Goal: Information Seeking & Learning: Learn about a topic

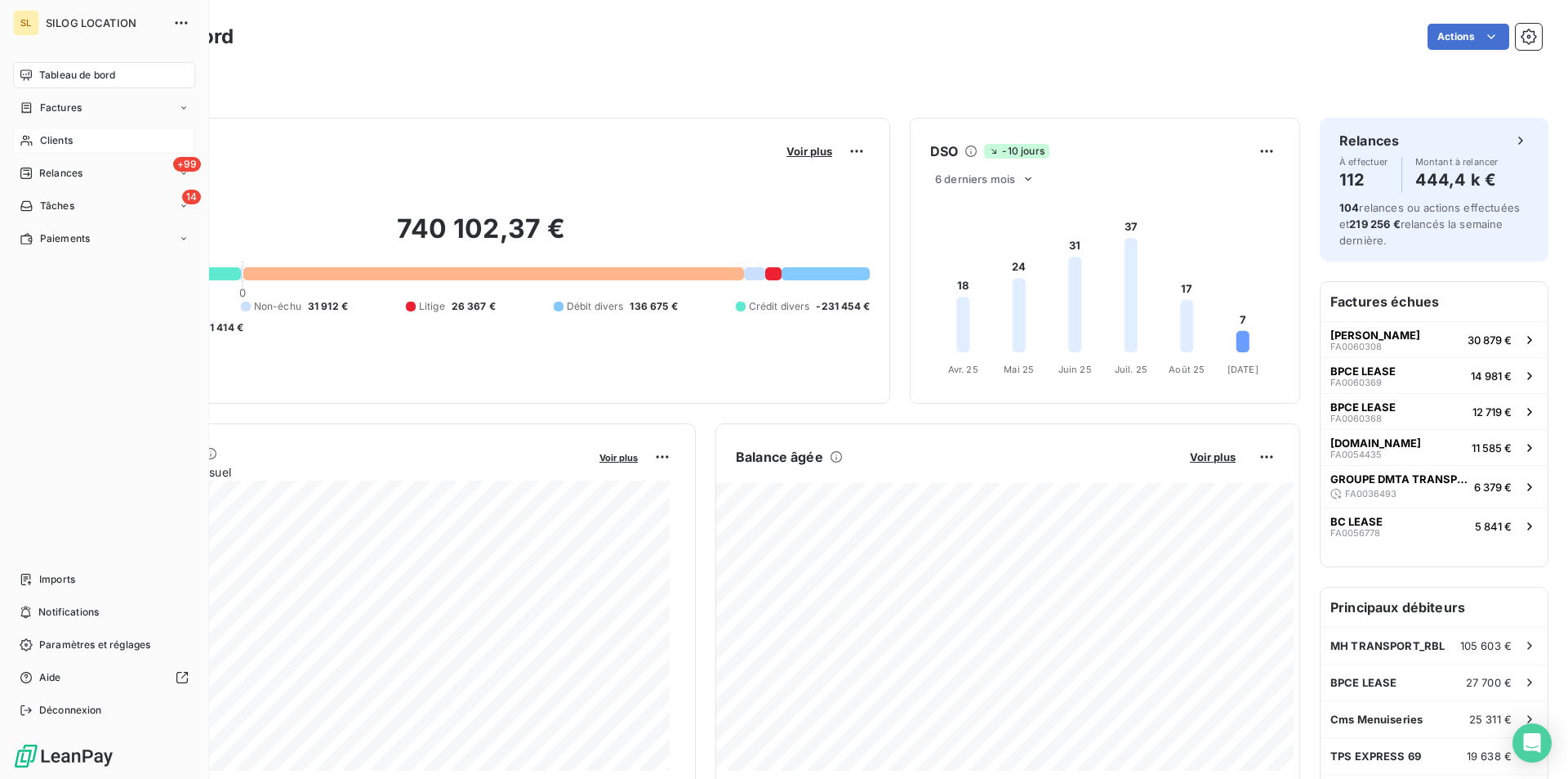
click at [50, 137] on span "Clients" at bounding box center [56, 140] width 33 height 15
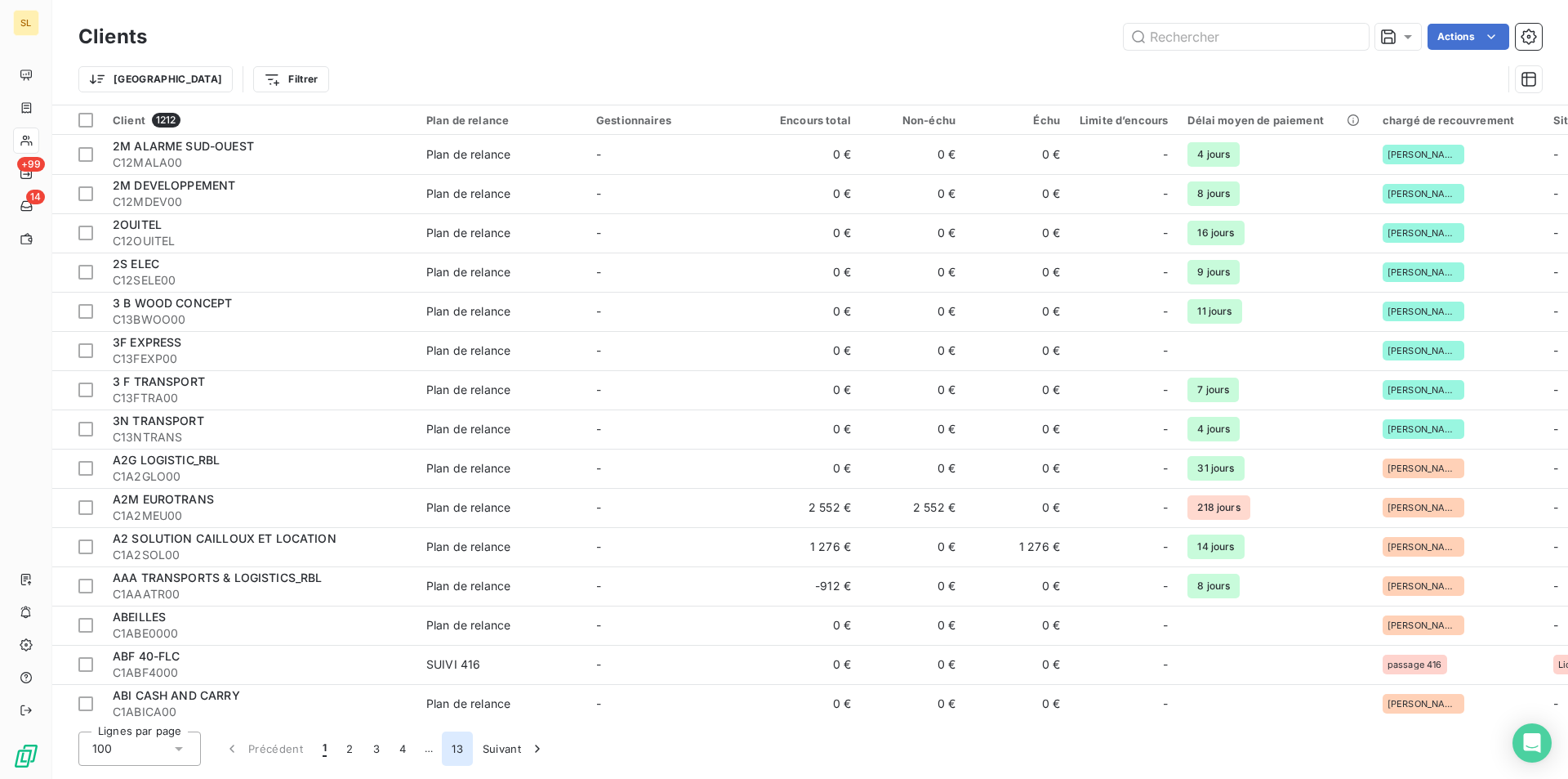
click at [462, 749] on button "13" at bounding box center [458, 749] width 31 height 35
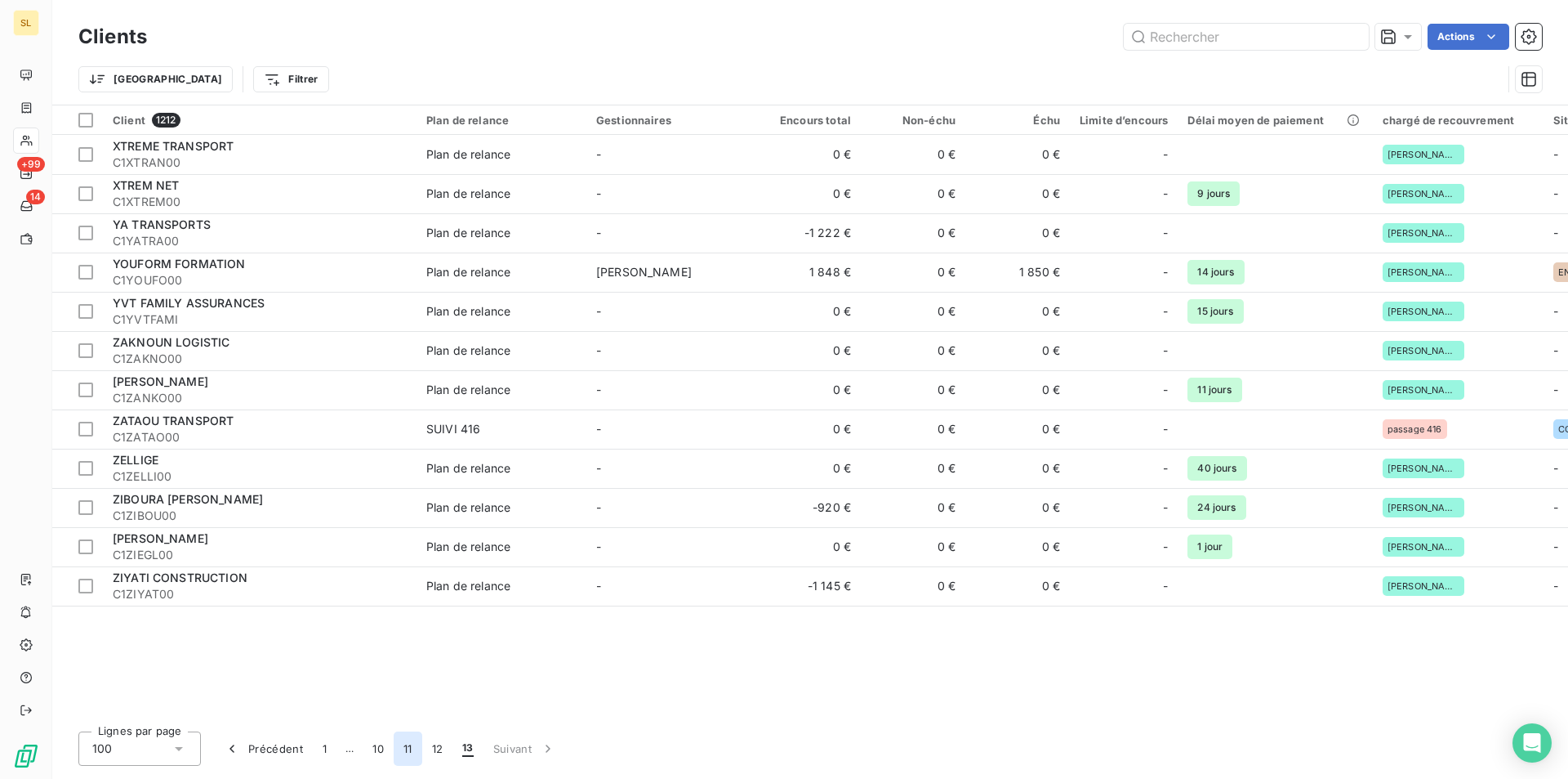
click at [405, 749] on button "11" at bounding box center [408, 749] width 28 height 35
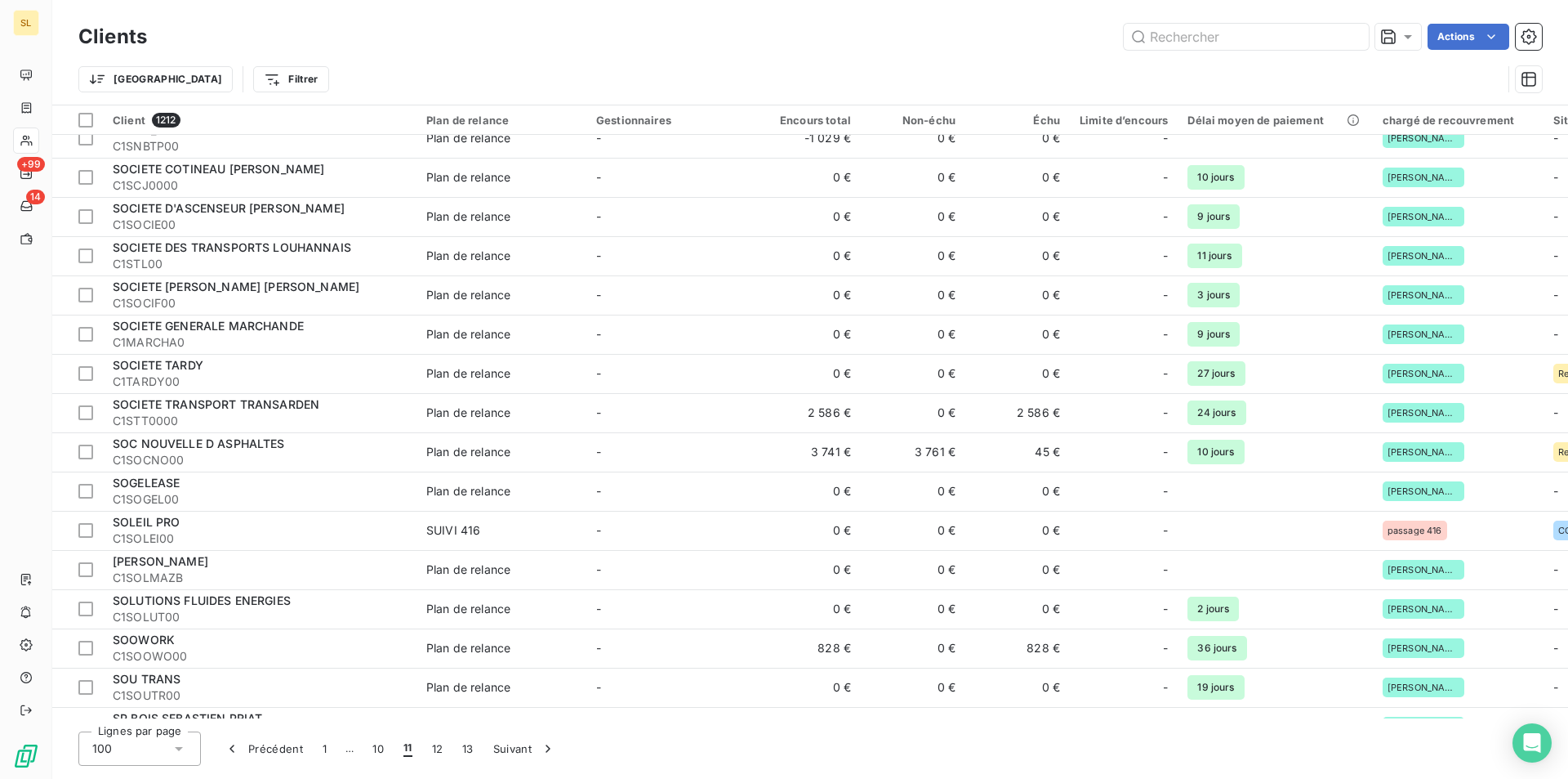
scroll to position [3050, 0]
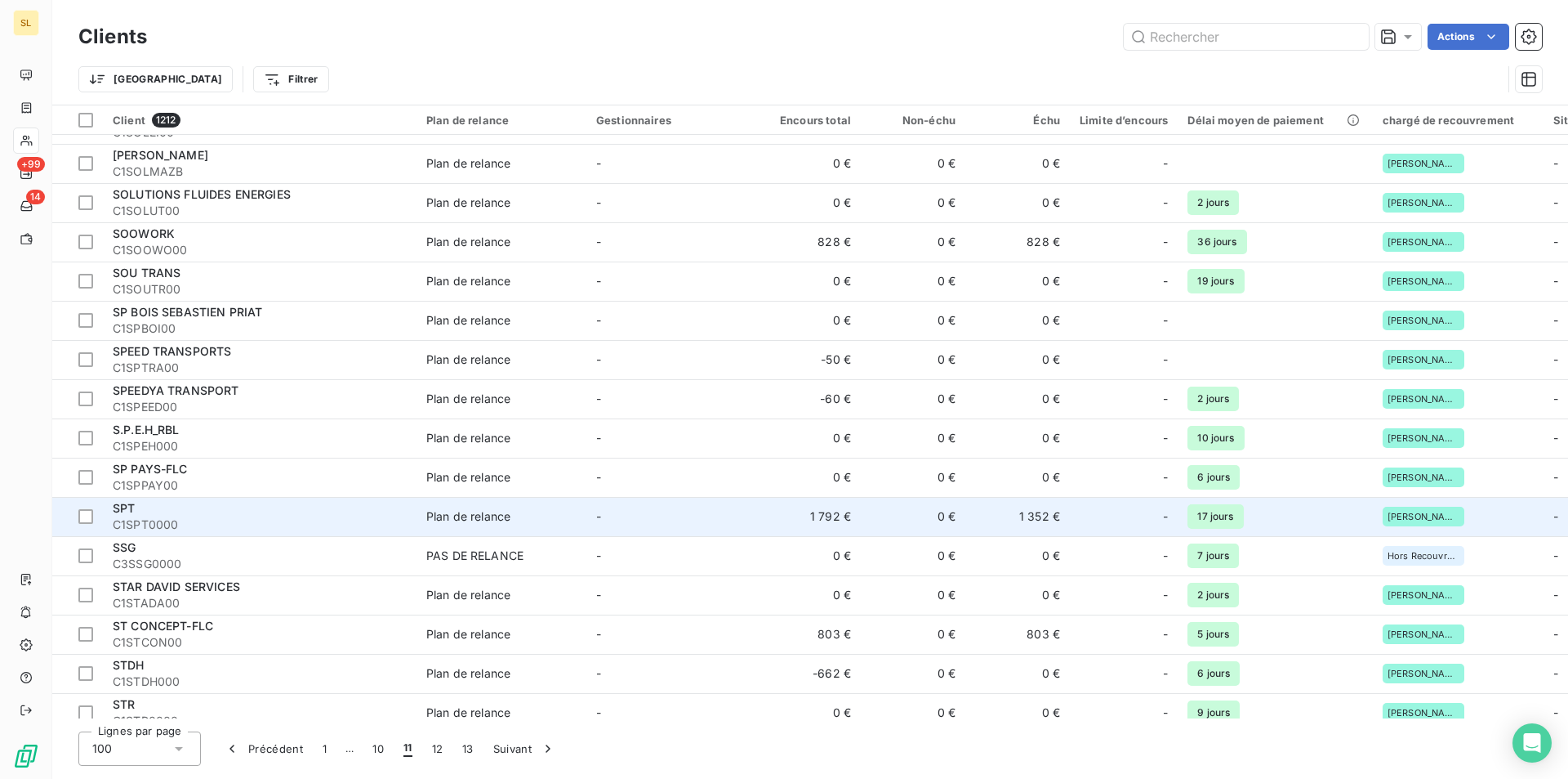
click at [838, 526] on td "1 792 €" at bounding box center [808, 516] width 104 height 39
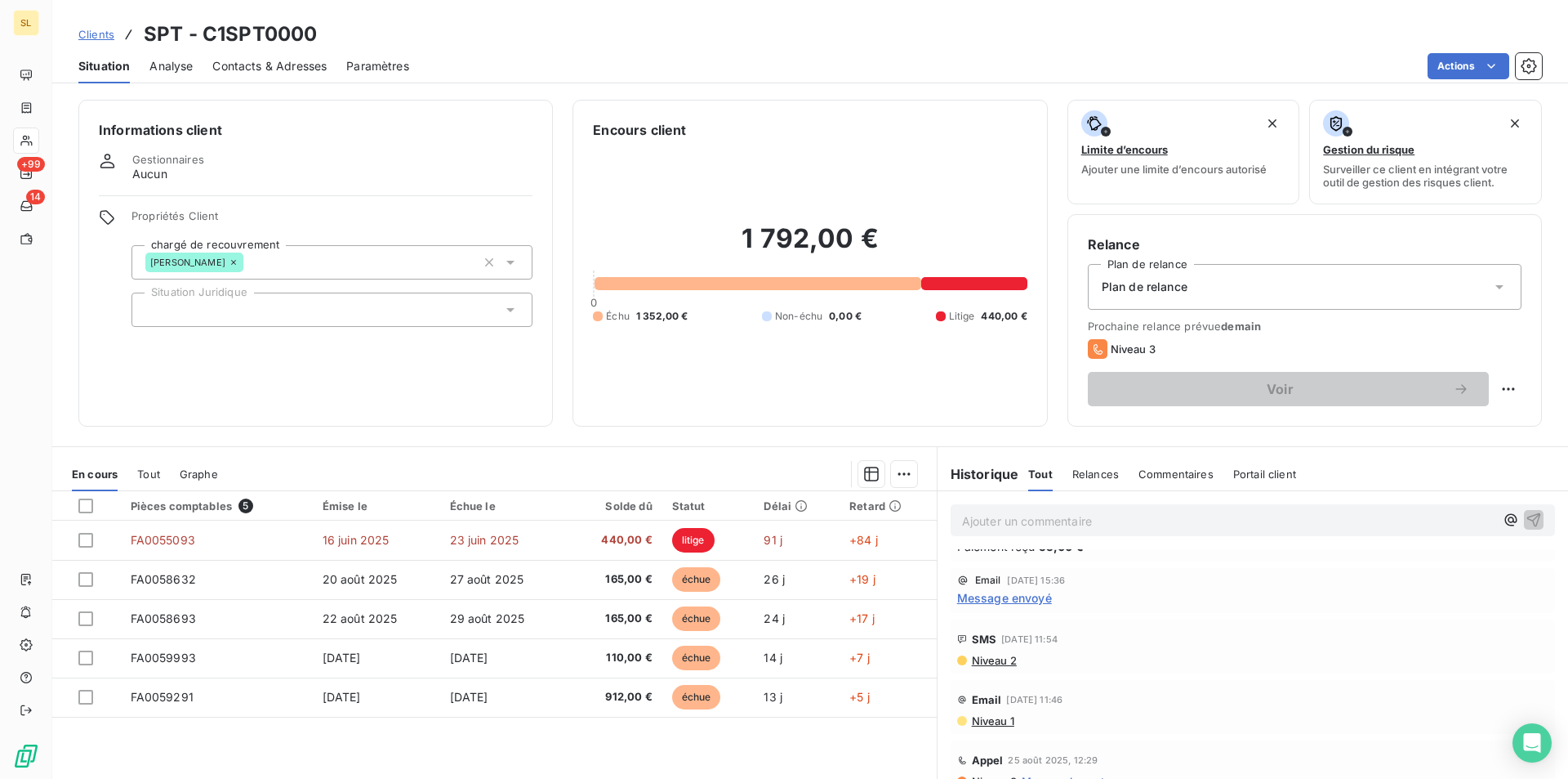
scroll to position [22, 0]
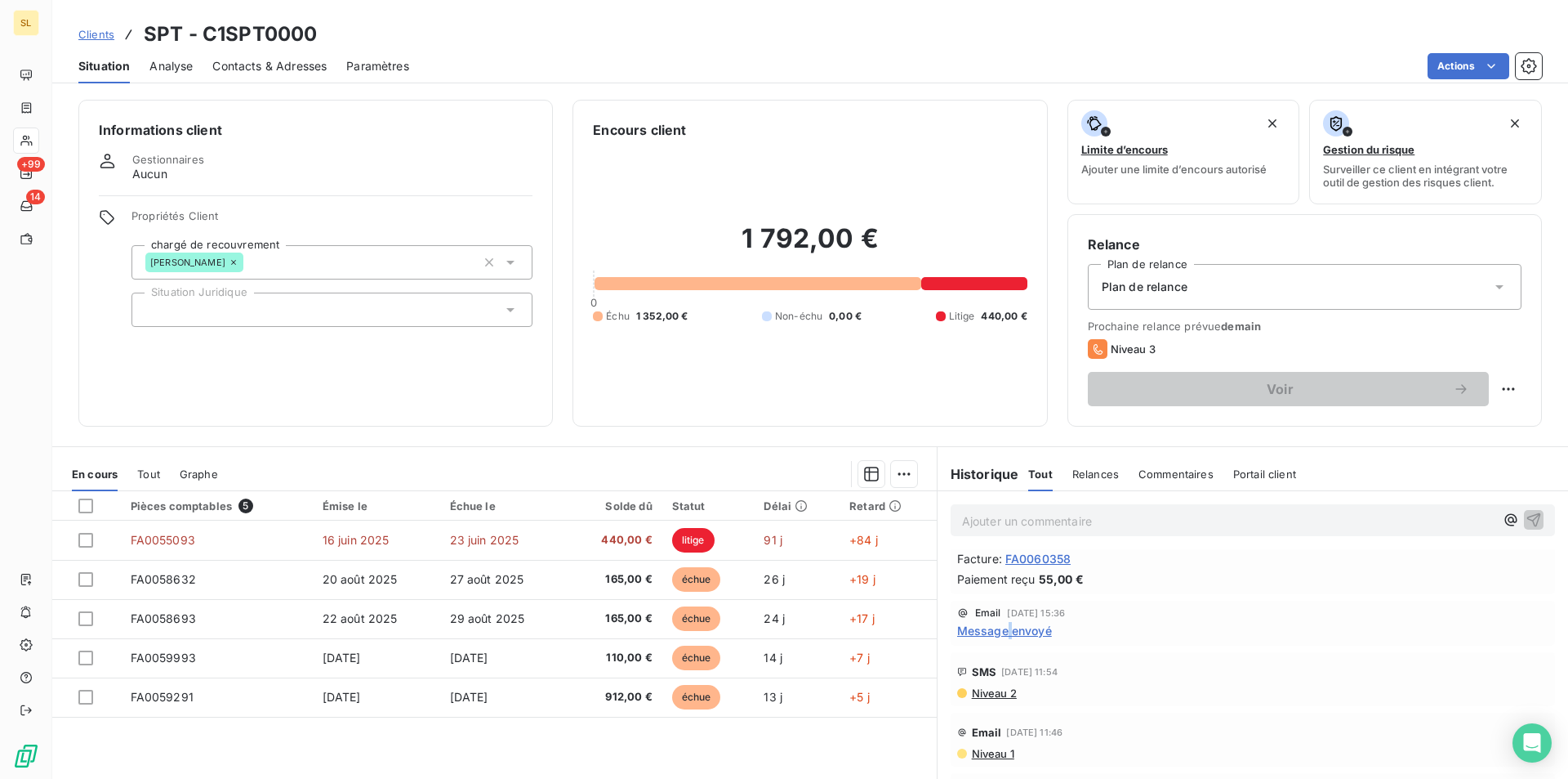
click at [1002, 631] on span "Message envoyé" at bounding box center [1005, 630] width 95 height 17
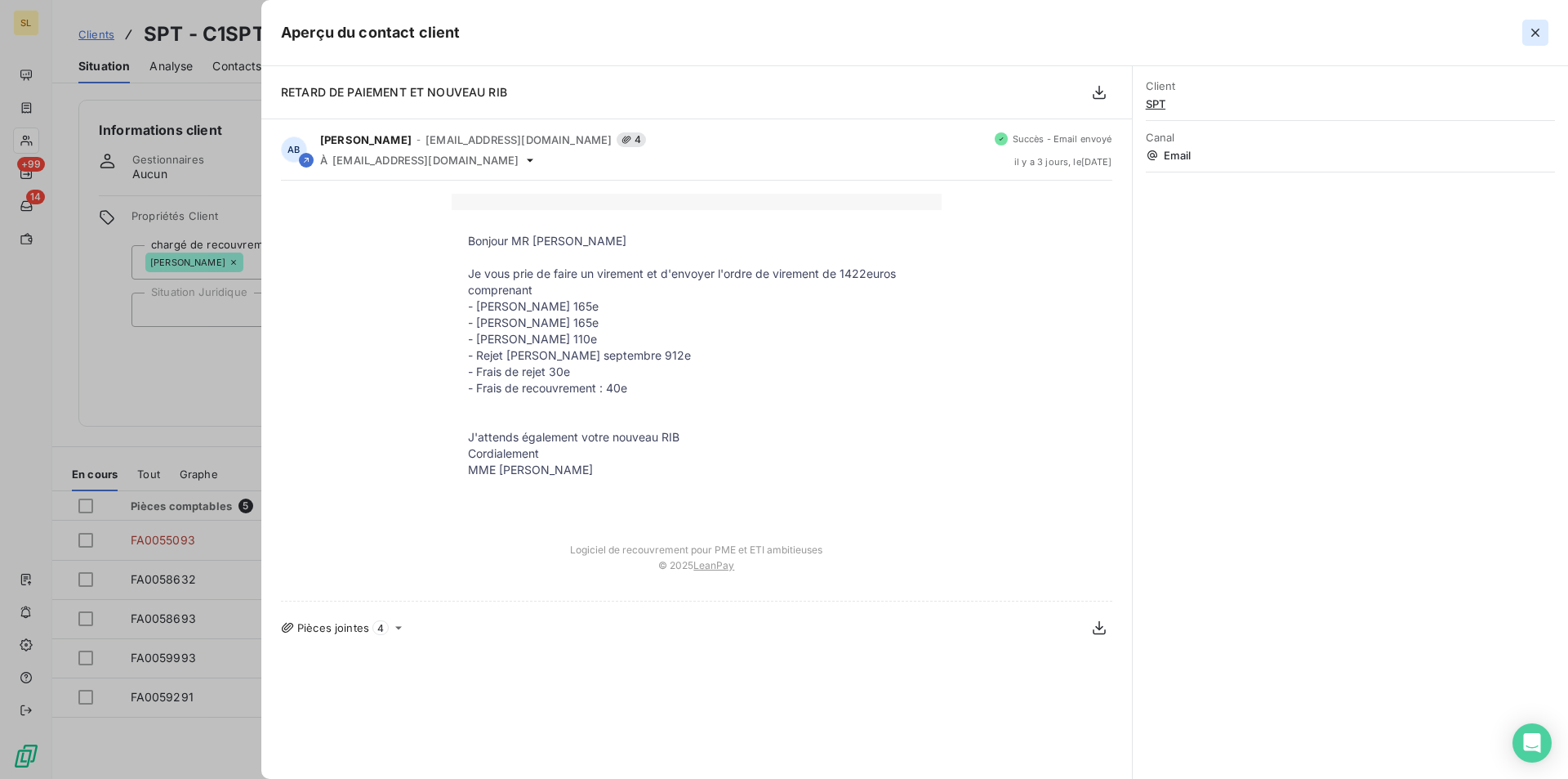
click at [1536, 33] on icon "button" at bounding box center [1535, 32] width 8 height 8
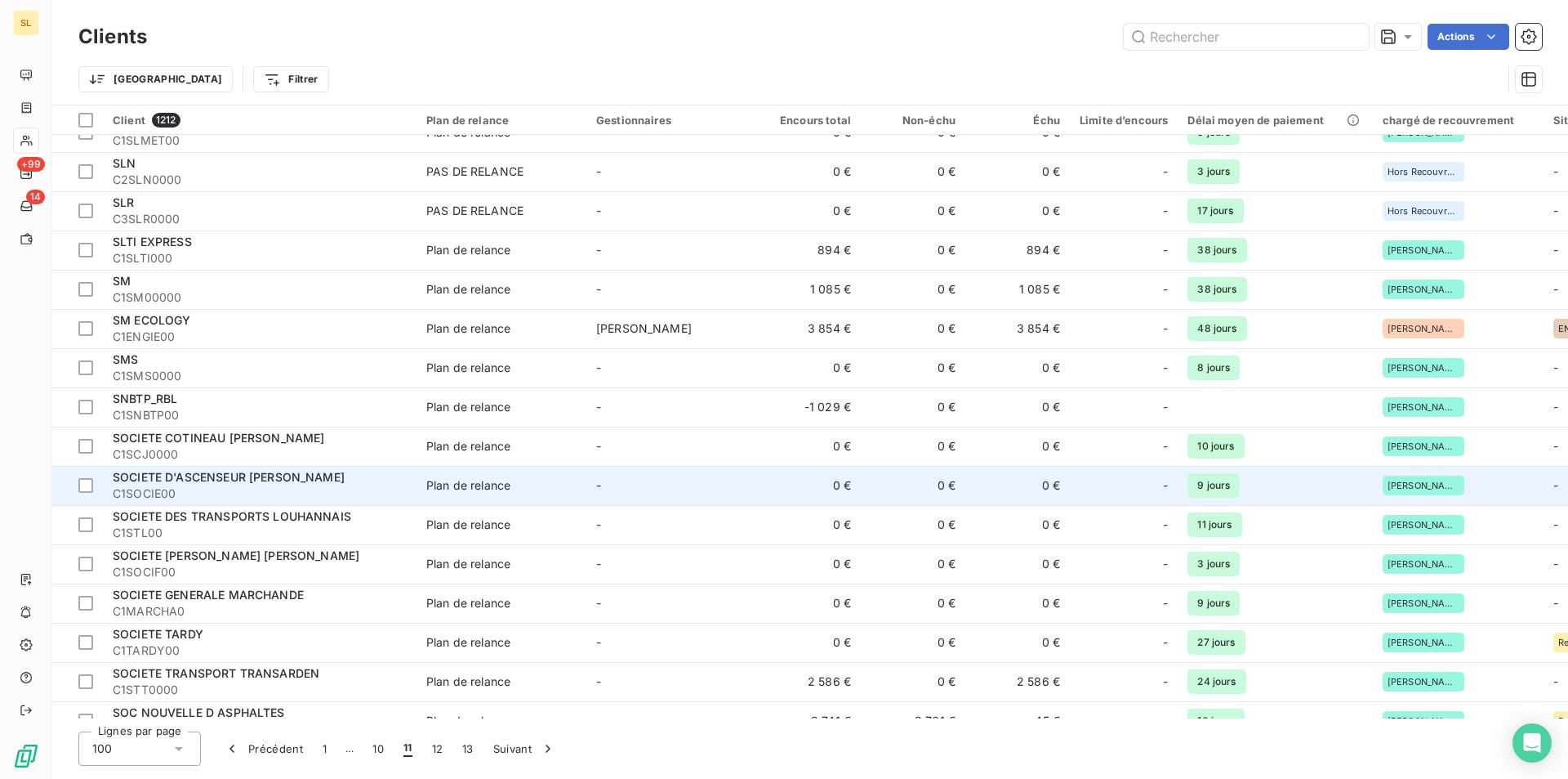
scroll to position [2397, 0]
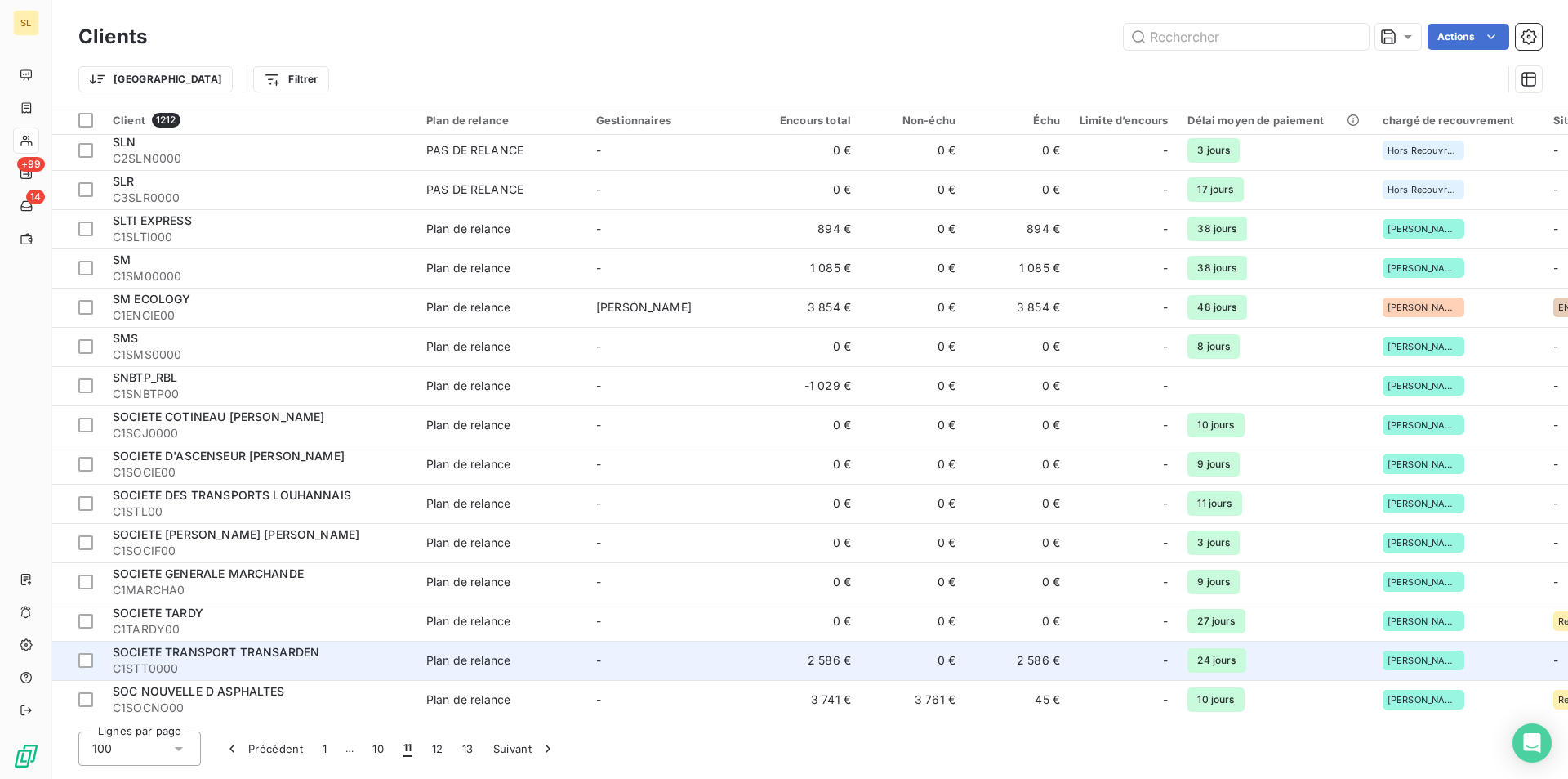
click at [256, 646] on span "SOCIETE TRANSPORT TRANSARDEN" at bounding box center [216, 651] width 206 height 14
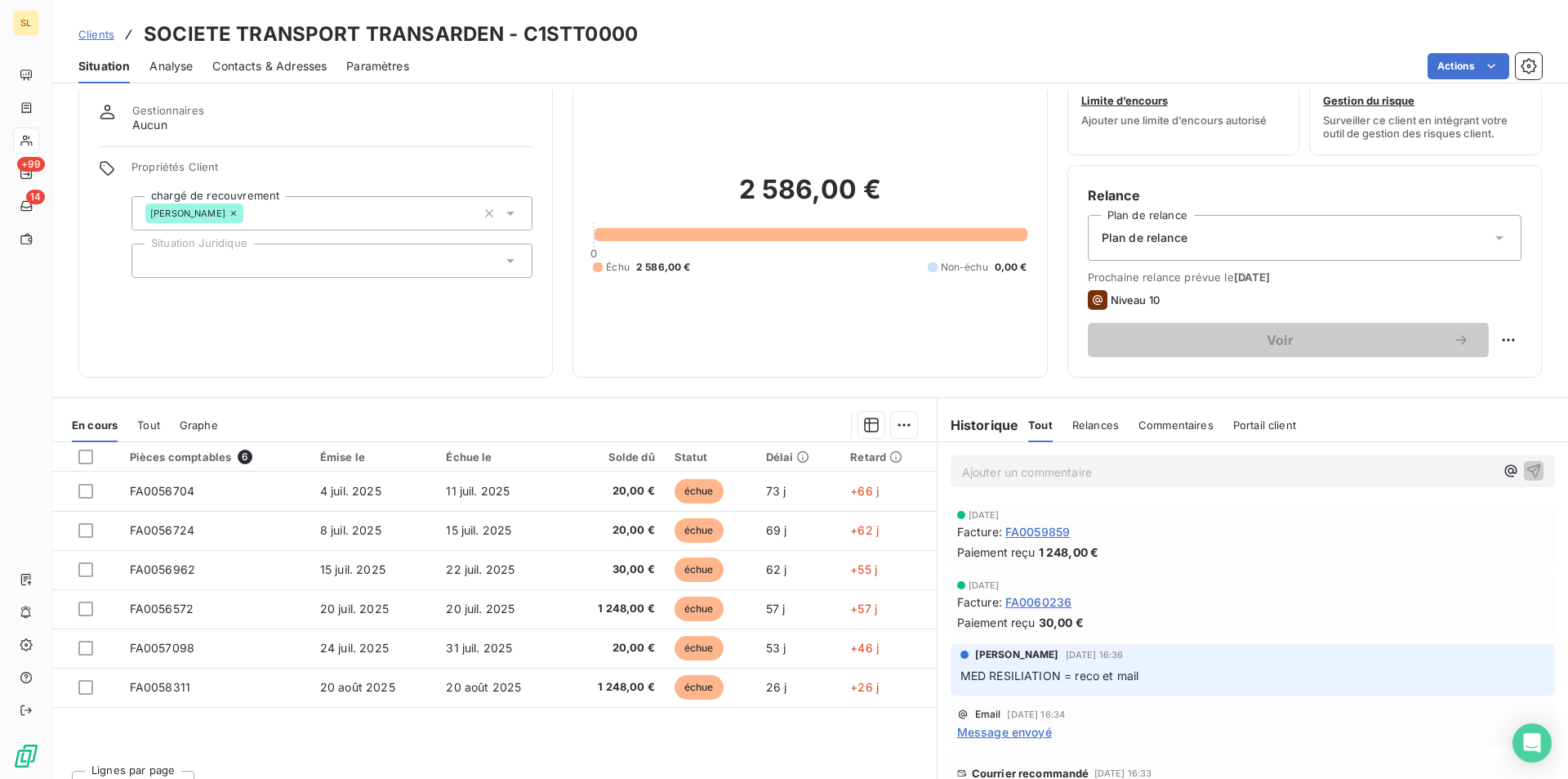
scroll to position [76, 0]
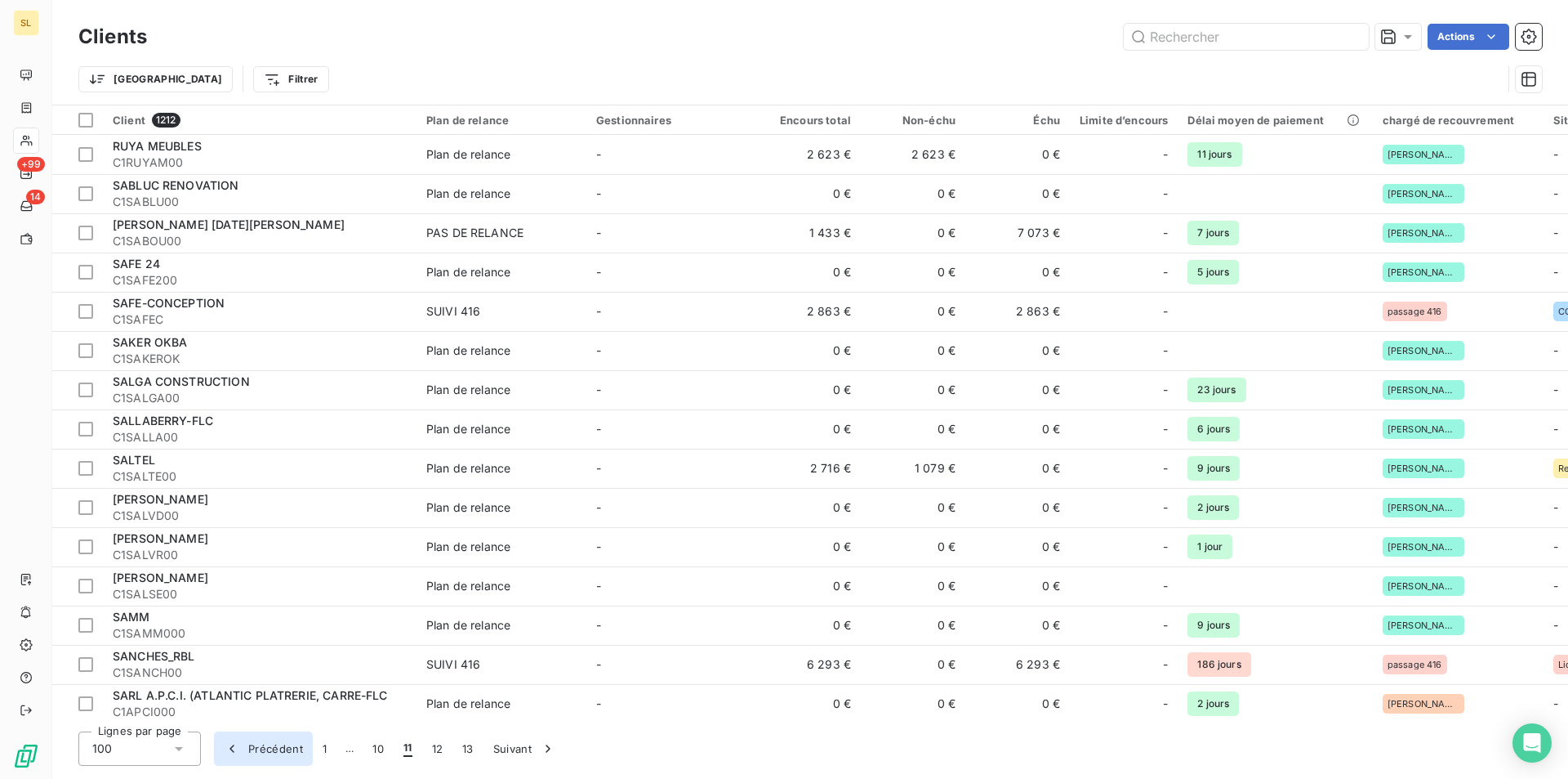
click at [274, 750] on button "Précédent" at bounding box center [263, 749] width 98 height 35
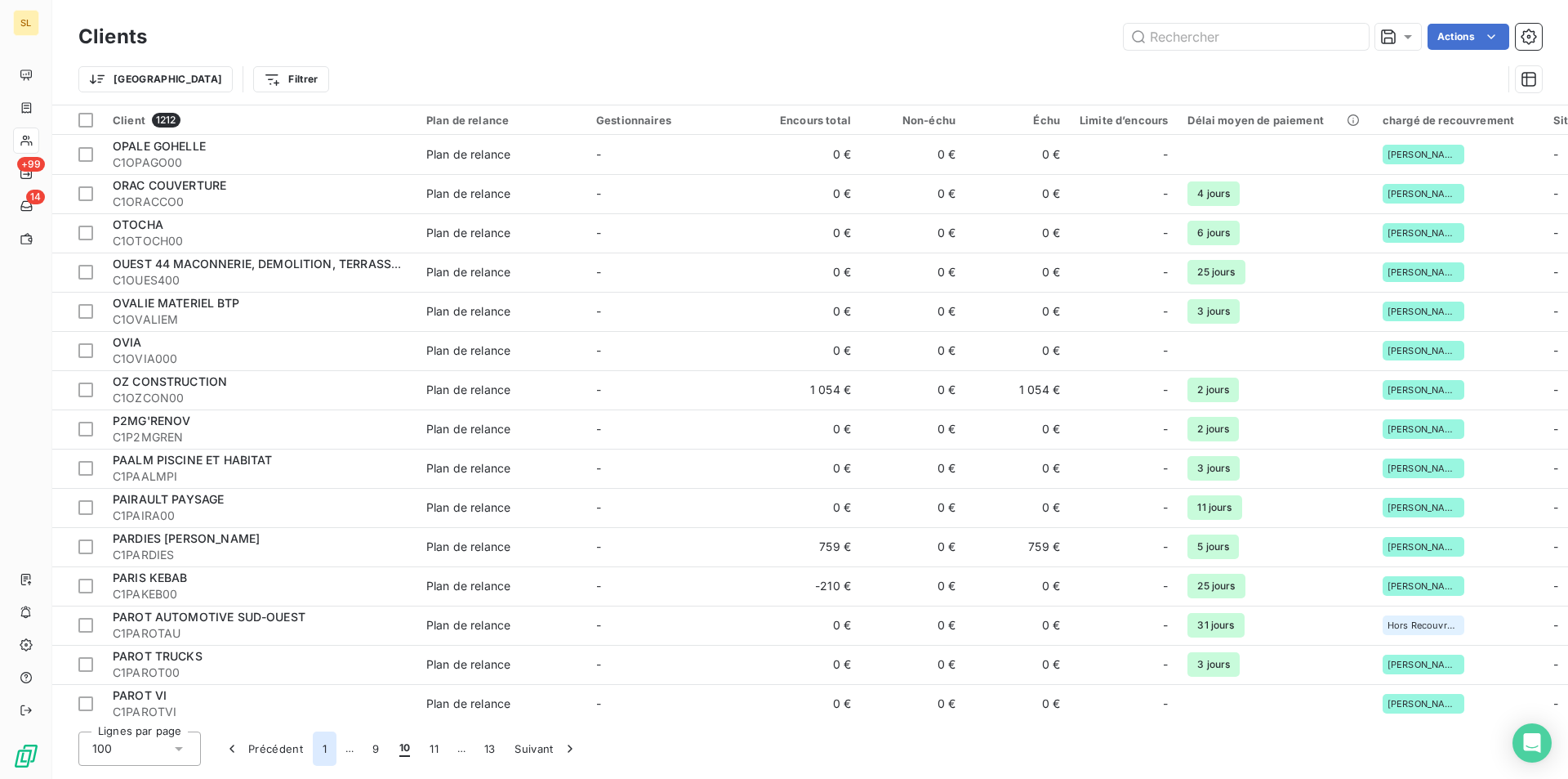
click at [322, 744] on button "1" at bounding box center [324, 749] width 23 height 35
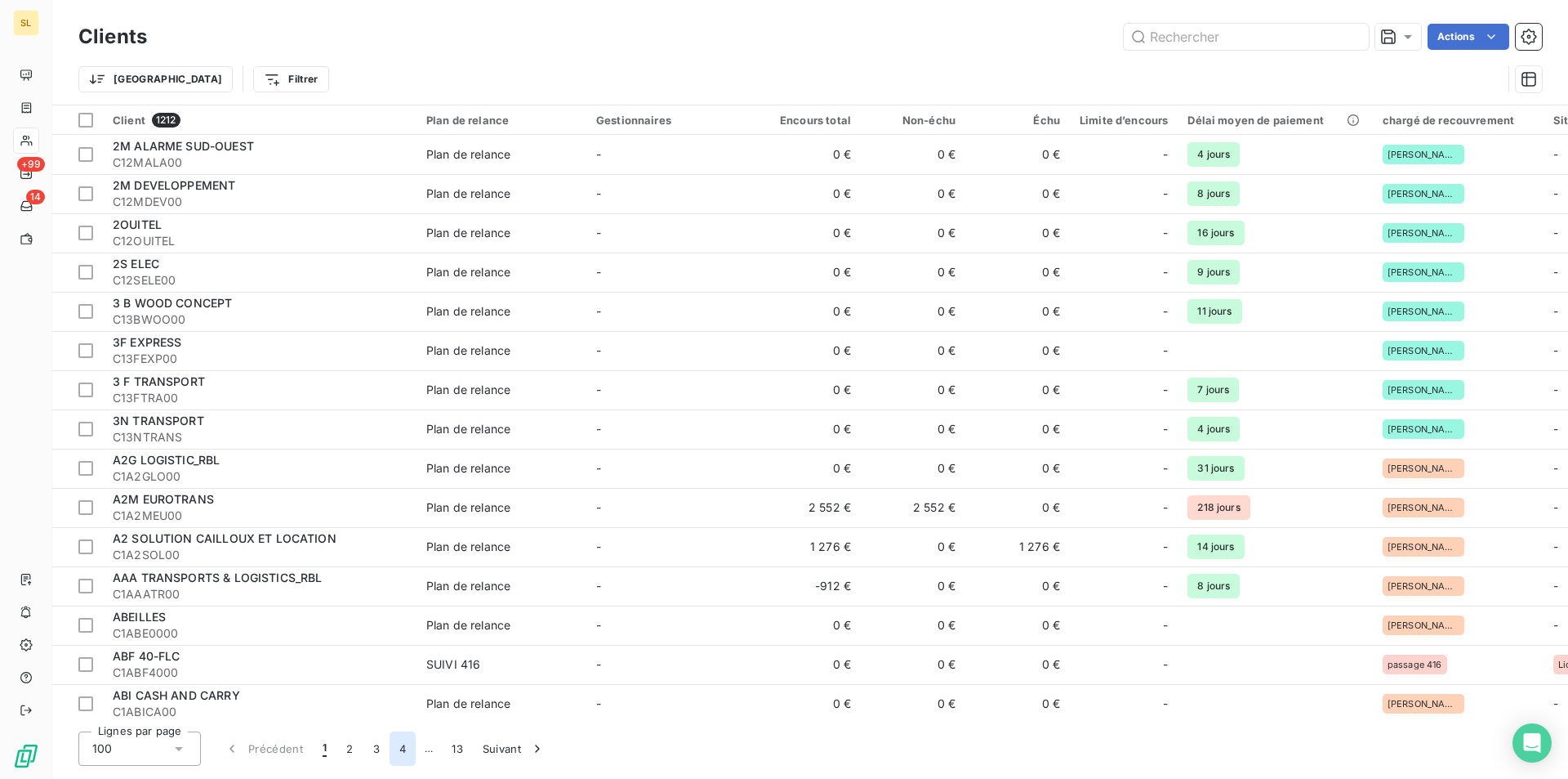
click at [401, 753] on button "4" at bounding box center [402, 749] width 26 height 35
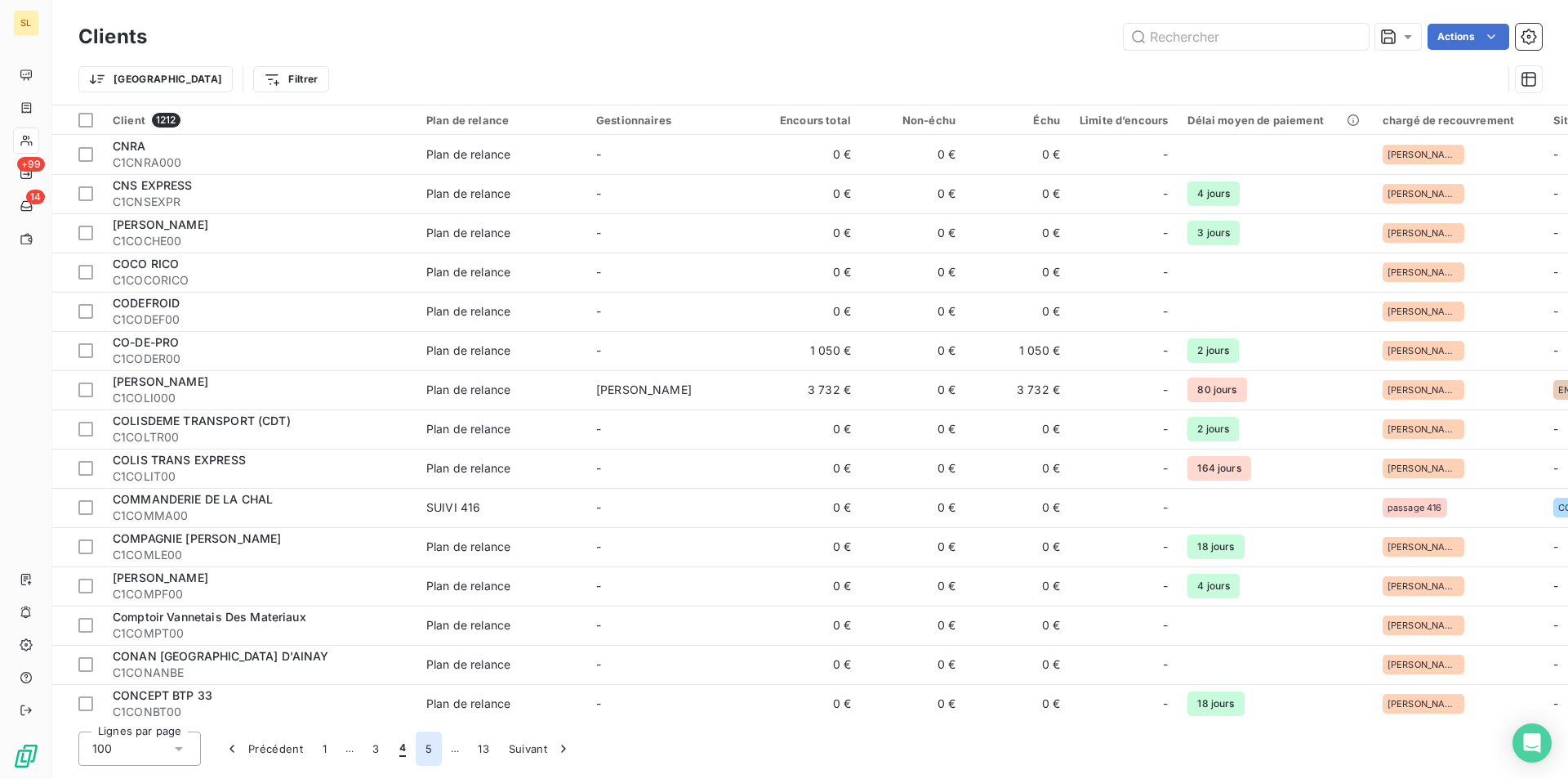
click at [435, 754] on button "5" at bounding box center [429, 749] width 26 height 35
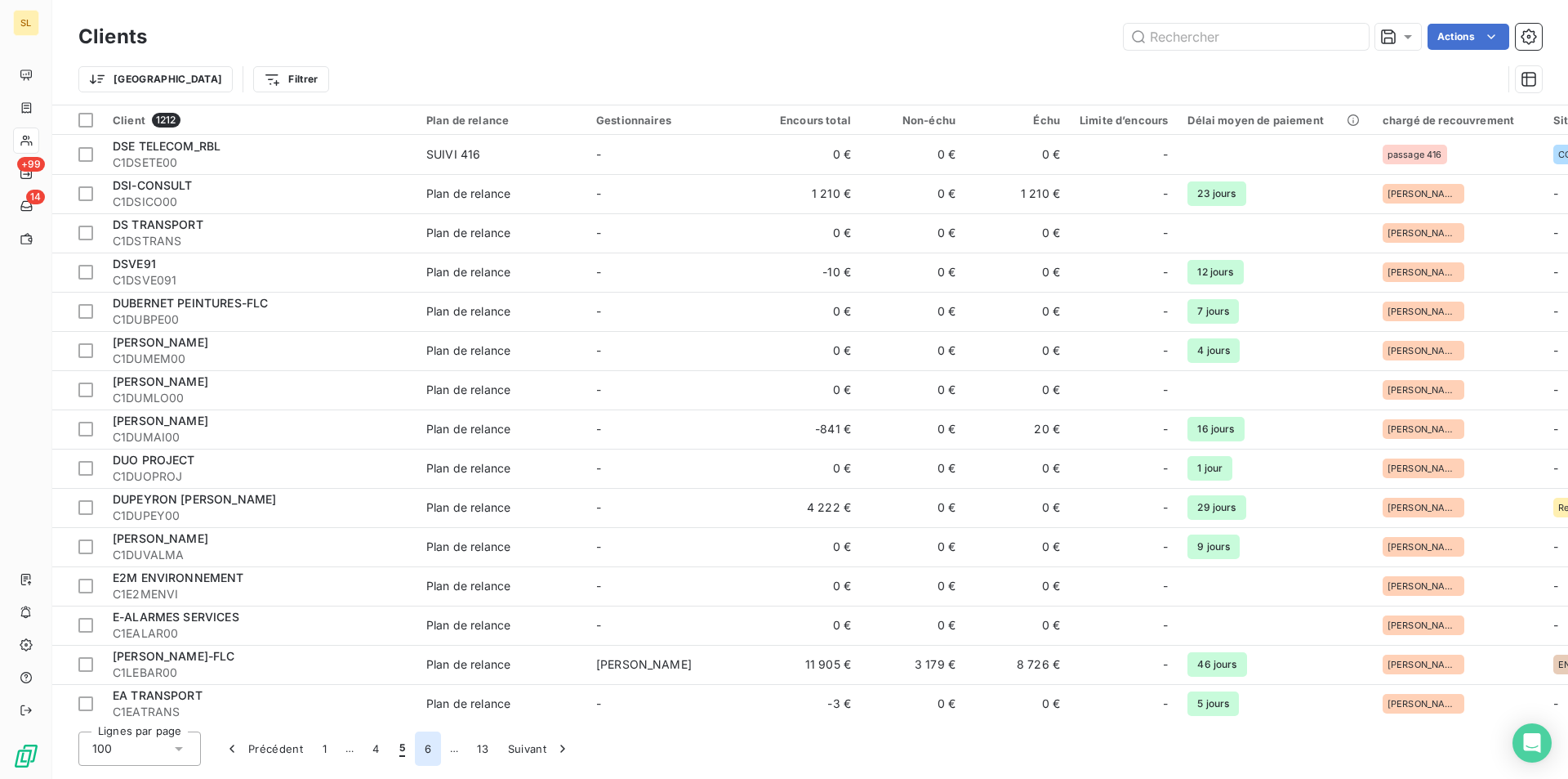
click at [435, 754] on button "6" at bounding box center [428, 749] width 26 height 35
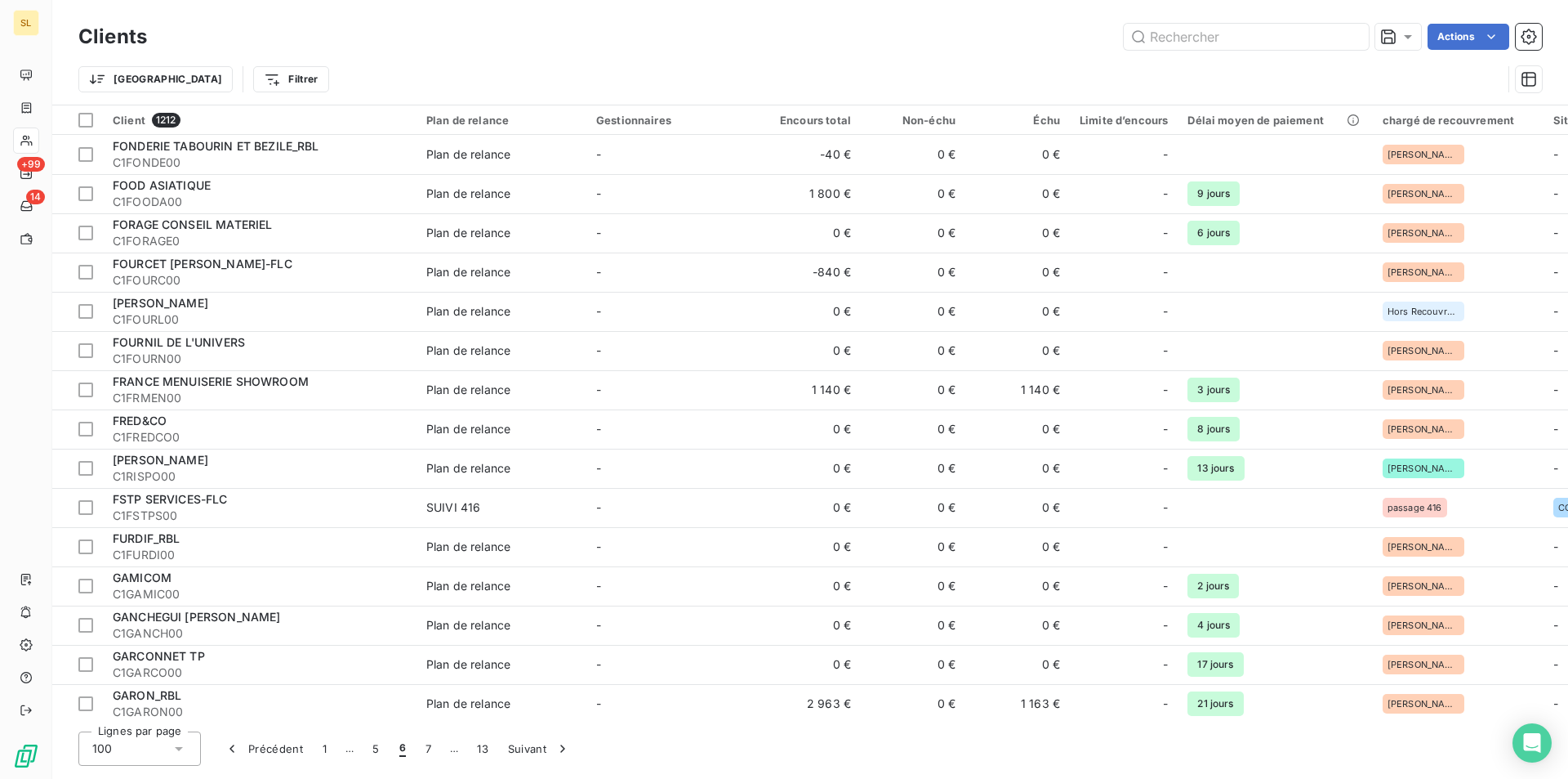
click at [400, 749] on span "6" at bounding box center [403, 748] width 7 height 16
click at [404, 755] on span "6" at bounding box center [403, 748] width 7 height 16
click at [401, 744] on span "6" at bounding box center [403, 748] width 7 height 16
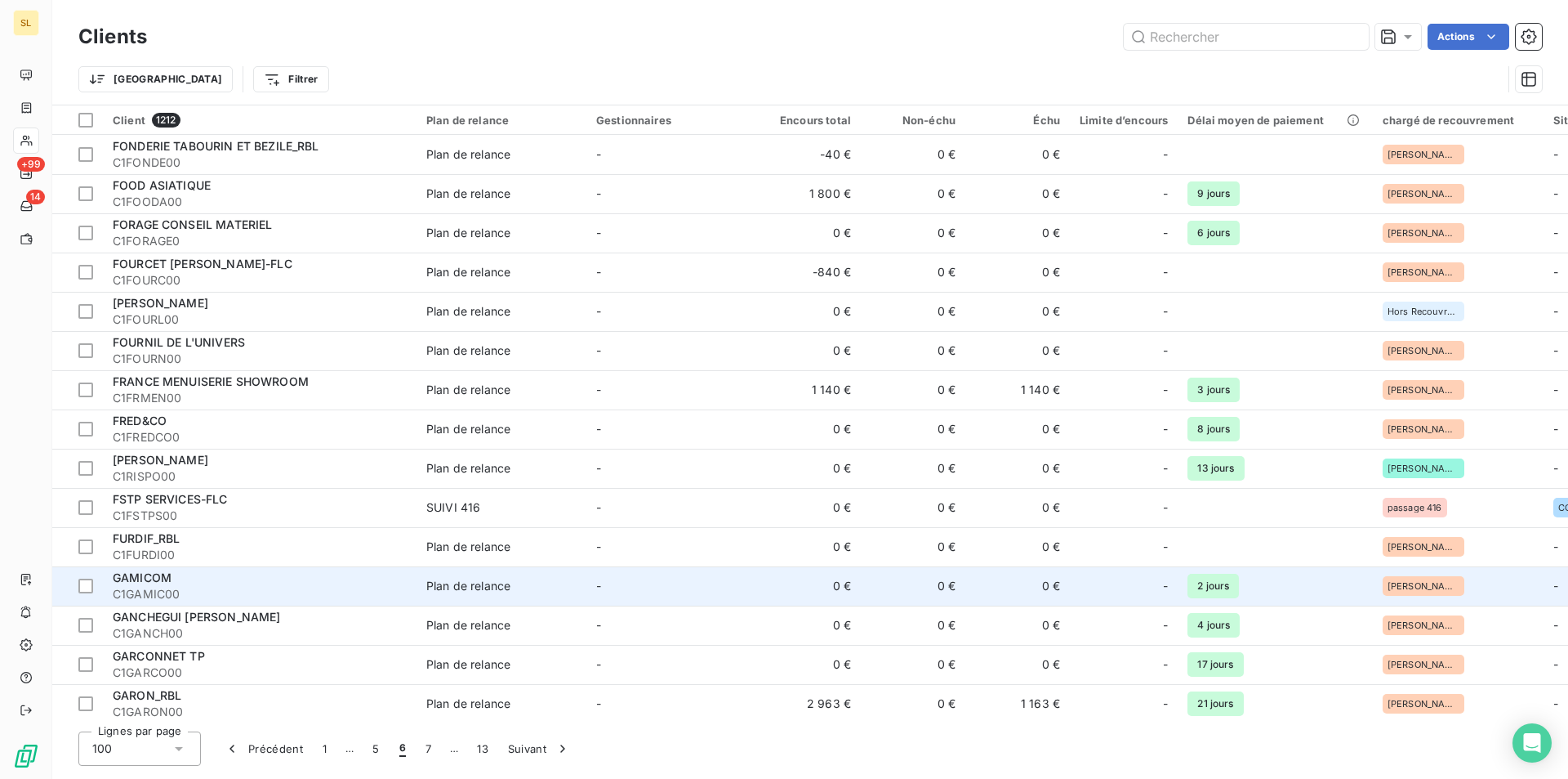
click at [431, 602] on td "Plan de relance" at bounding box center [501, 586] width 170 height 39
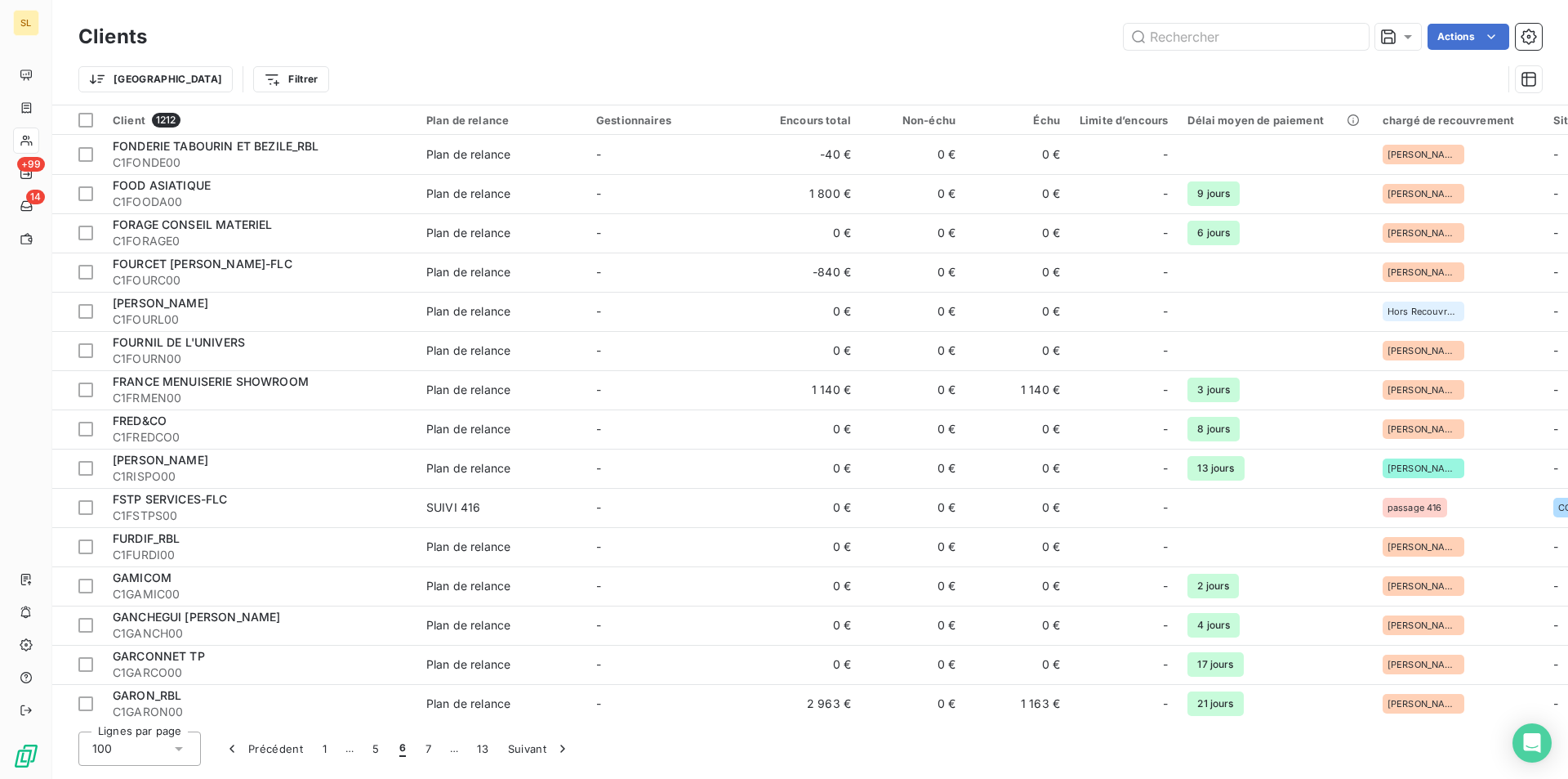
click at [400, 746] on span "6" at bounding box center [403, 748] width 7 height 16
click at [244, 744] on div "button" at bounding box center [236, 748] width 24 height 16
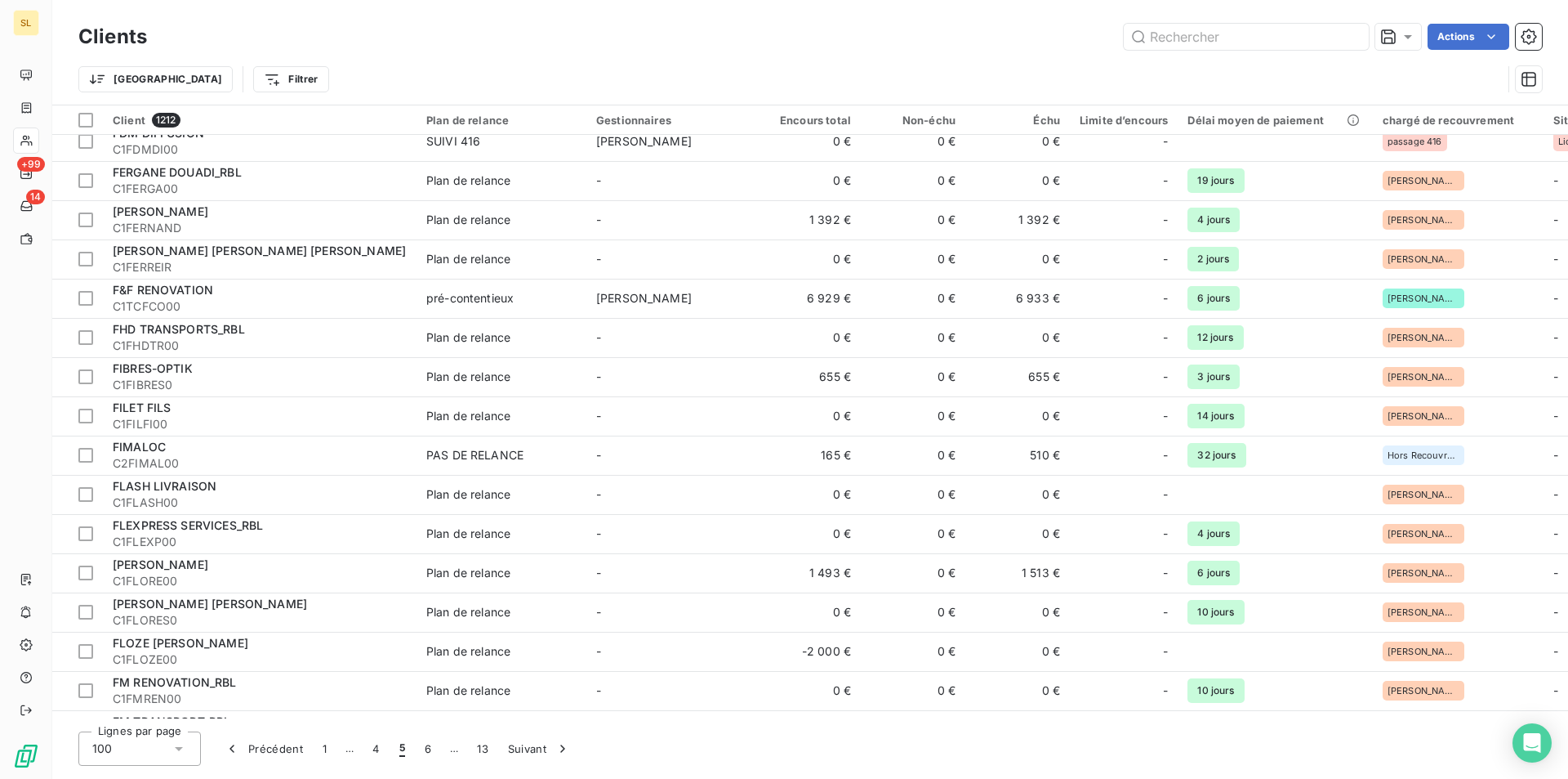
scroll to position [3346, 0]
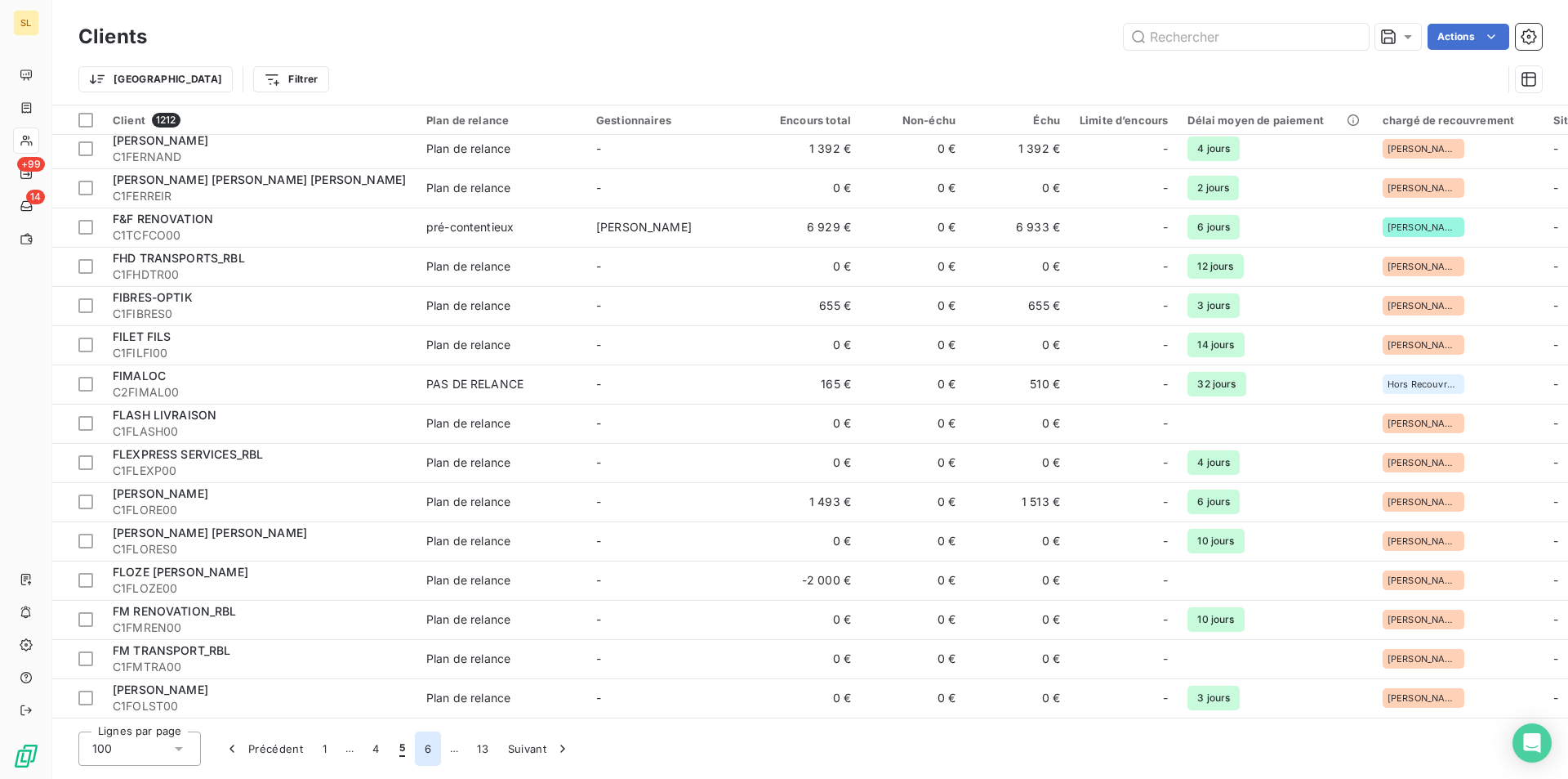
click at [429, 750] on button "6" at bounding box center [428, 749] width 26 height 35
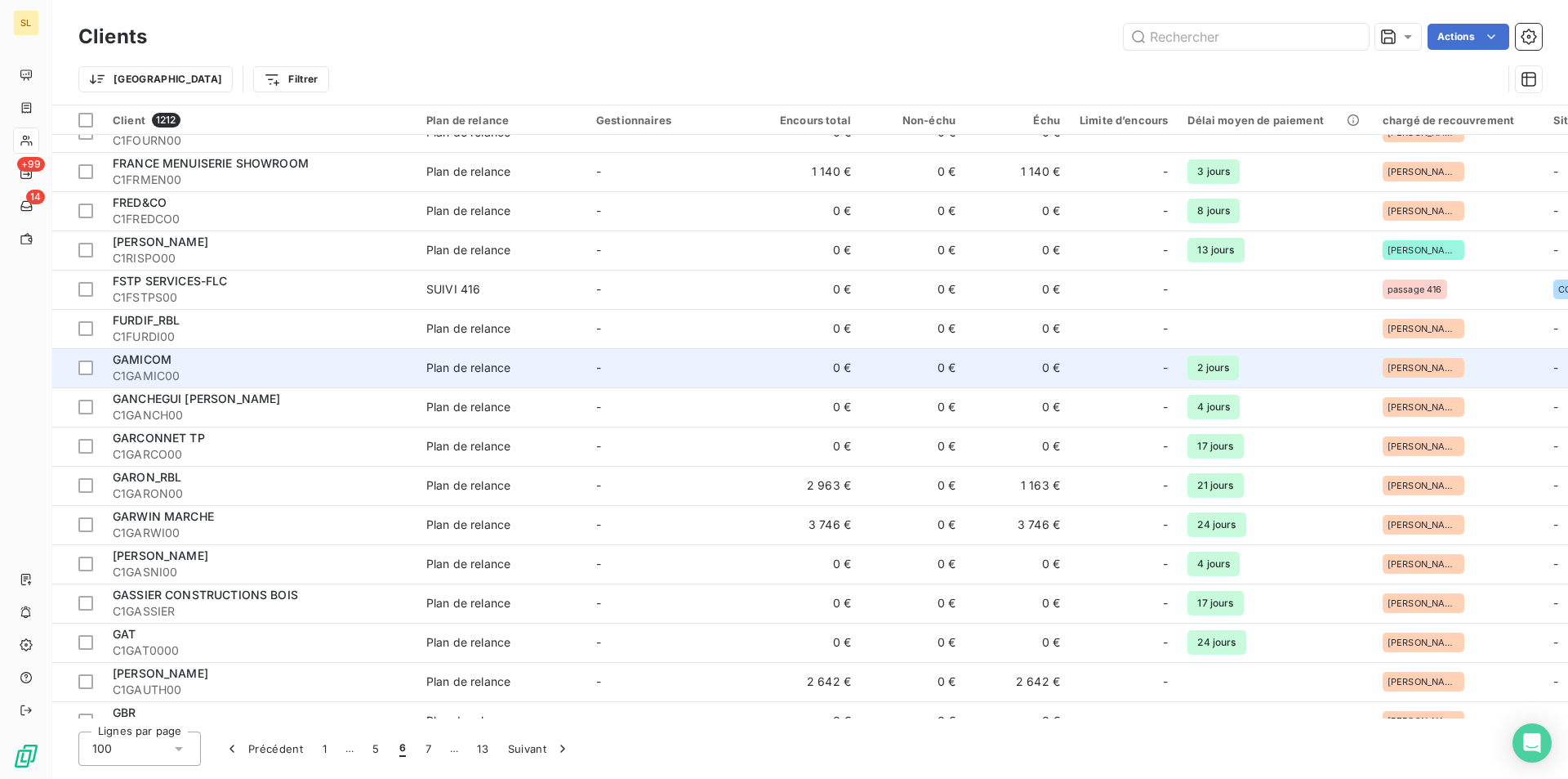
scroll to position [0, 0]
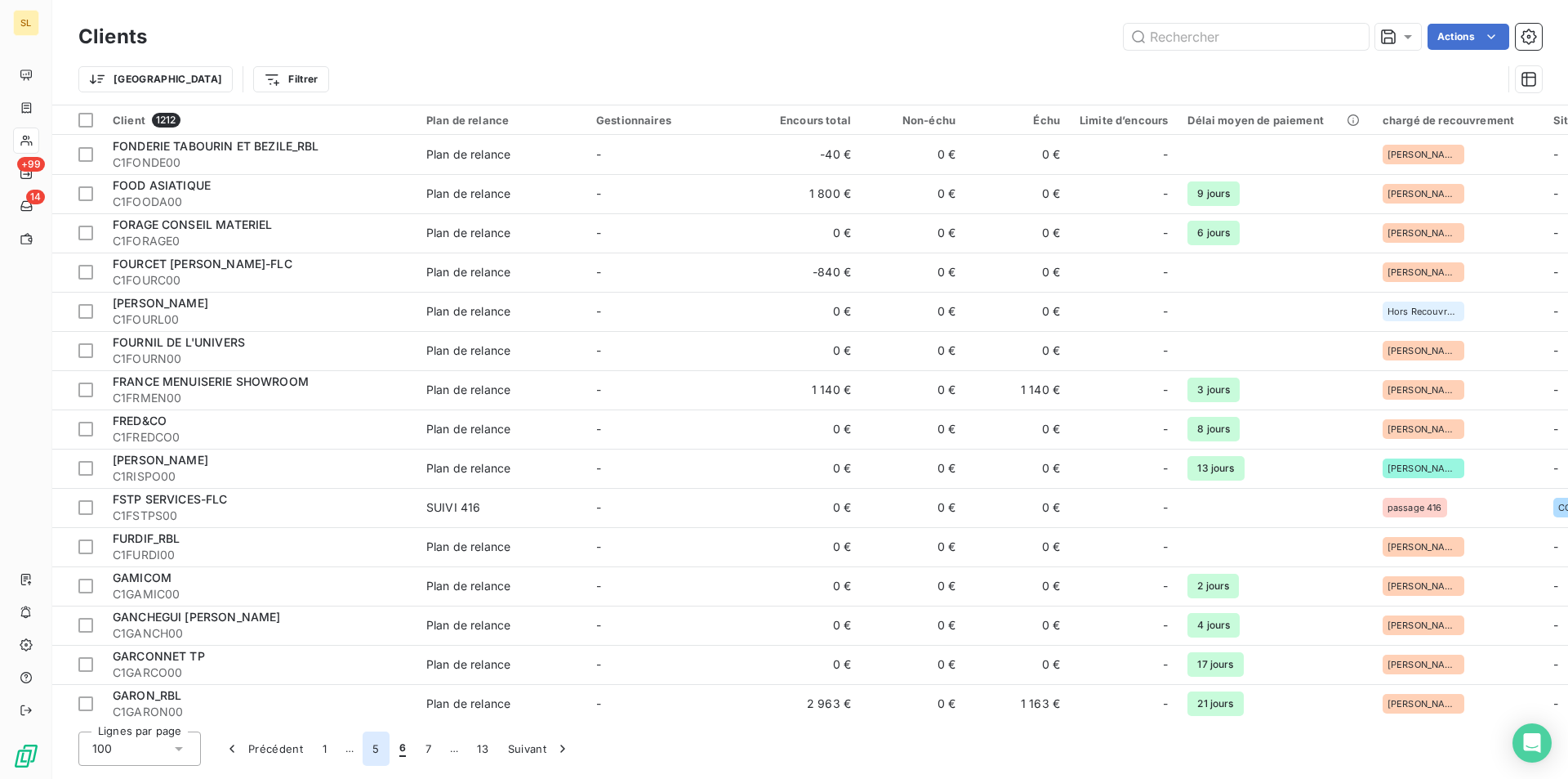
click at [376, 752] on button "5" at bounding box center [376, 749] width 26 height 35
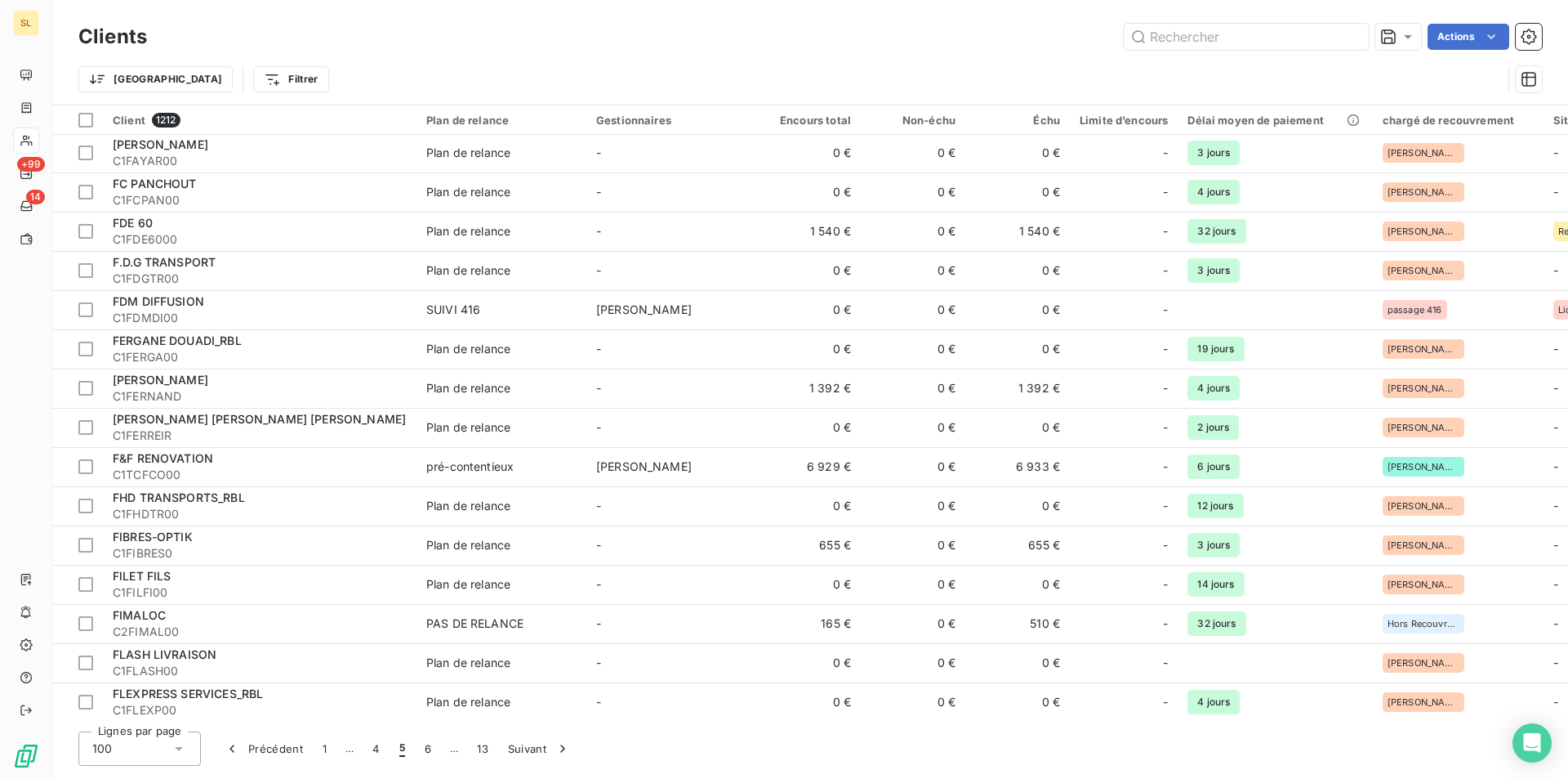
scroll to position [3050, 0]
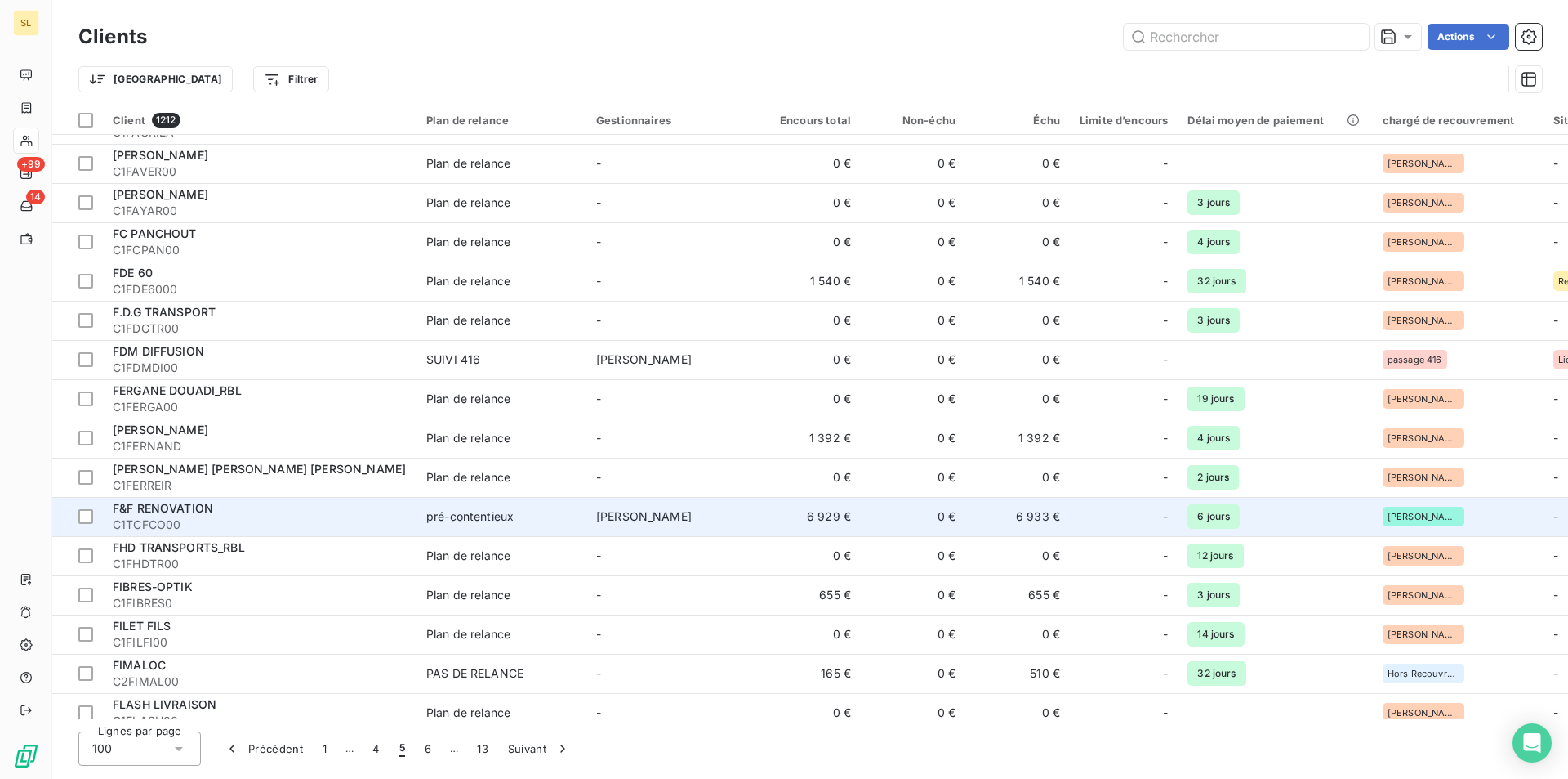
click at [289, 526] on span "C1TCFCO00" at bounding box center [260, 524] width 294 height 16
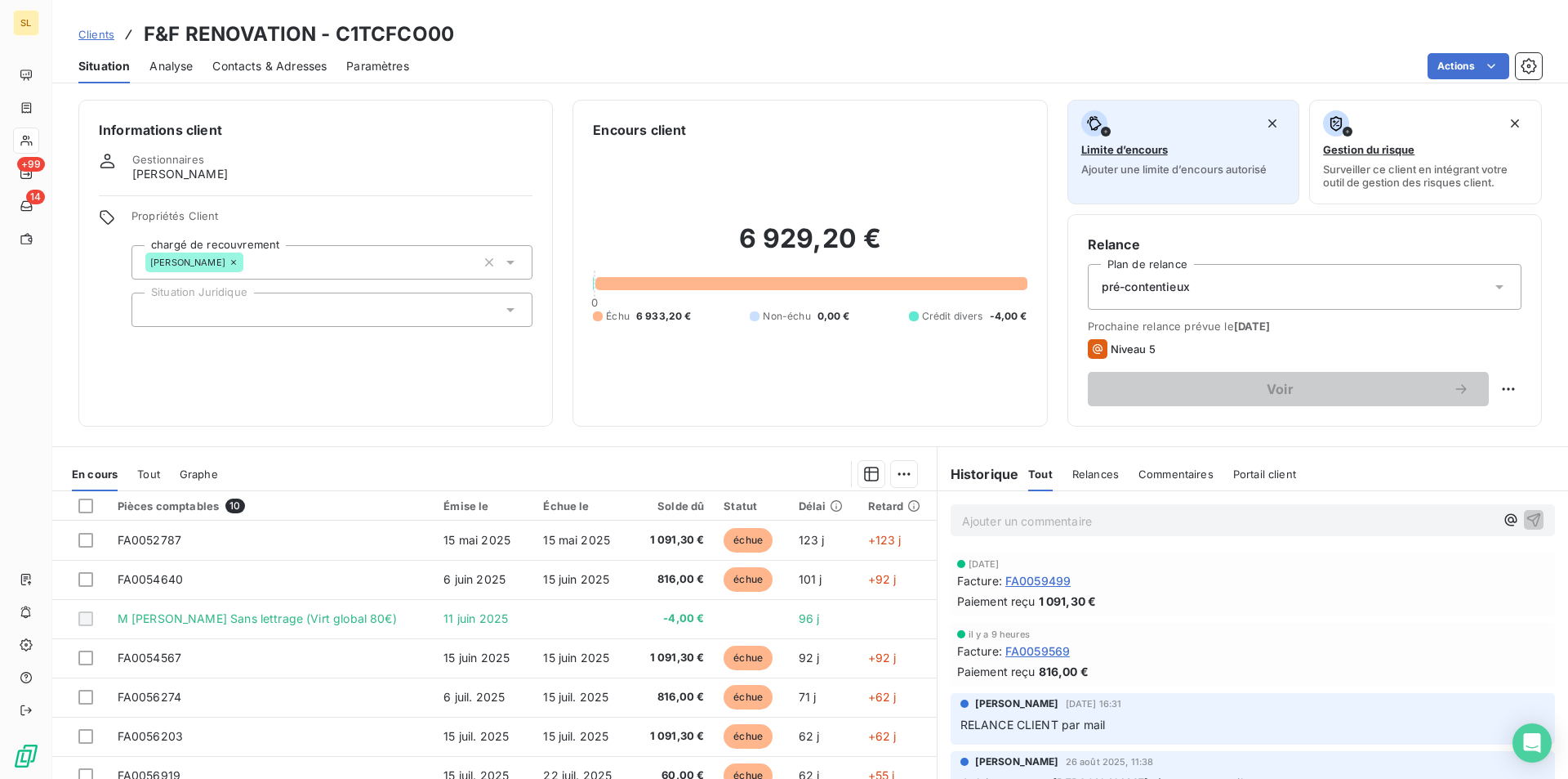
click at [1168, 124] on div "button" at bounding box center [1183, 124] width 205 height 26
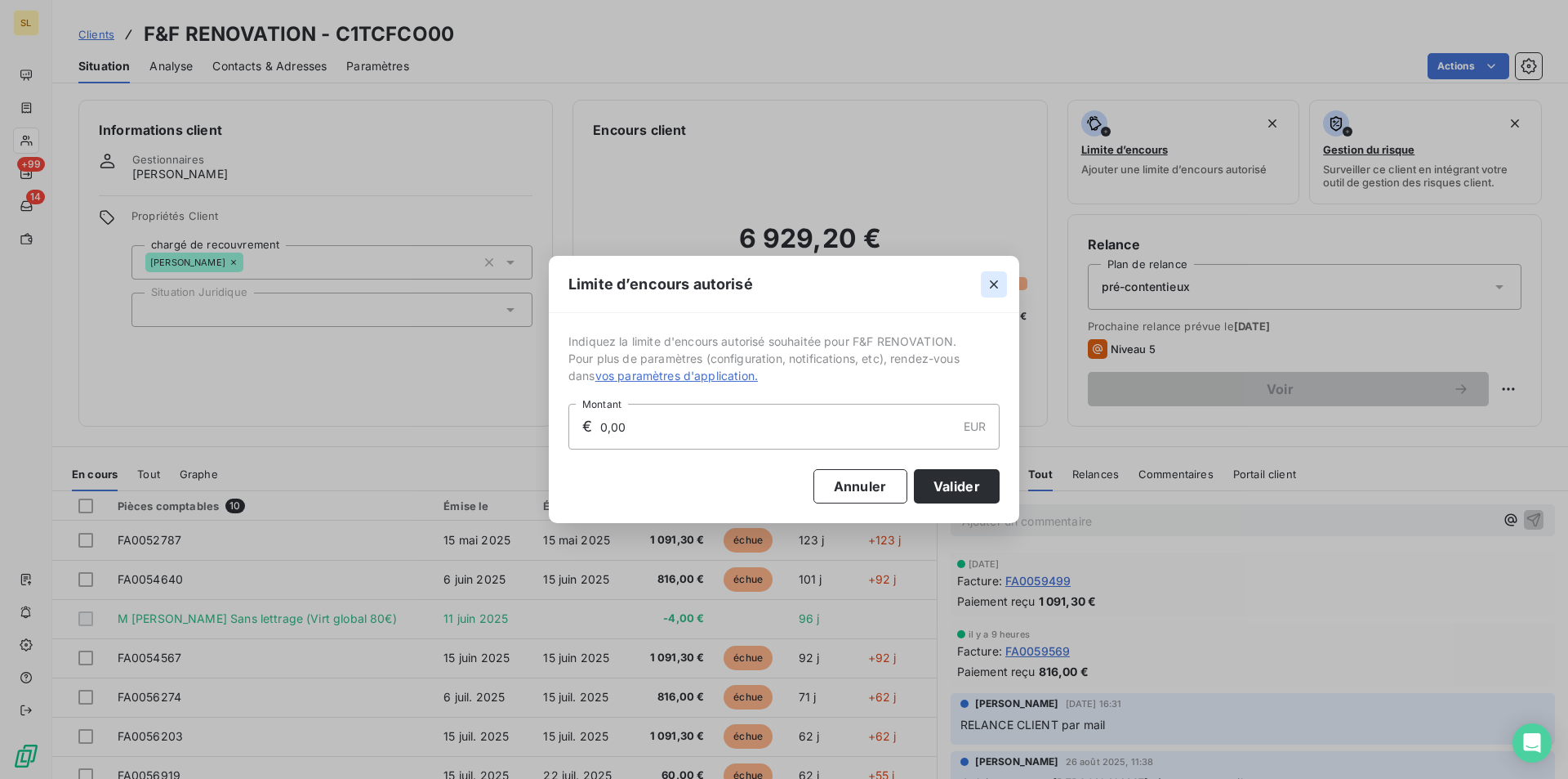
click at [996, 286] on icon "button" at bounding box center [994, 283] width 8 height 8
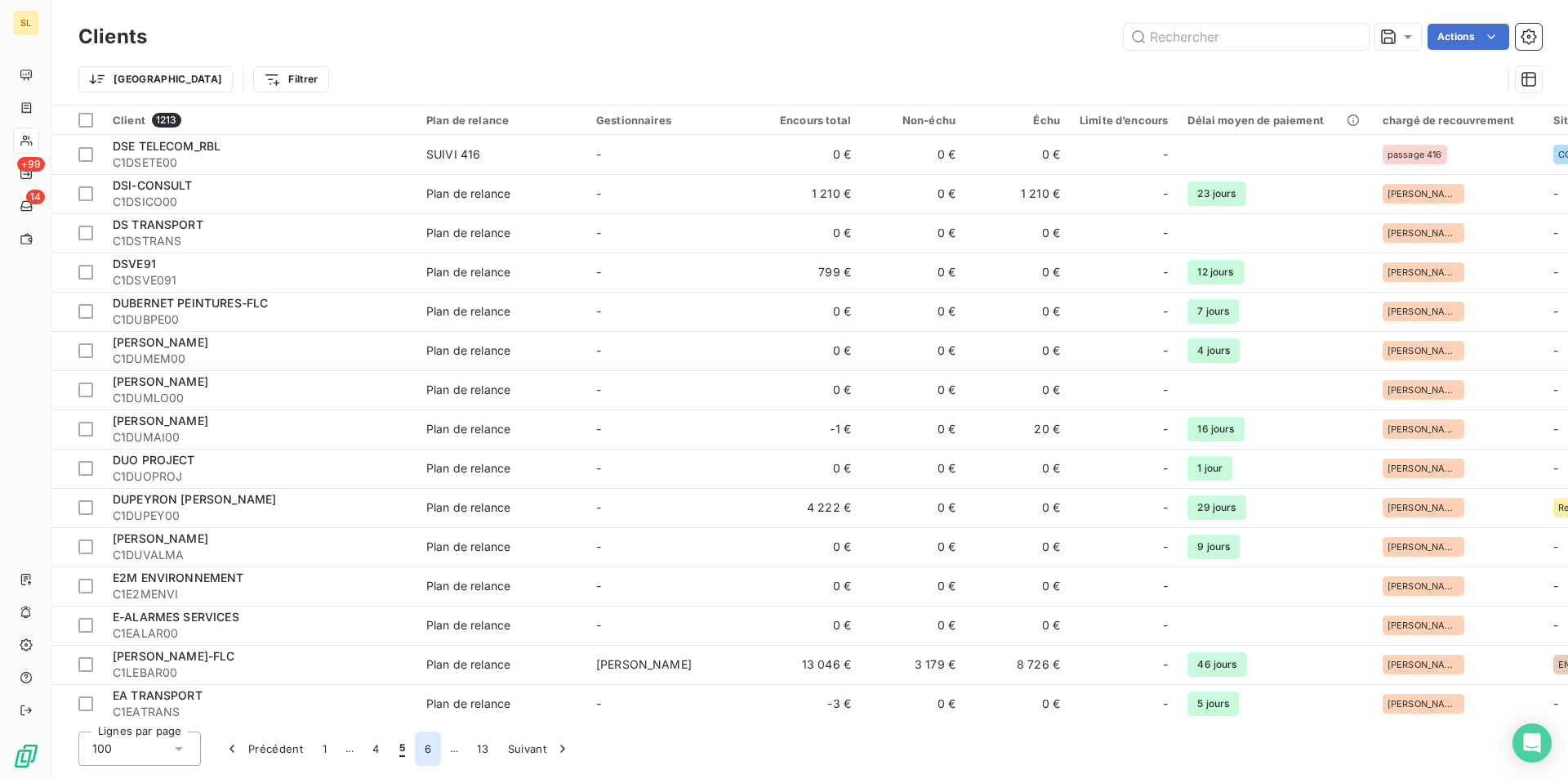
click at [432, 750] on button "6" at bounding box center [428, 749] width 26 height 35
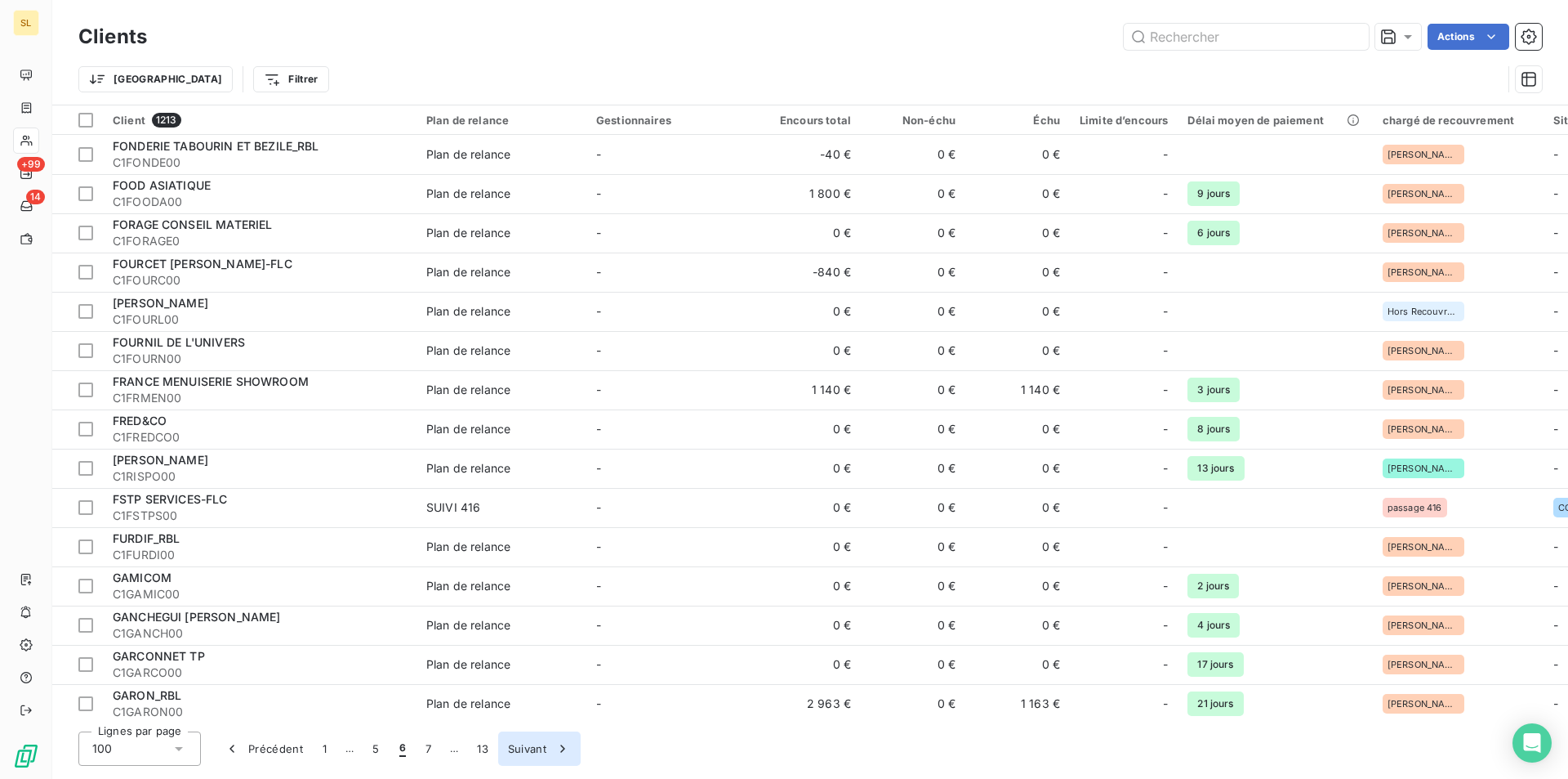
click at [536, 746] on button "Suivant" at bounding box center [540, 749] width 83 height 35
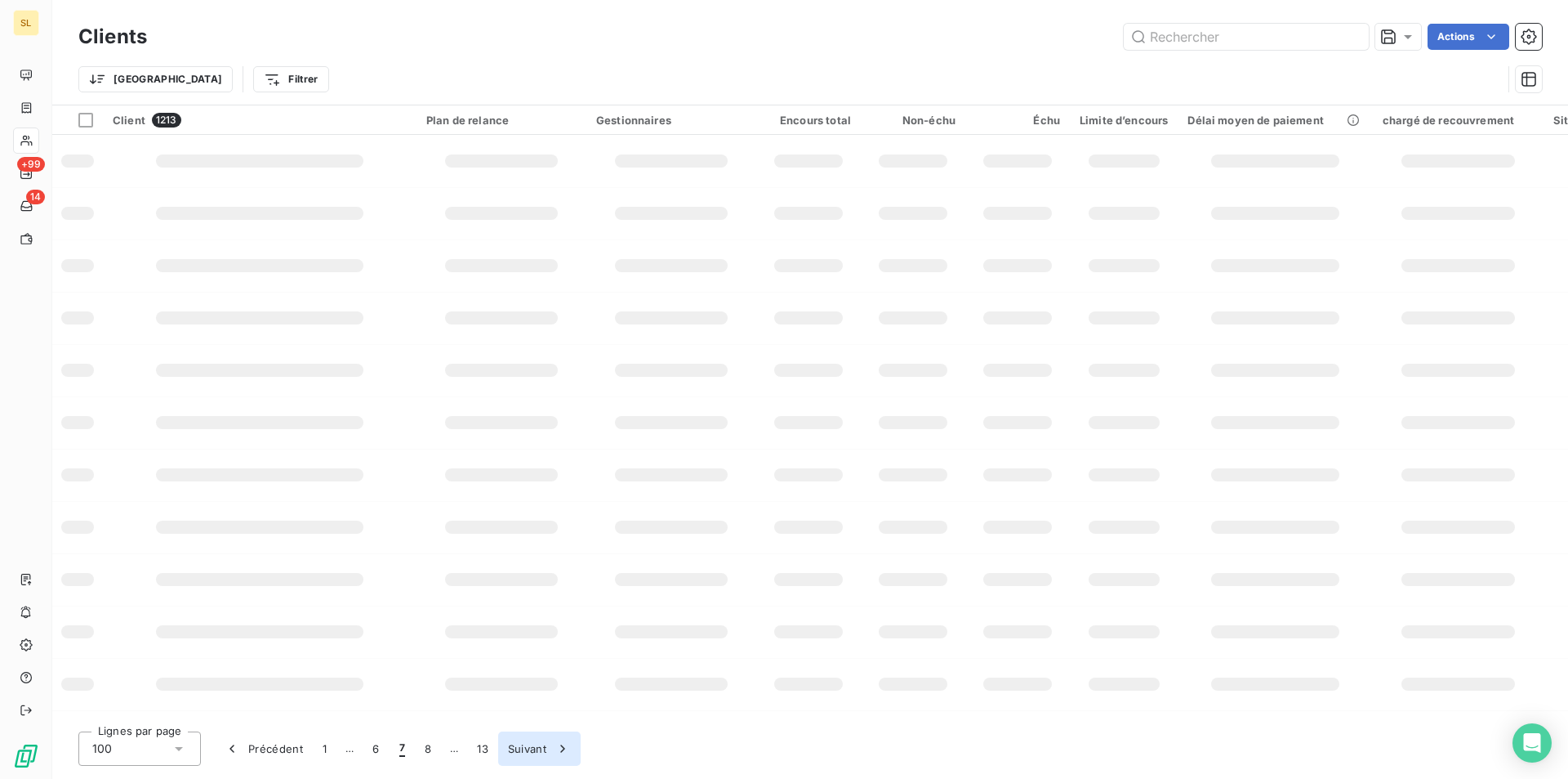
click at [536, 746] on button "Suivant" at bounding box center [540, 749] width 83 height 35
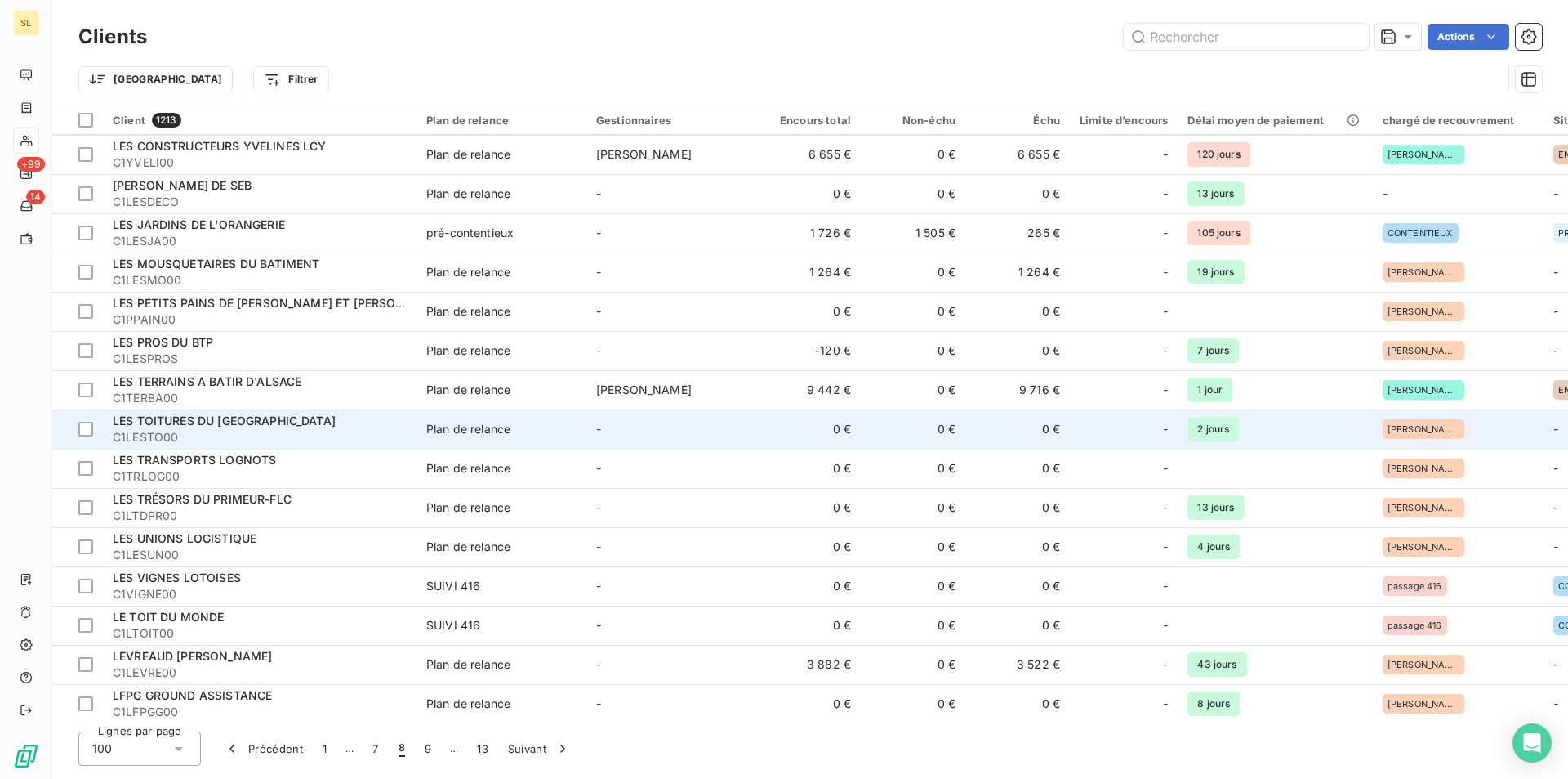
scroll to position [218, 0]
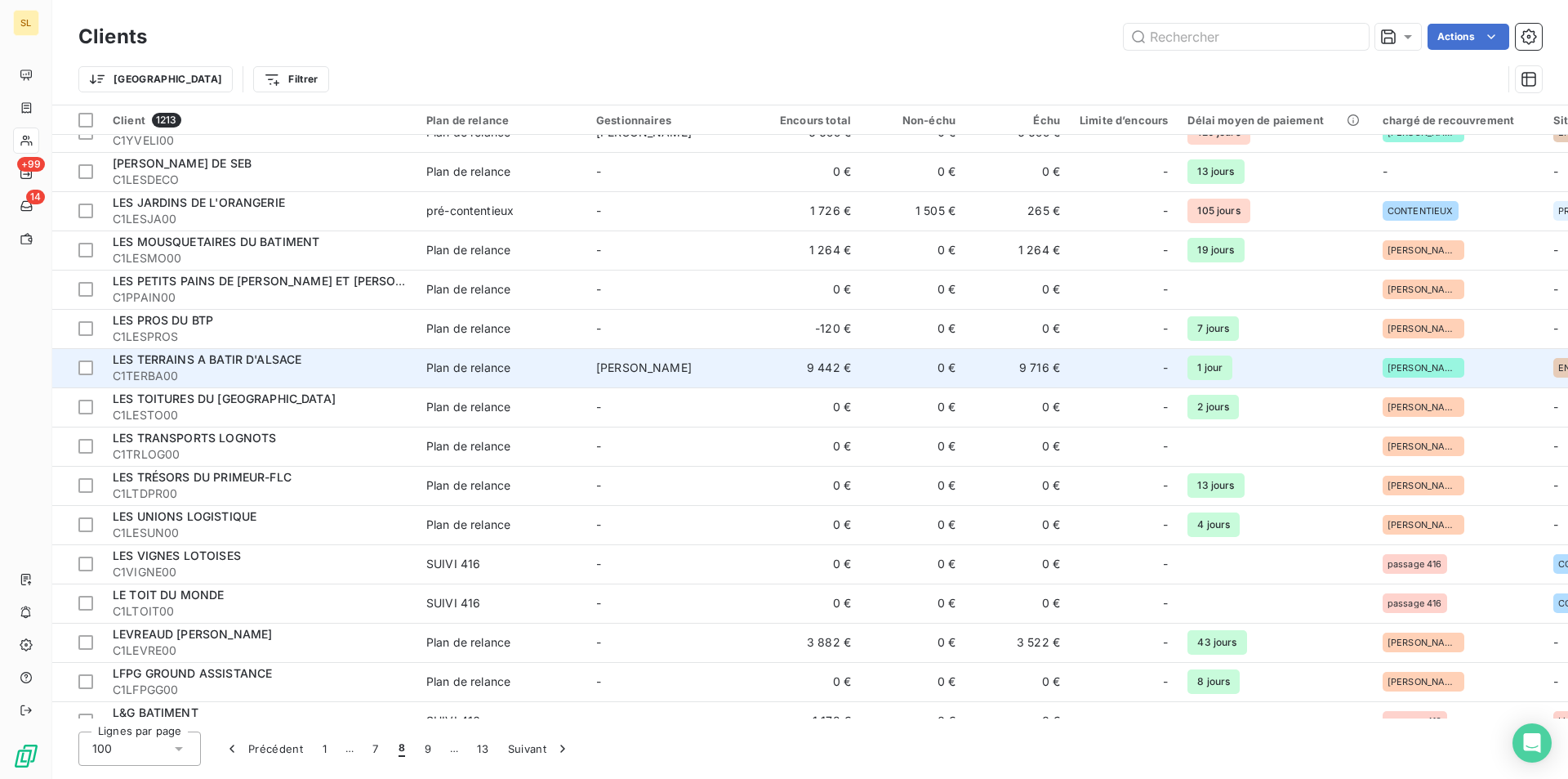
click at [249, 369] on span "C1TERBA00" at bounding box center [260, 376] width 294 height 16
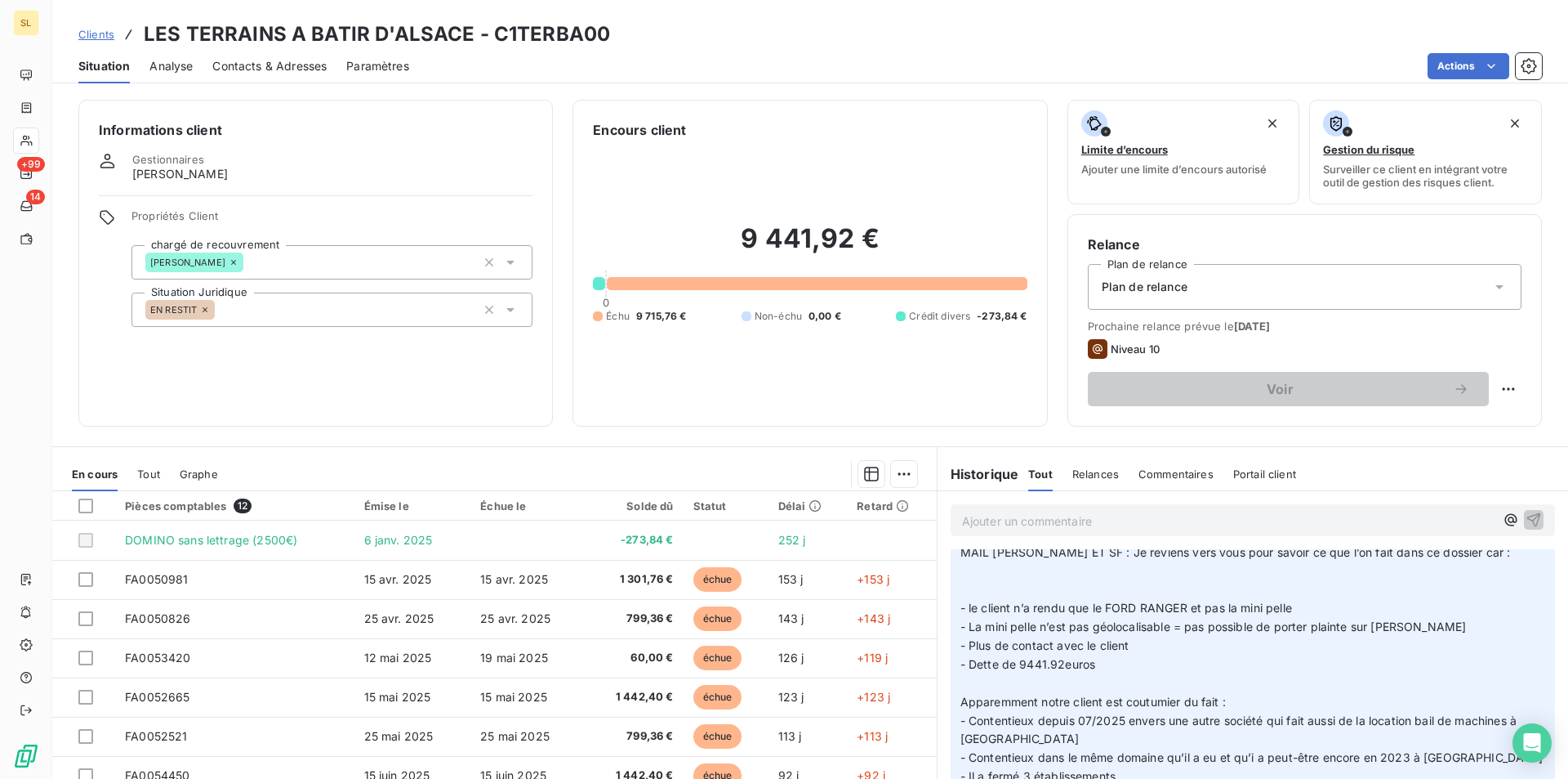
scroll to position [186, 0]
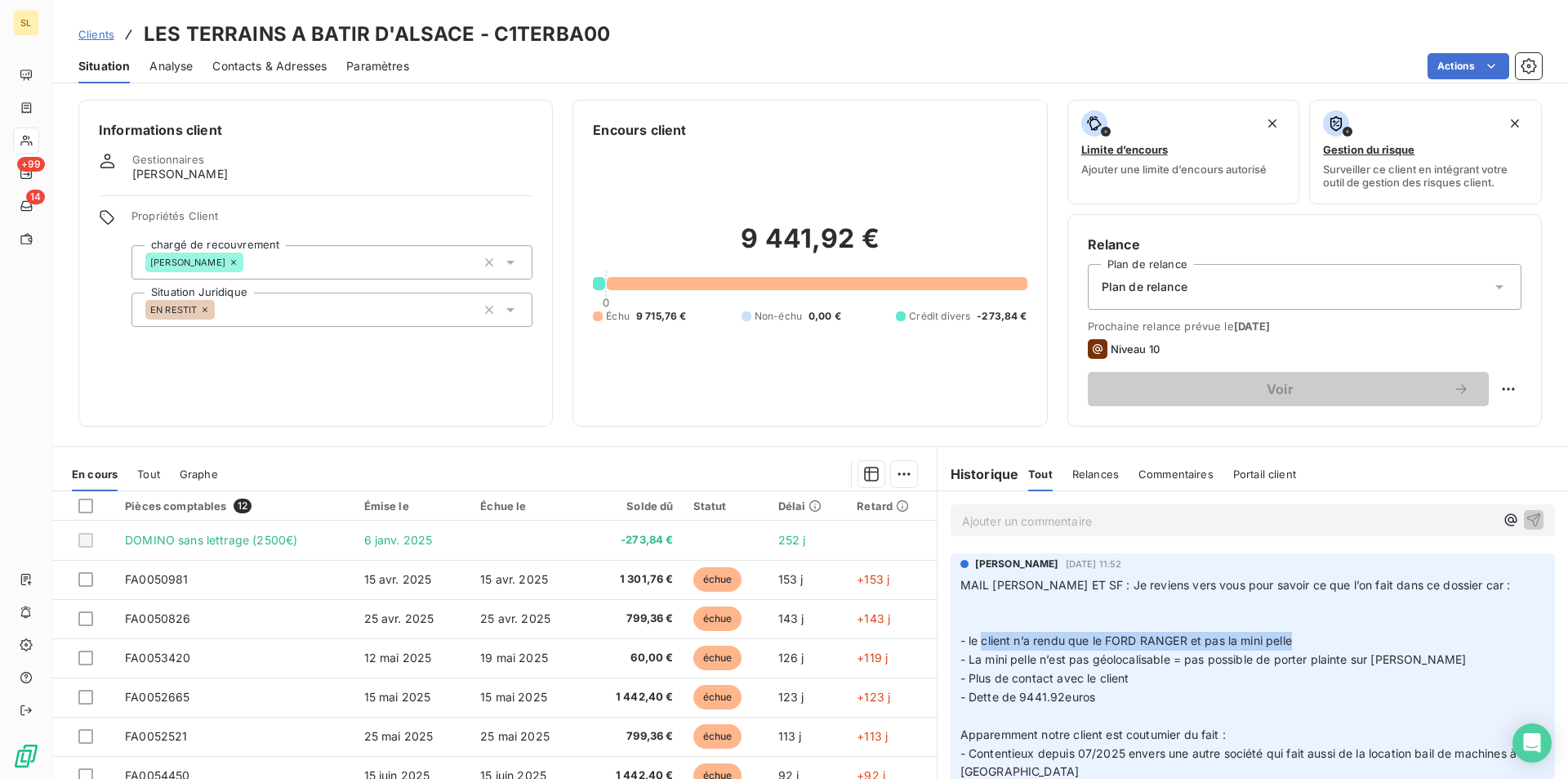
drag, startPoint x: 976, startPoint y: 640, endPoint x: 1288, endPoint y: 643, distance: 312.0
click at [1288, 643] on p "MAIL AUDREY ET SF : Je reviens vers vous pour savoir ce que l’on fait dans ce d…" at bounding box center [1252, 744] width 585 height 337
copy span "client n’a rendu que le FORD RANGER et pas la mini pelle"
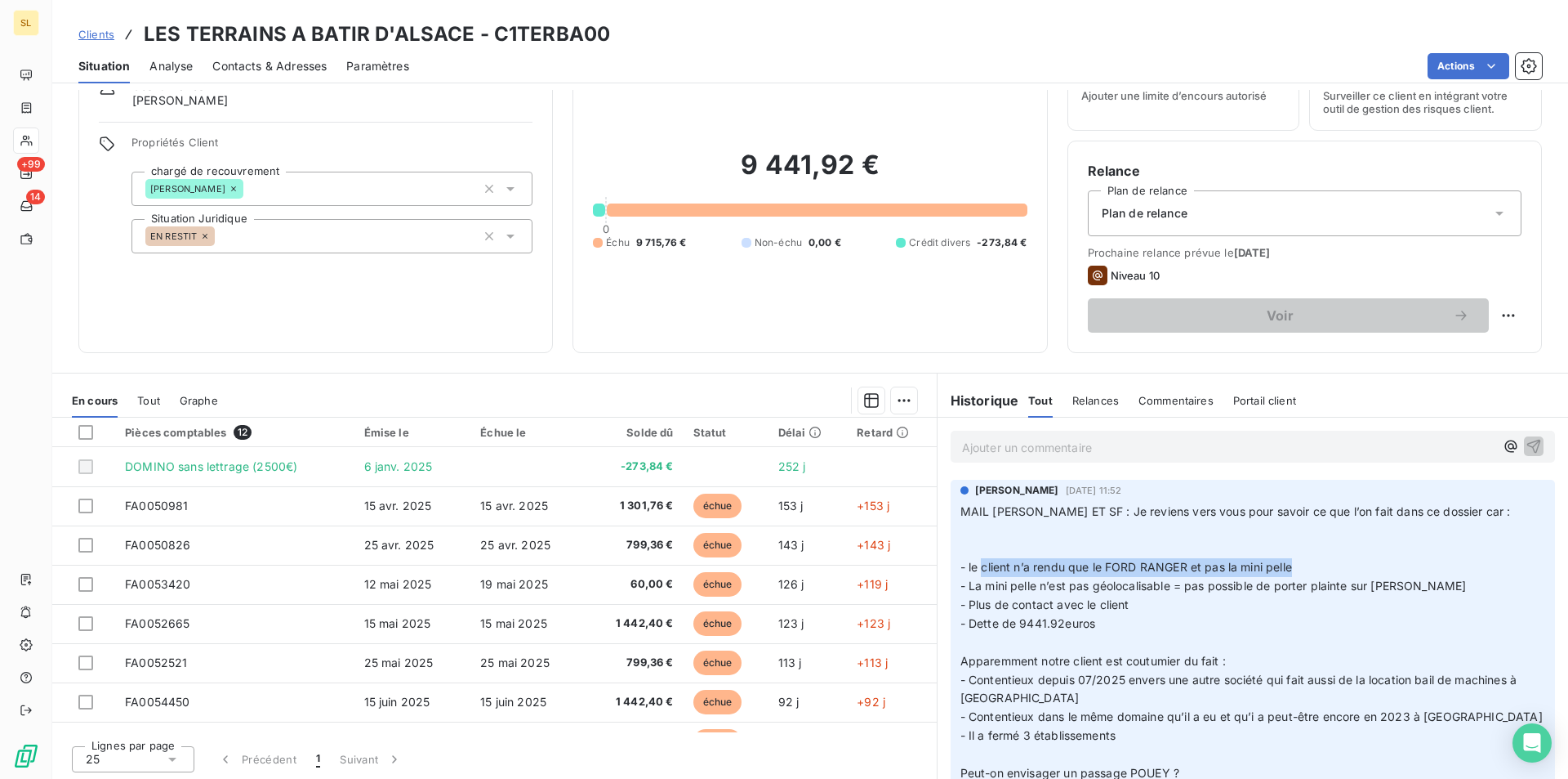
scroll to position [76, 0]
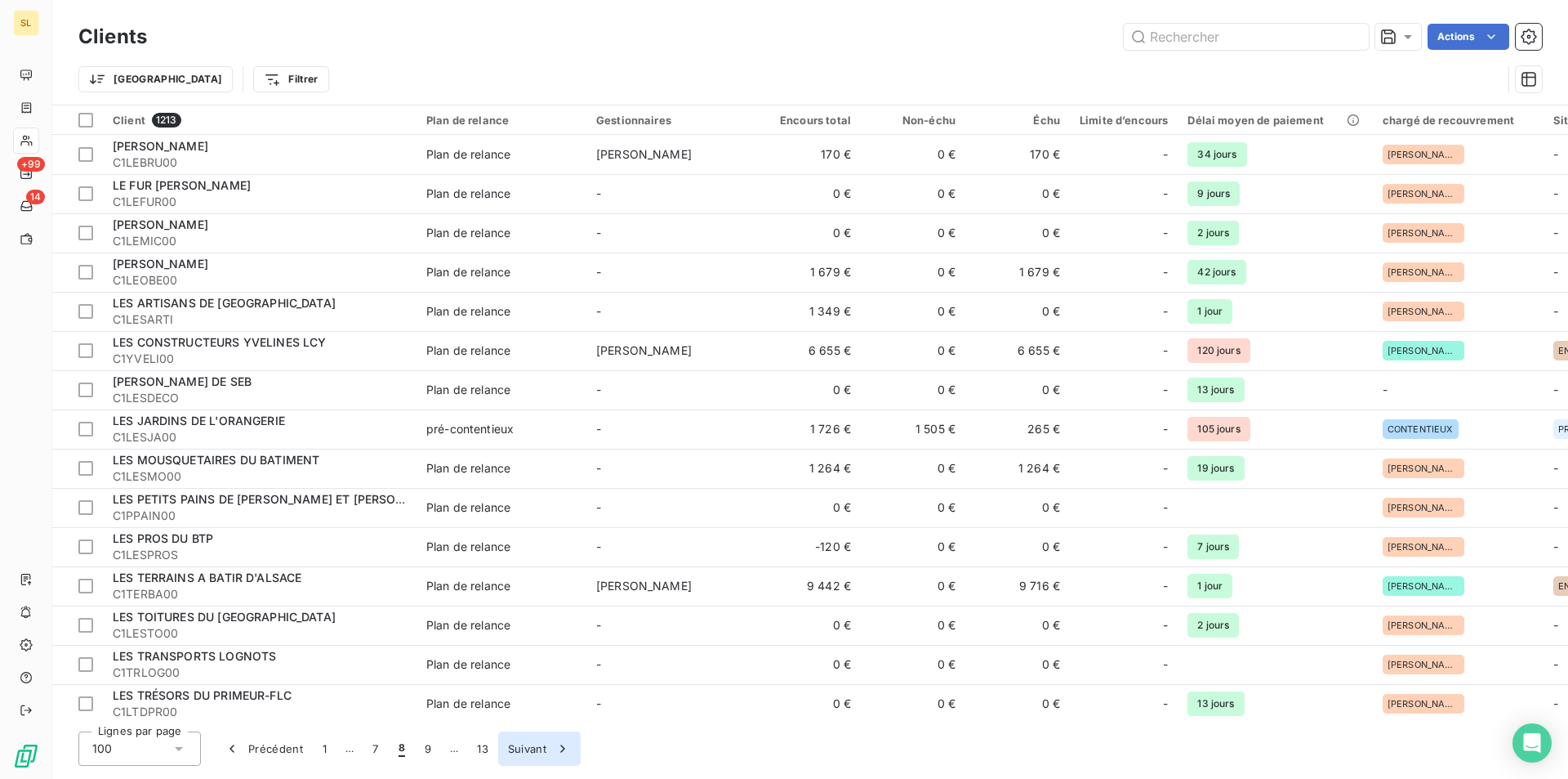
click at [541, 750] on button "Suivant" at bounding box center [540, 749] width 83 height 35
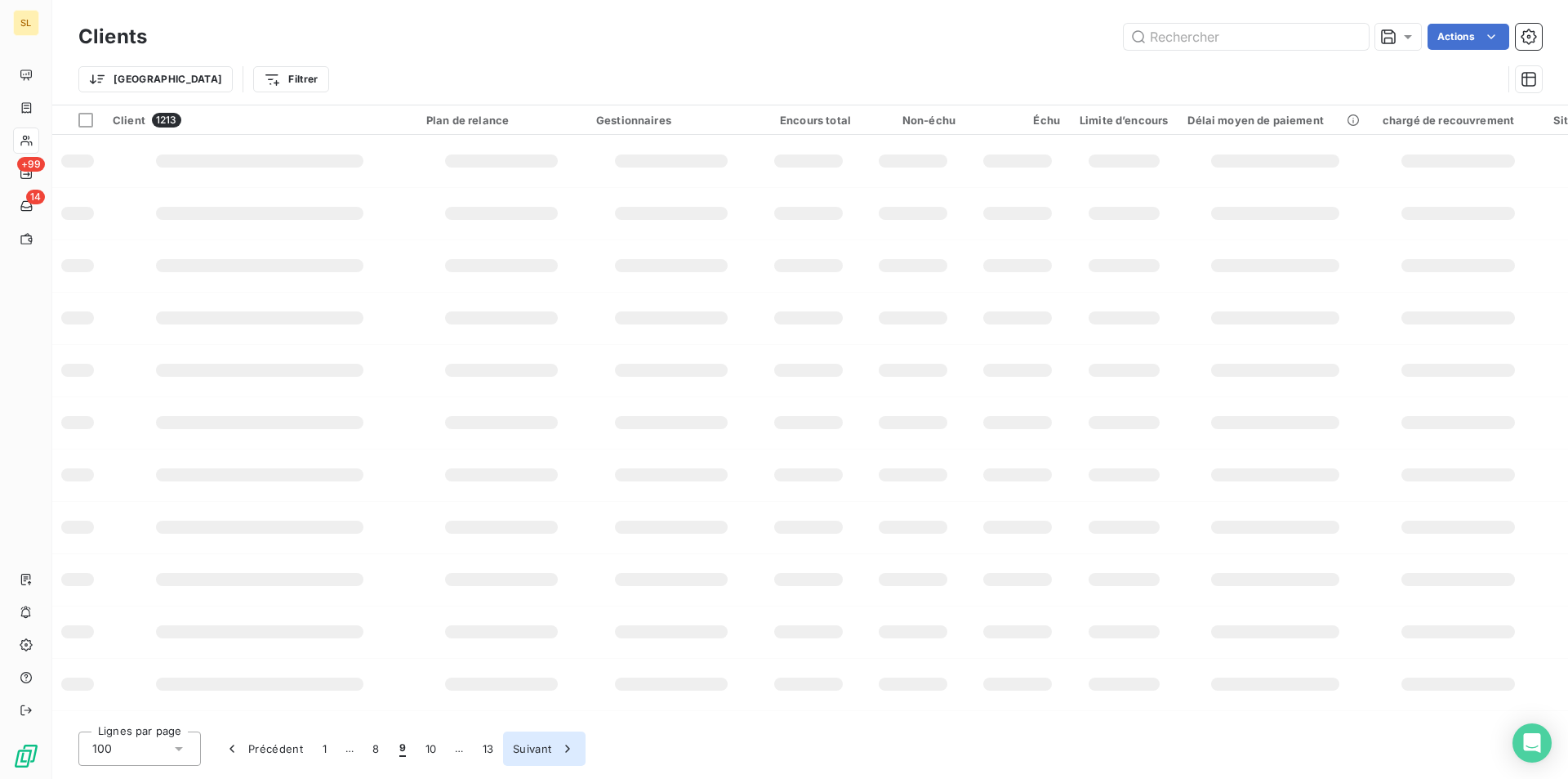
click at [541, 750] on button "Suivant" at bounding box center [545, 749] width 83 height 35
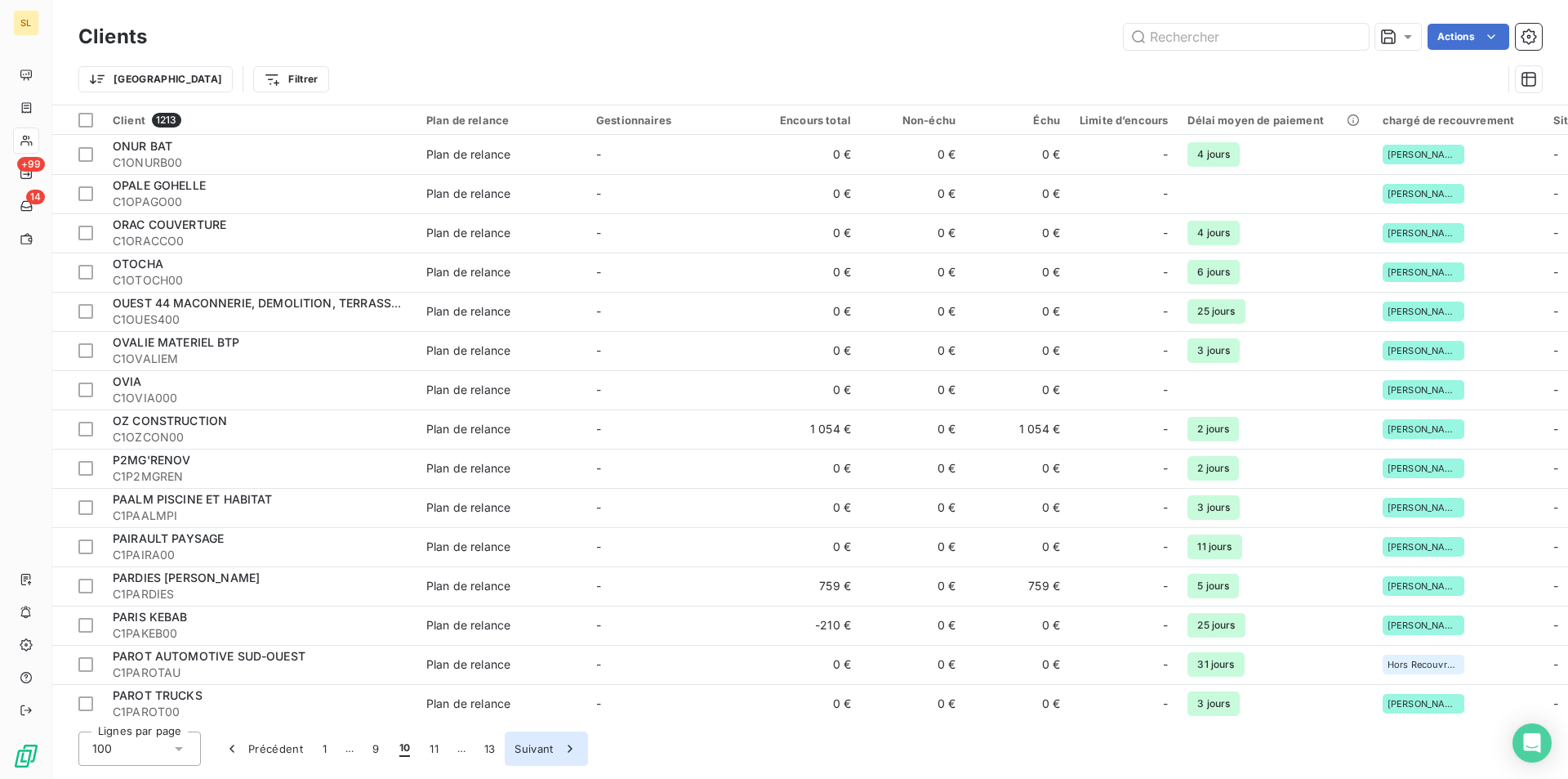
click at [541, 750] on button "Suivant" at bounding box center [547, 749] width 83 height 35
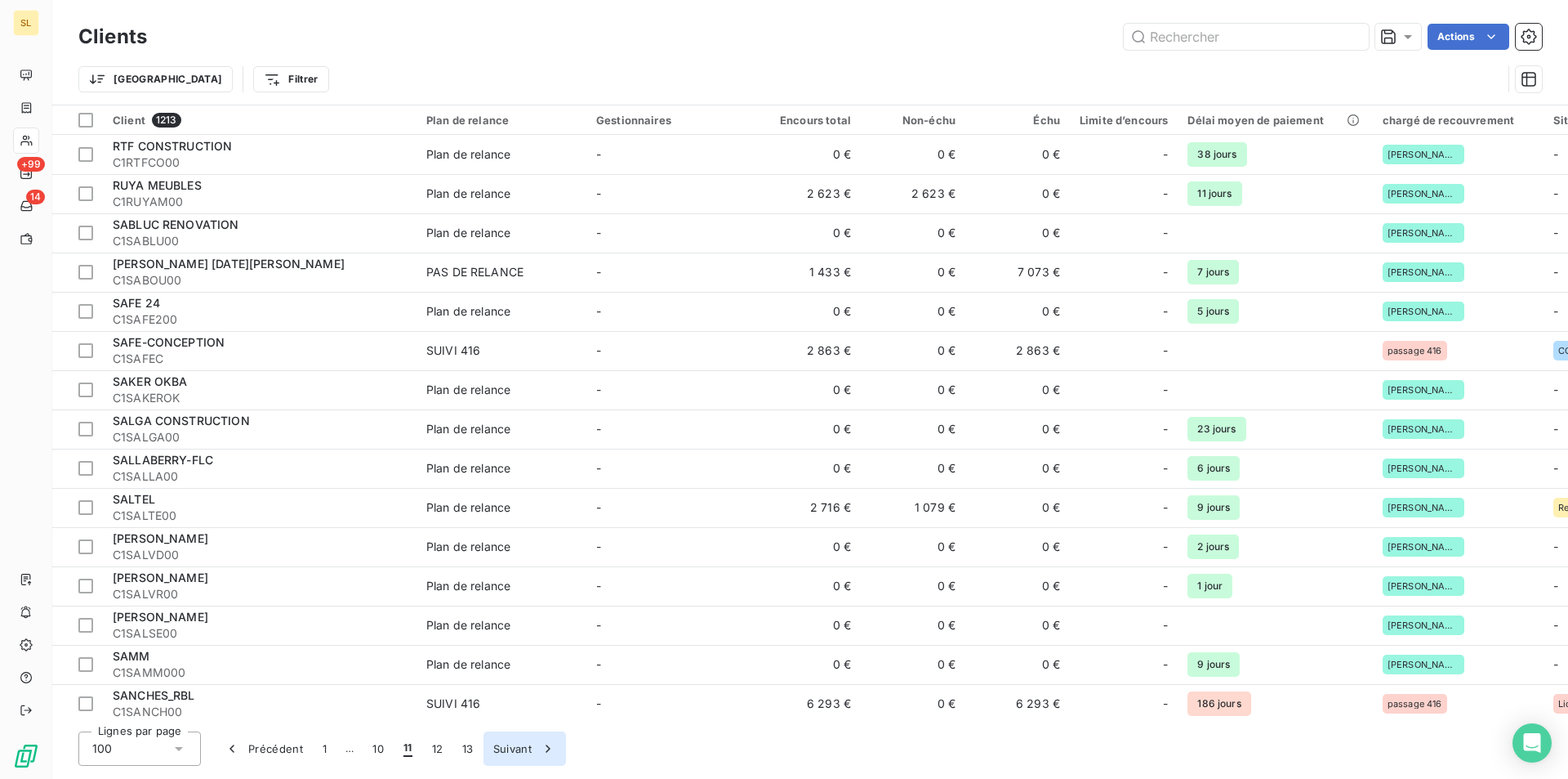
click at [541, 750] on icon "button" at bounding box center [547, 748] width 16 height 16
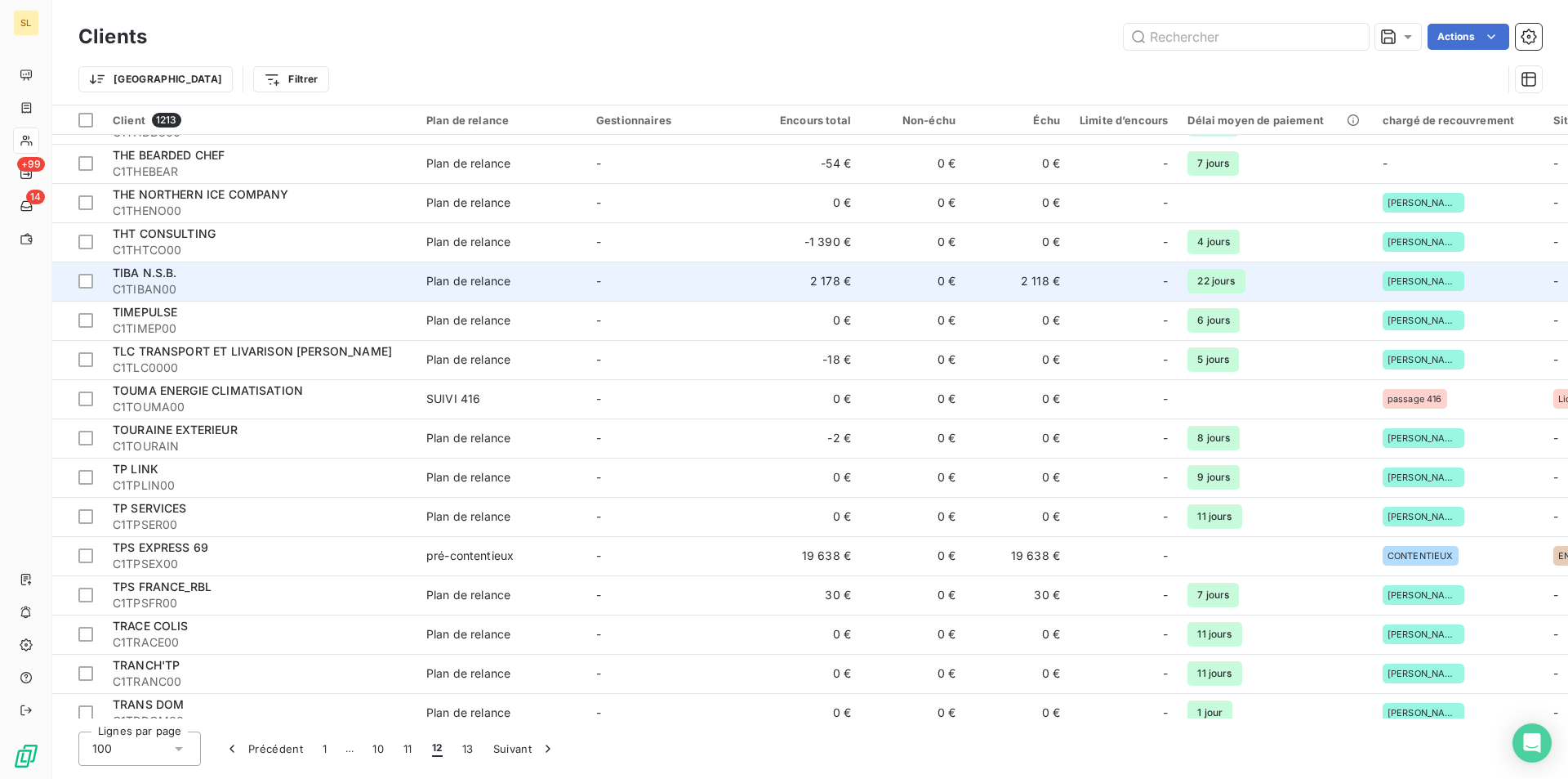
scroll to position [871, 0]
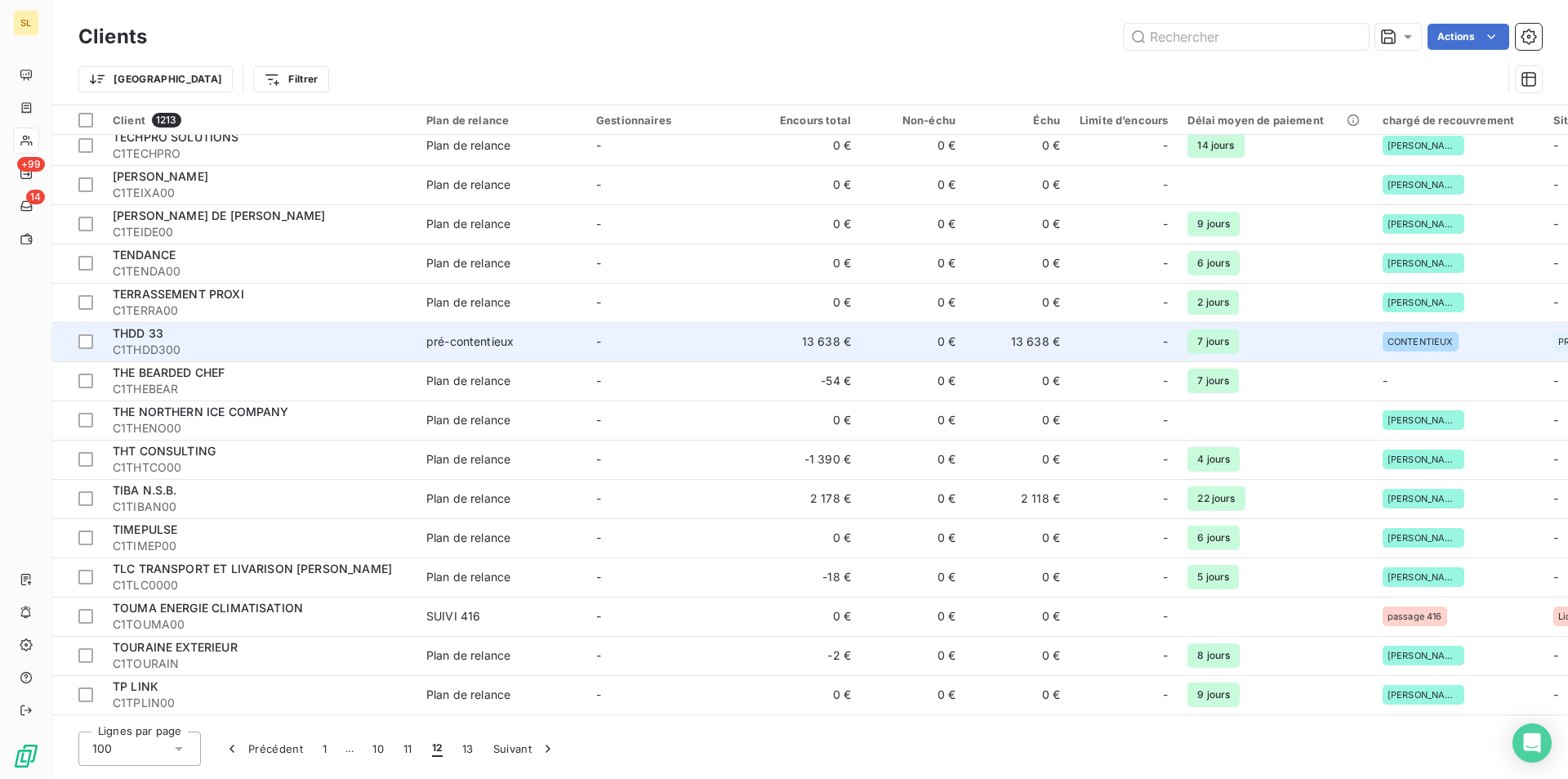
click at [149, 344] on span "C1THDD300" at bounding box center [260, 349] width 294 height 16
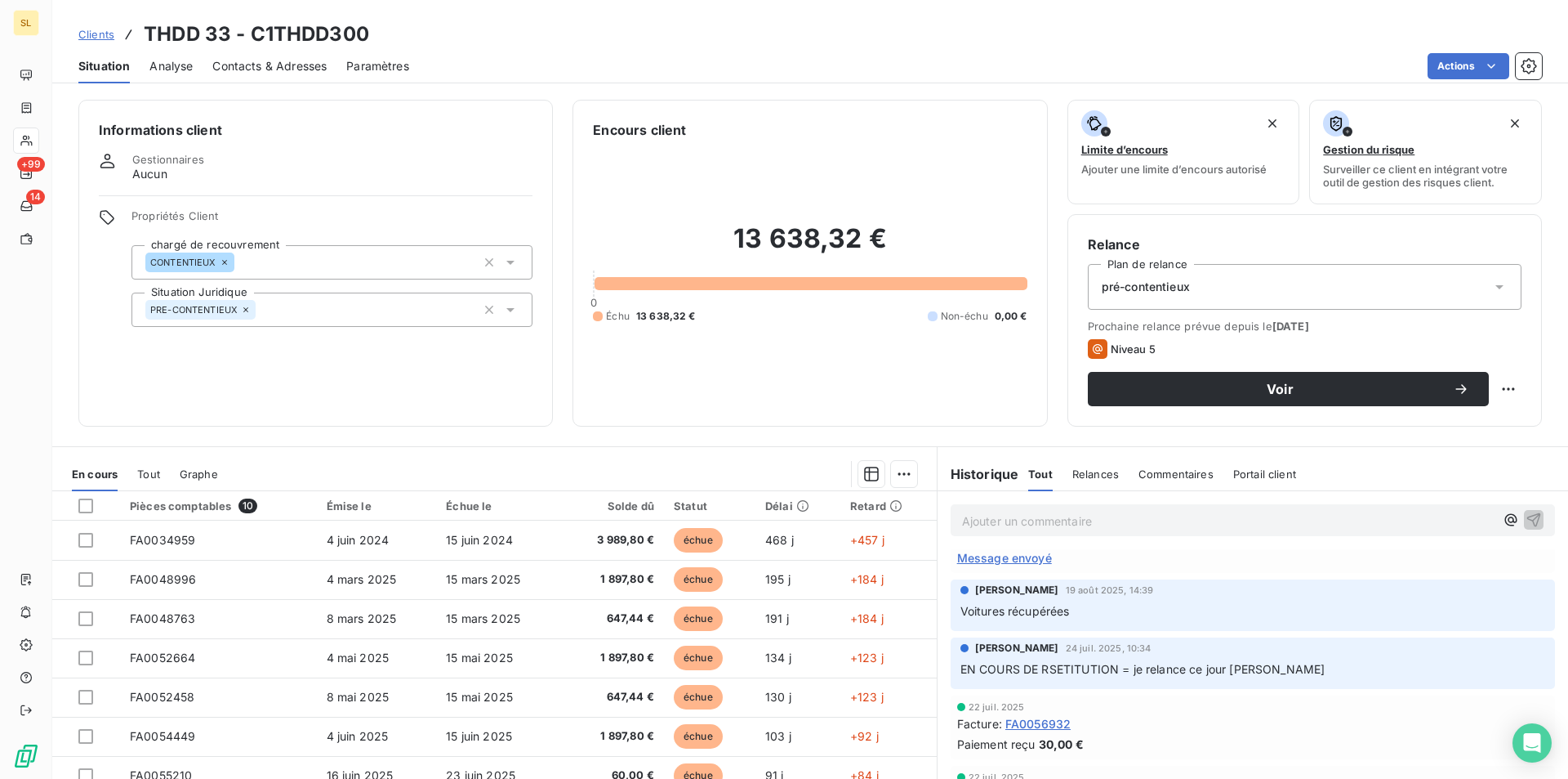
scroll to position [120, 0]
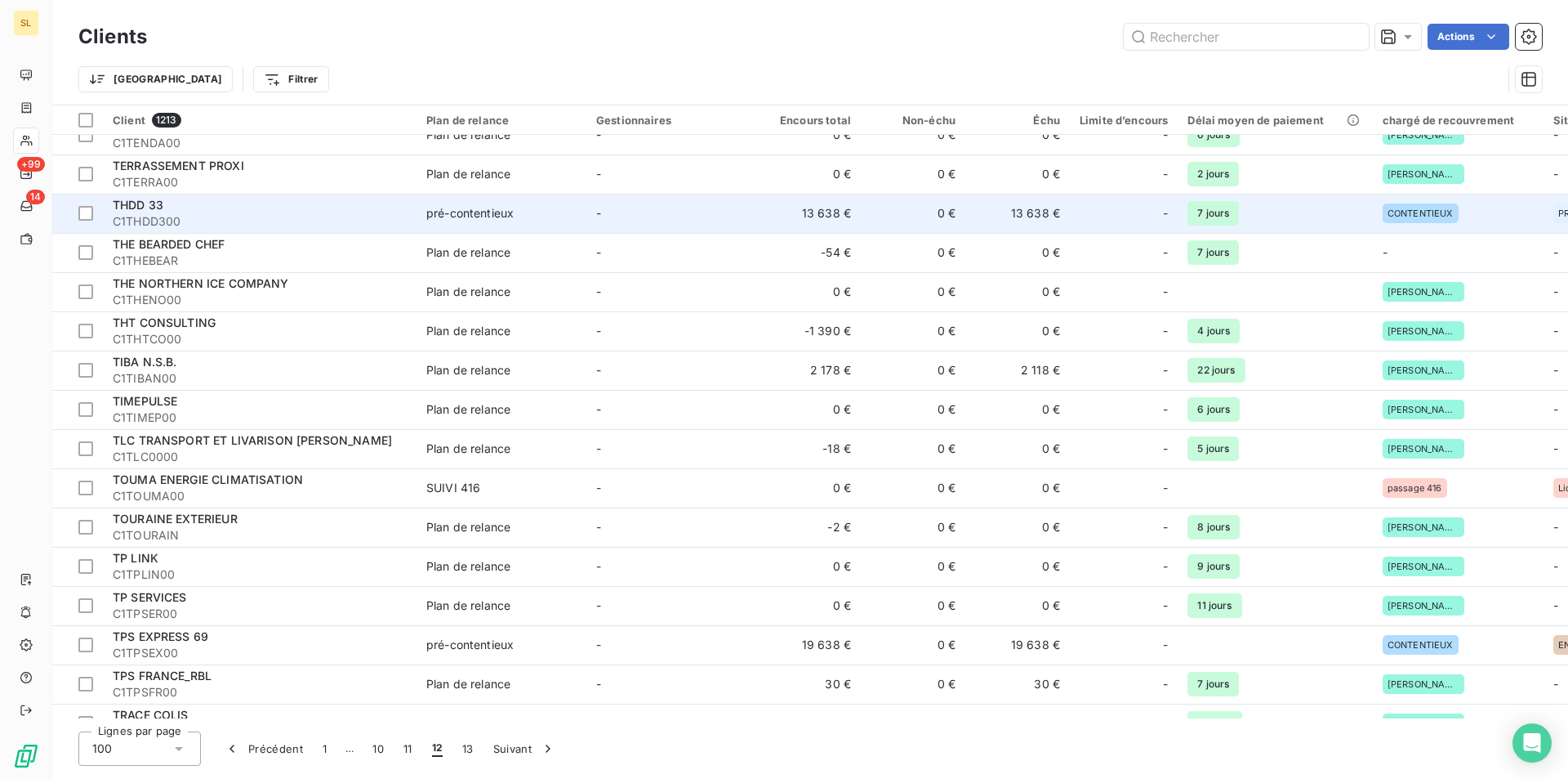
scroll to position [871, 0]
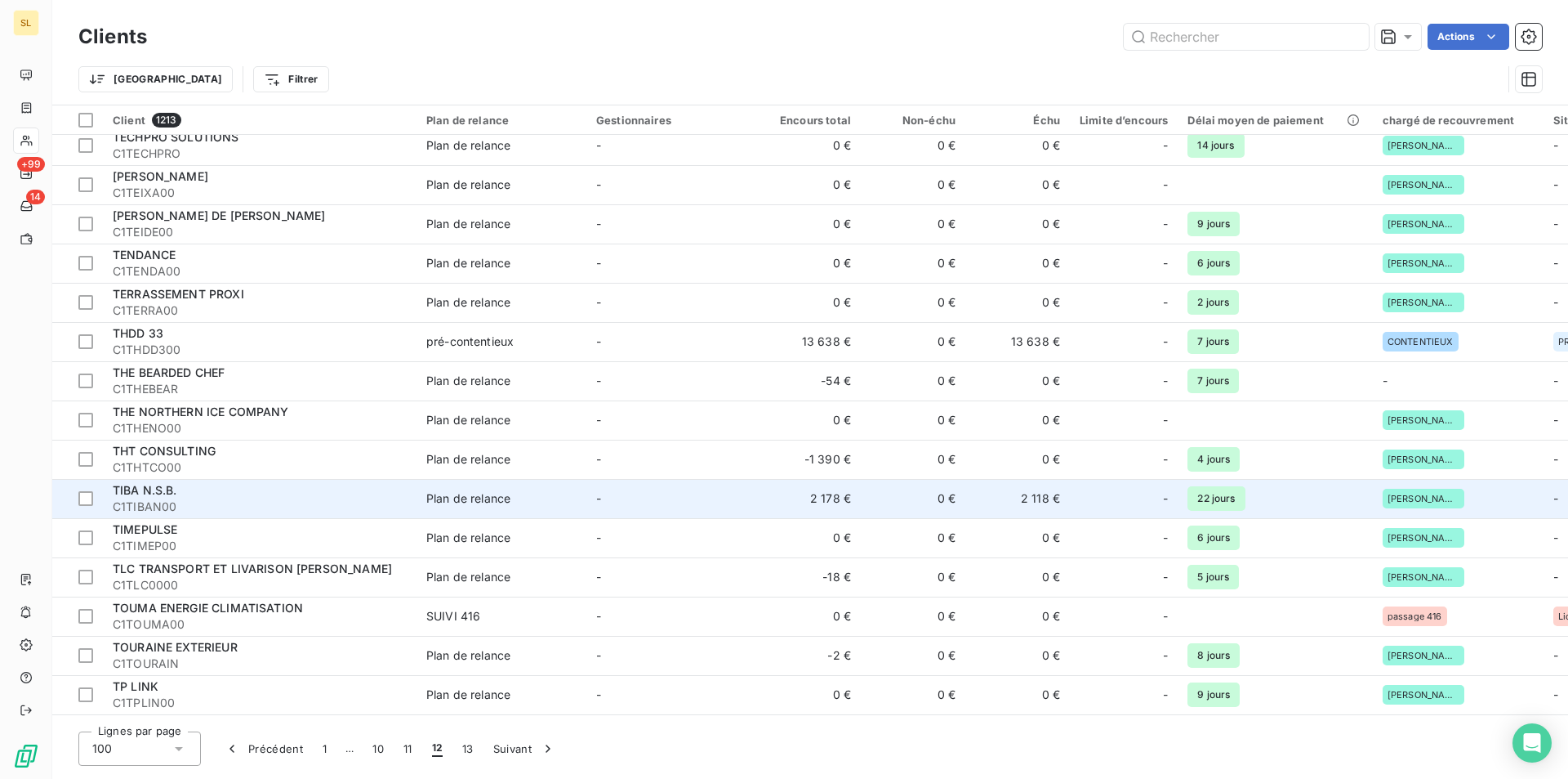
click at [201, 487] on div "TIBA N.S.B." at bounding box center [260, 490] width 294 height 16
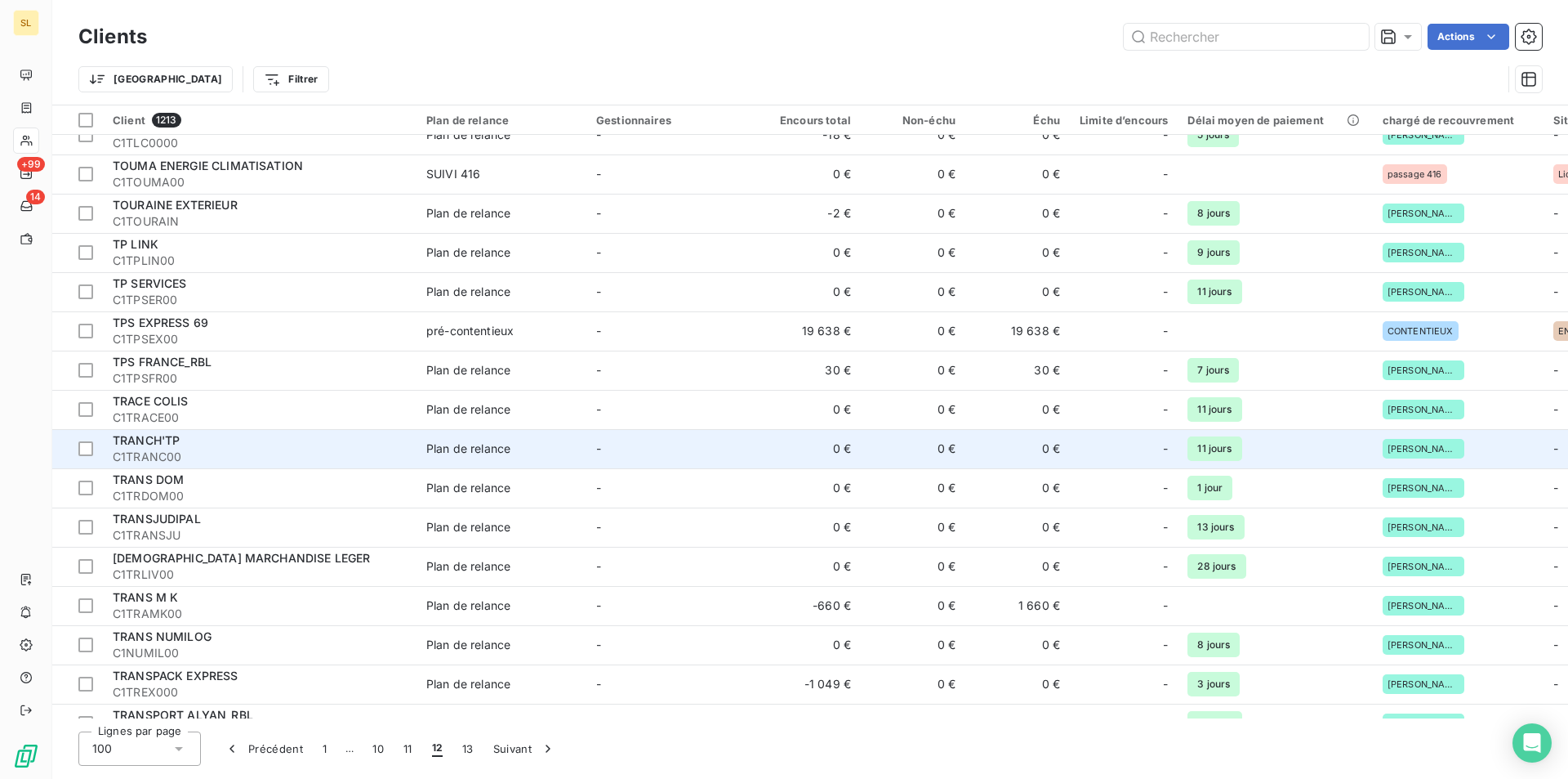
scroll to position [1089, 0]
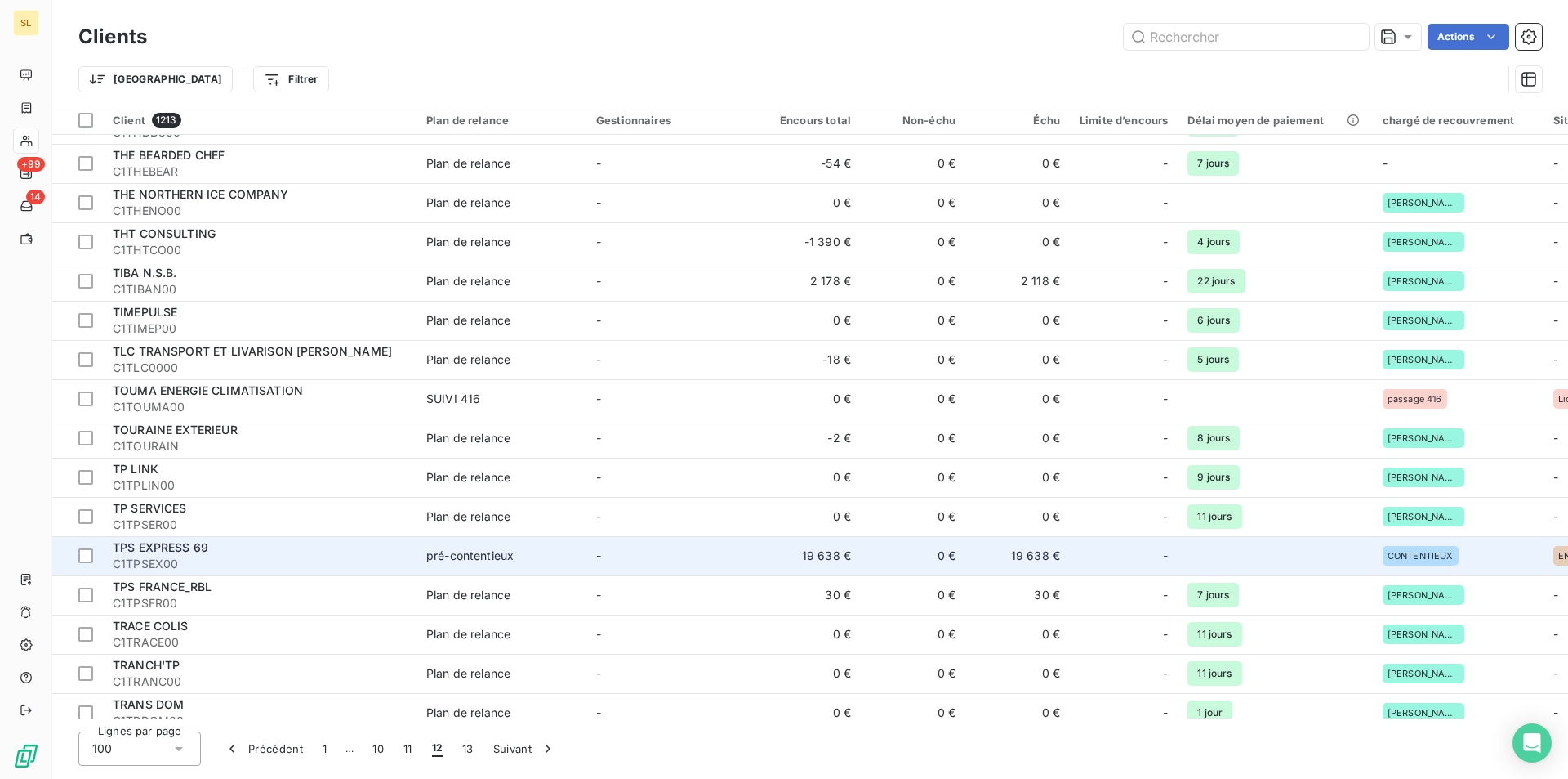
click at [161, 554] on div "TPS EXPRESS 69" at bounding box center [260, 547] width 294 height 16
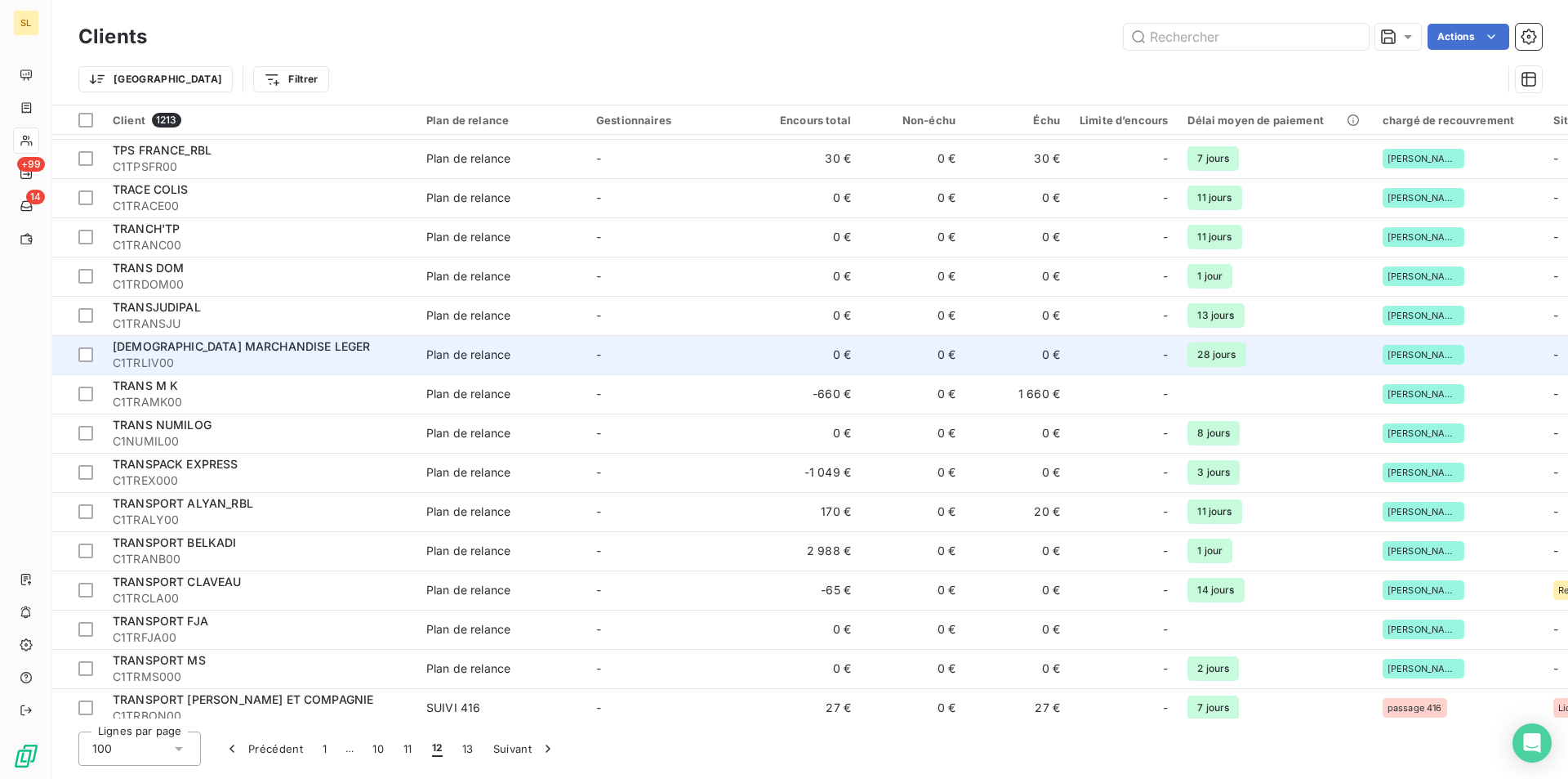
scroll to position [1308, 0]
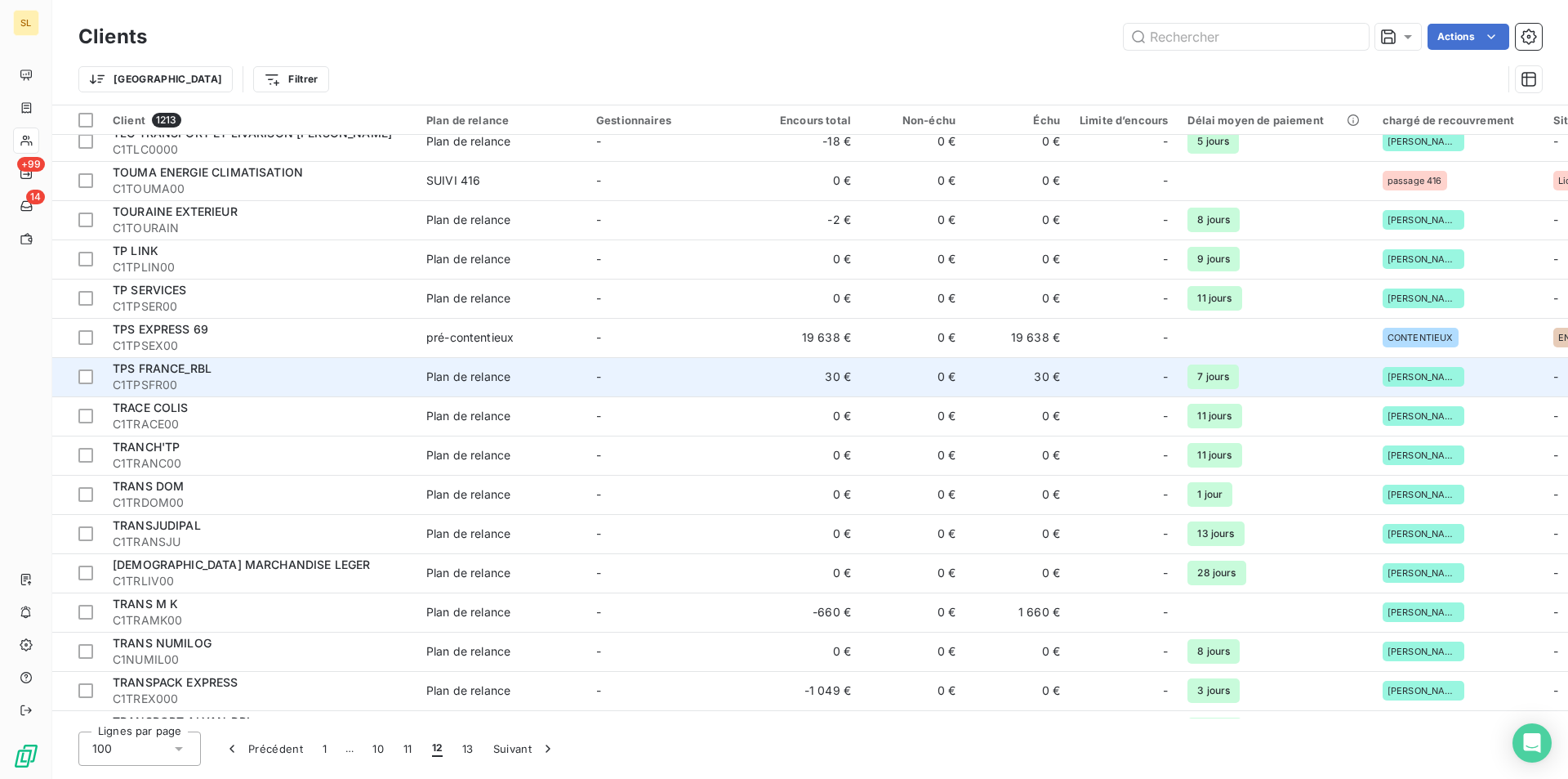
click at [843, 379] on td "30 €" at bounding box center [808, 376] width 104 height 39
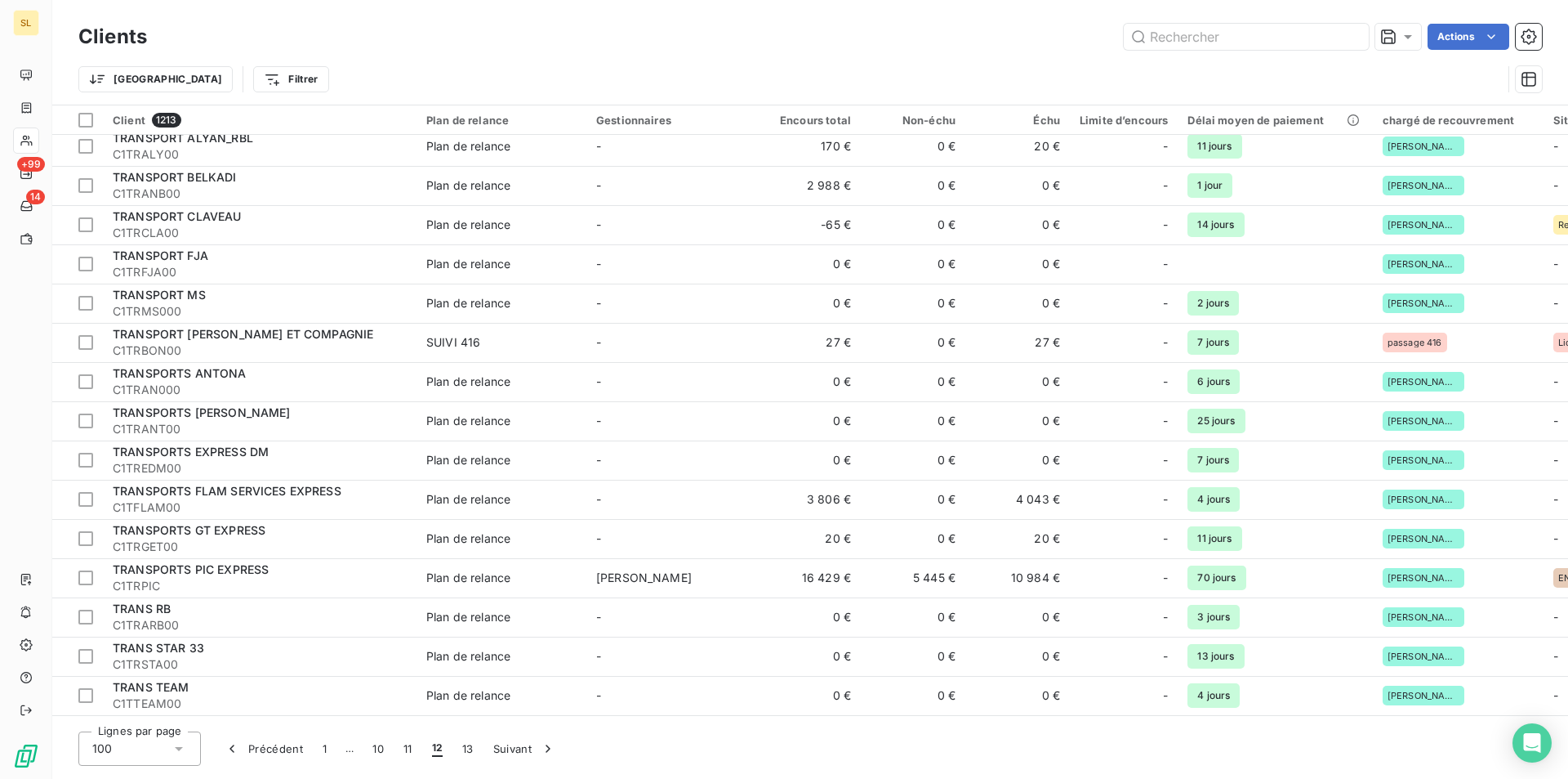
scroll to position [2179, 0]
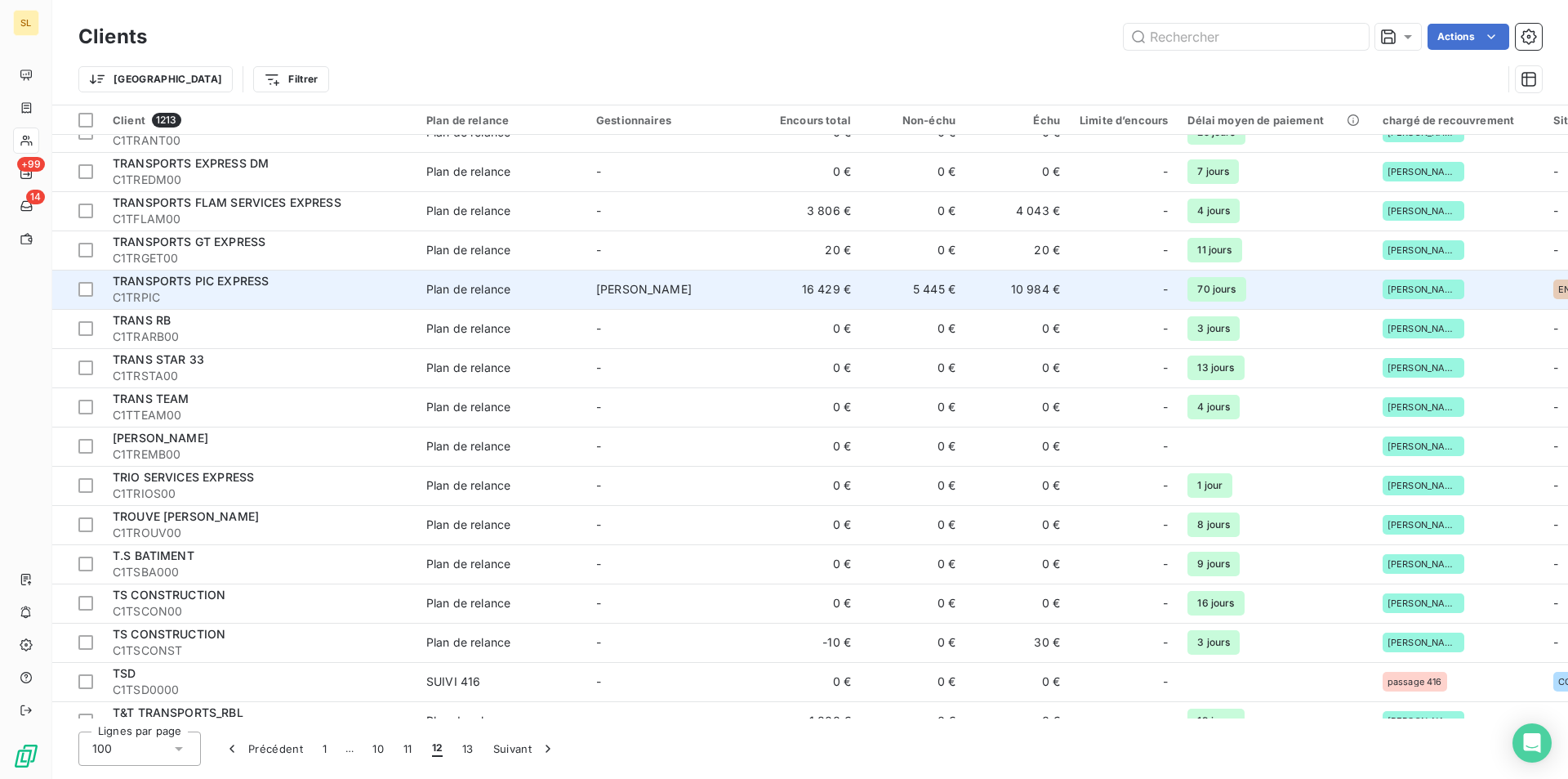
click at [284, 292] on span "C1TRPIC" at bounding box center [260, 297] width 294 height 16
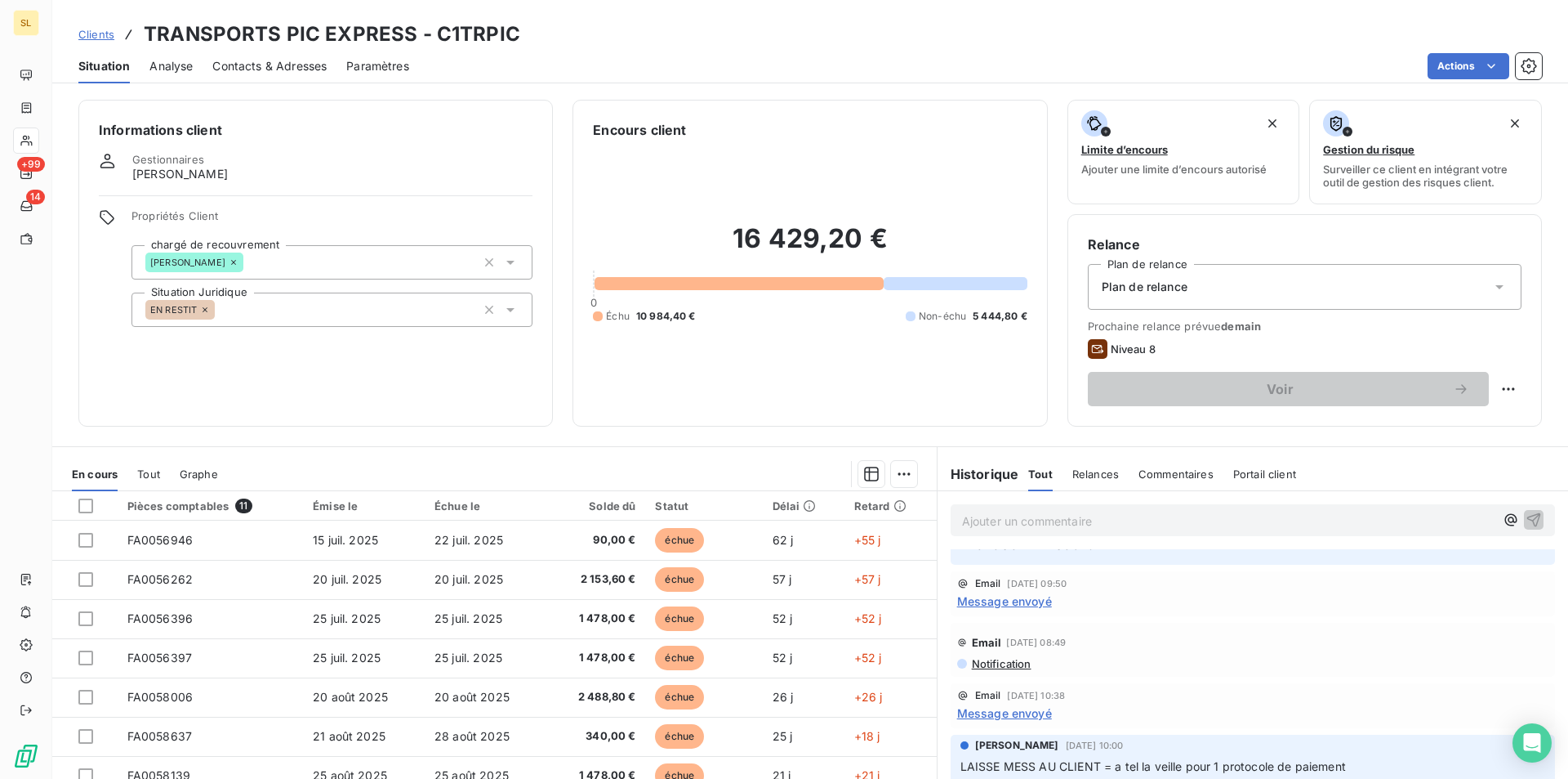
scroll to position [170, 0]
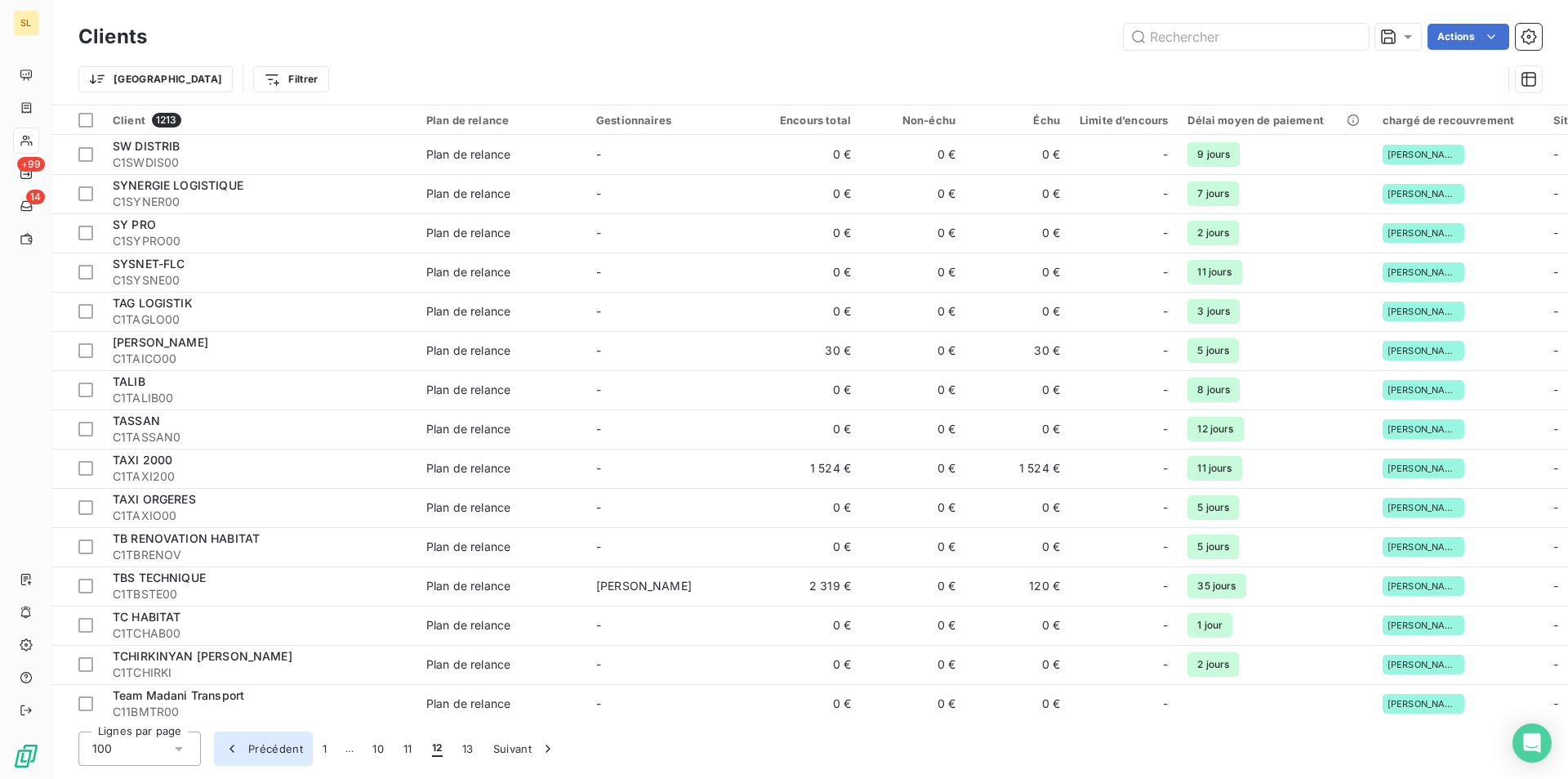
click at [265, 748] on button "Précédent" at bounding box center [263, 749] width 98 height 35
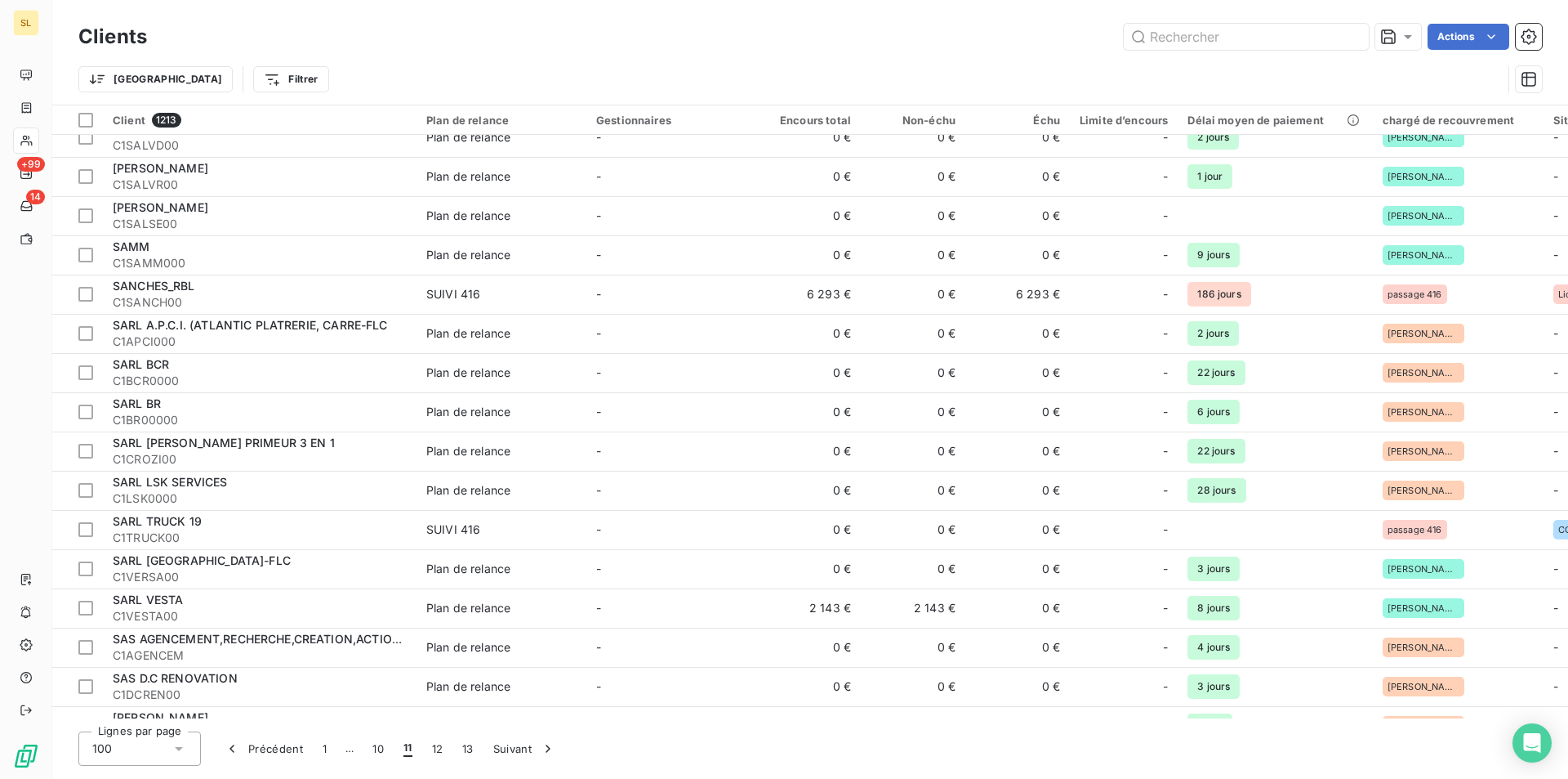
scroll to position [435, 0]
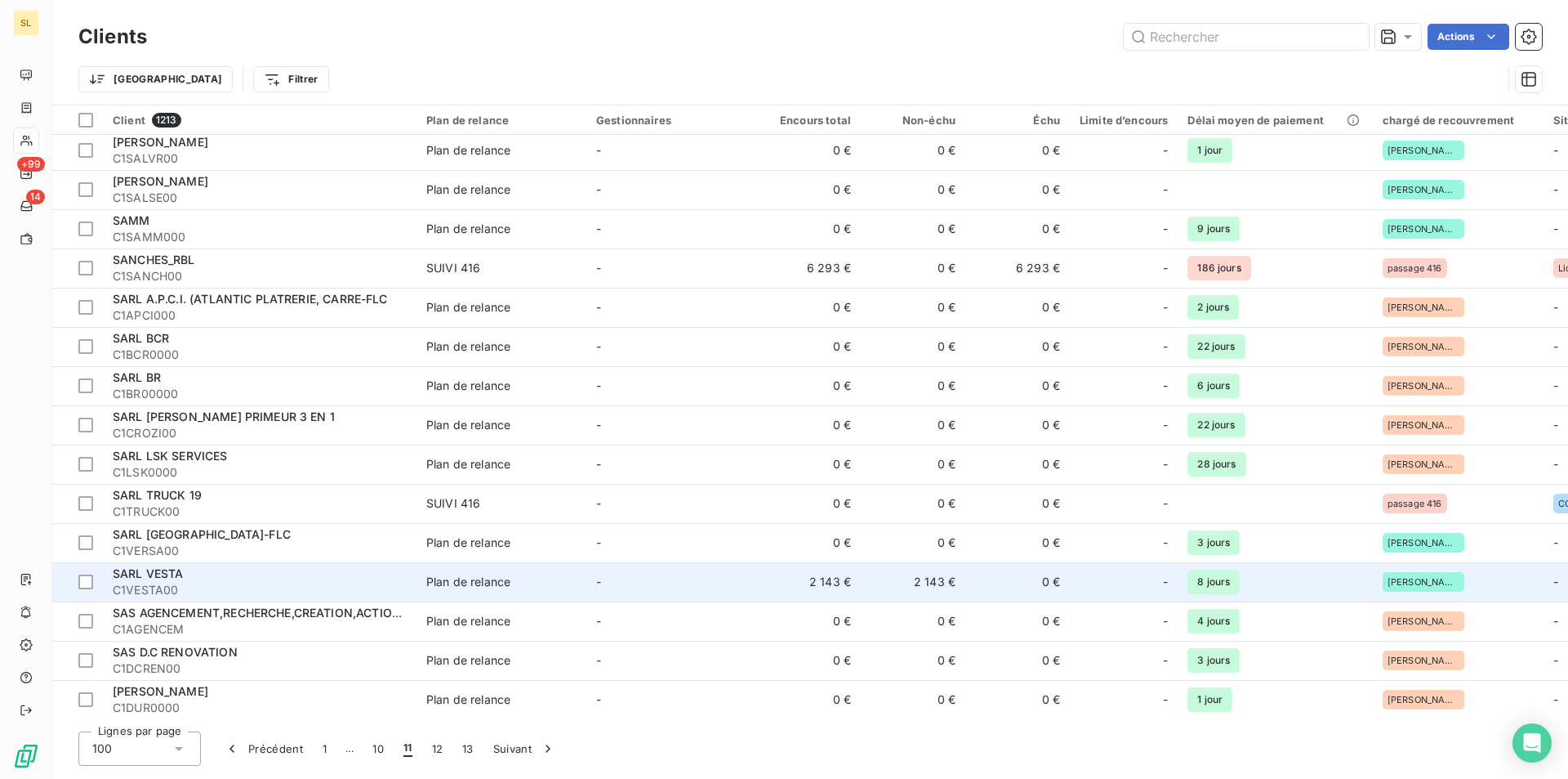
click at [187, 576] on div "SARL VESTA" at bounding box center [260, 573] width 294 height 16
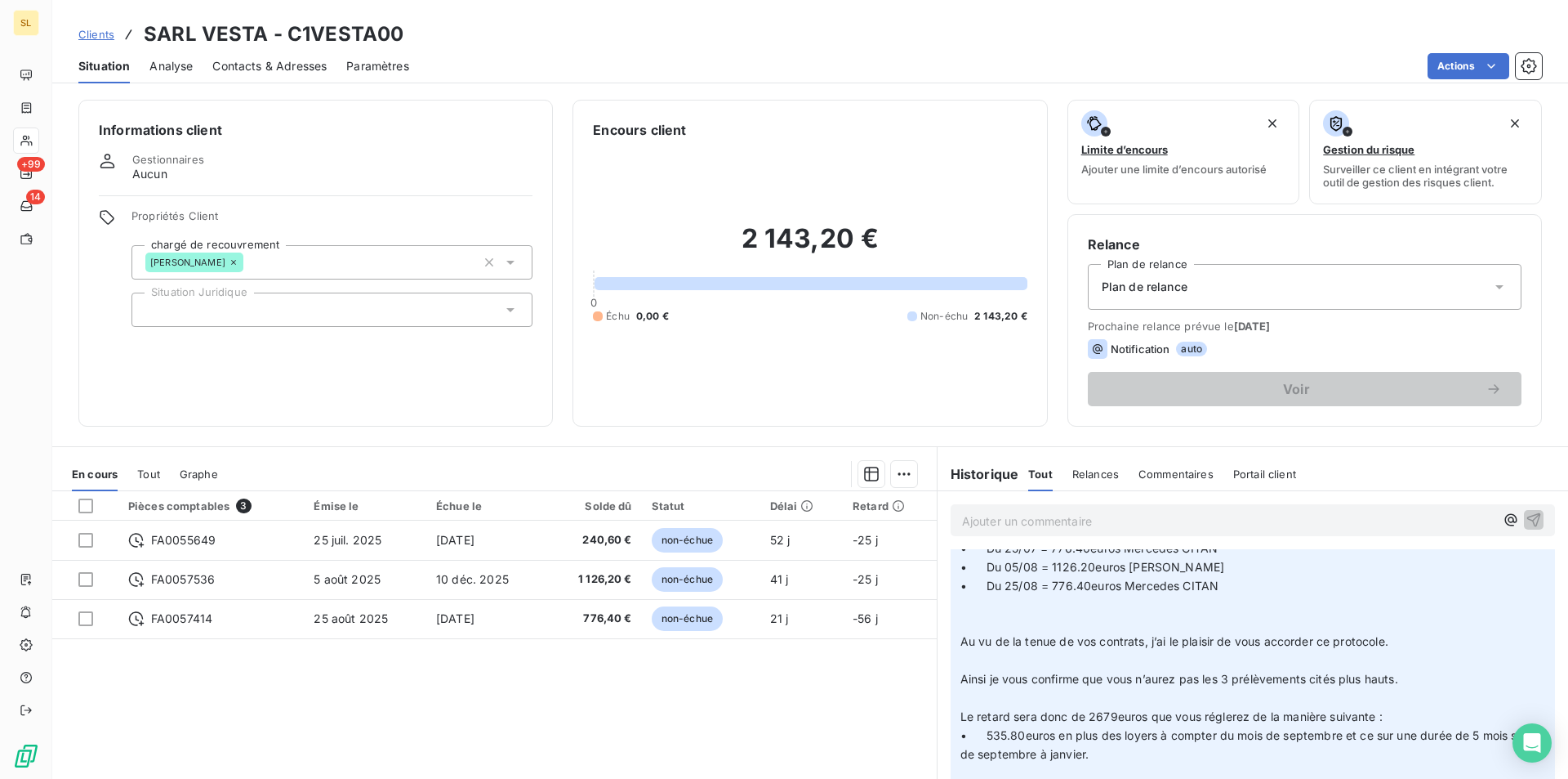
scroll to position [402, 0]
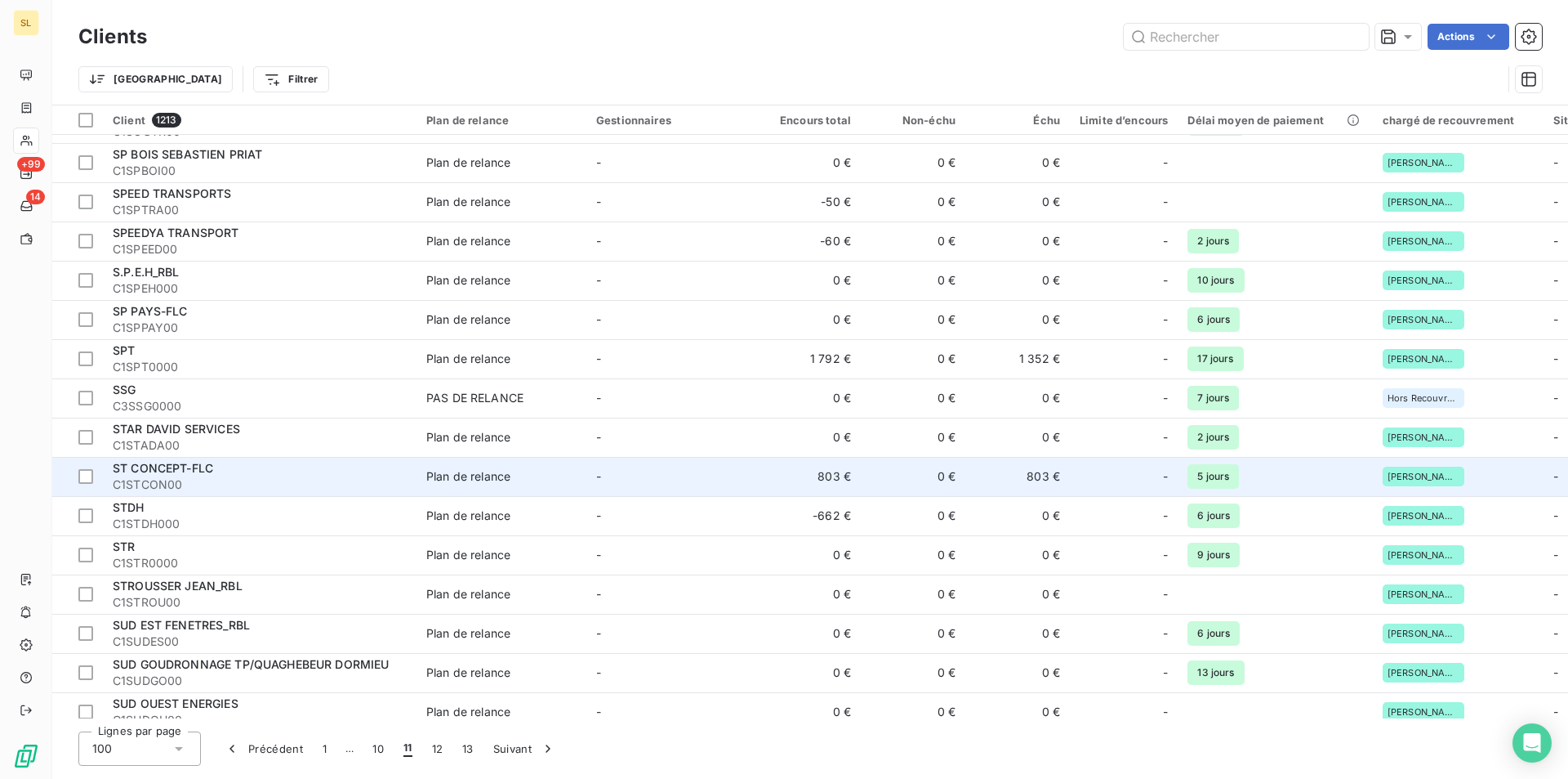
scroll to position [3346, 0]
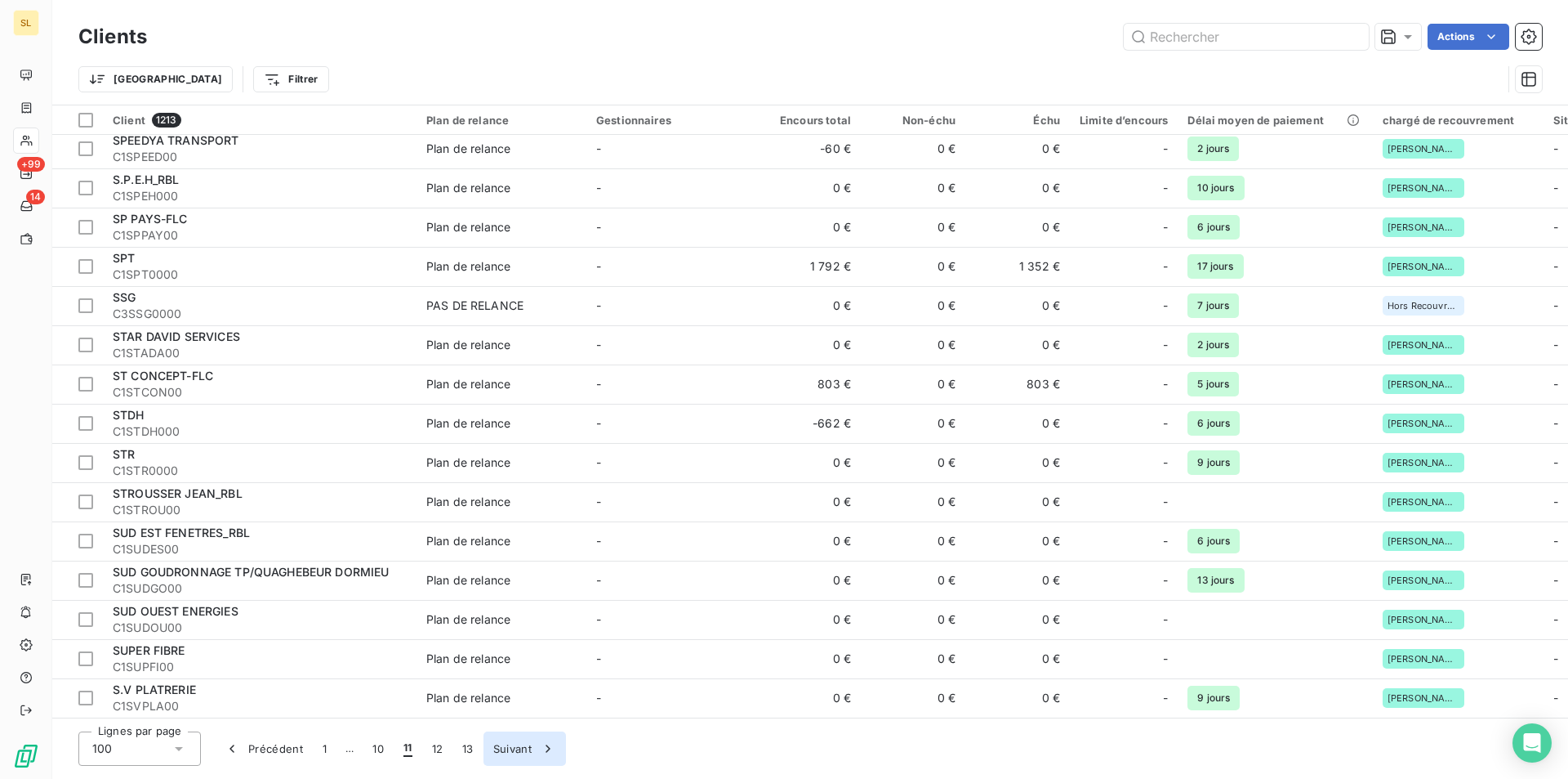
click at [519, 749] on button "Suivant" at bounding box center [525, 749] width 83 height 35
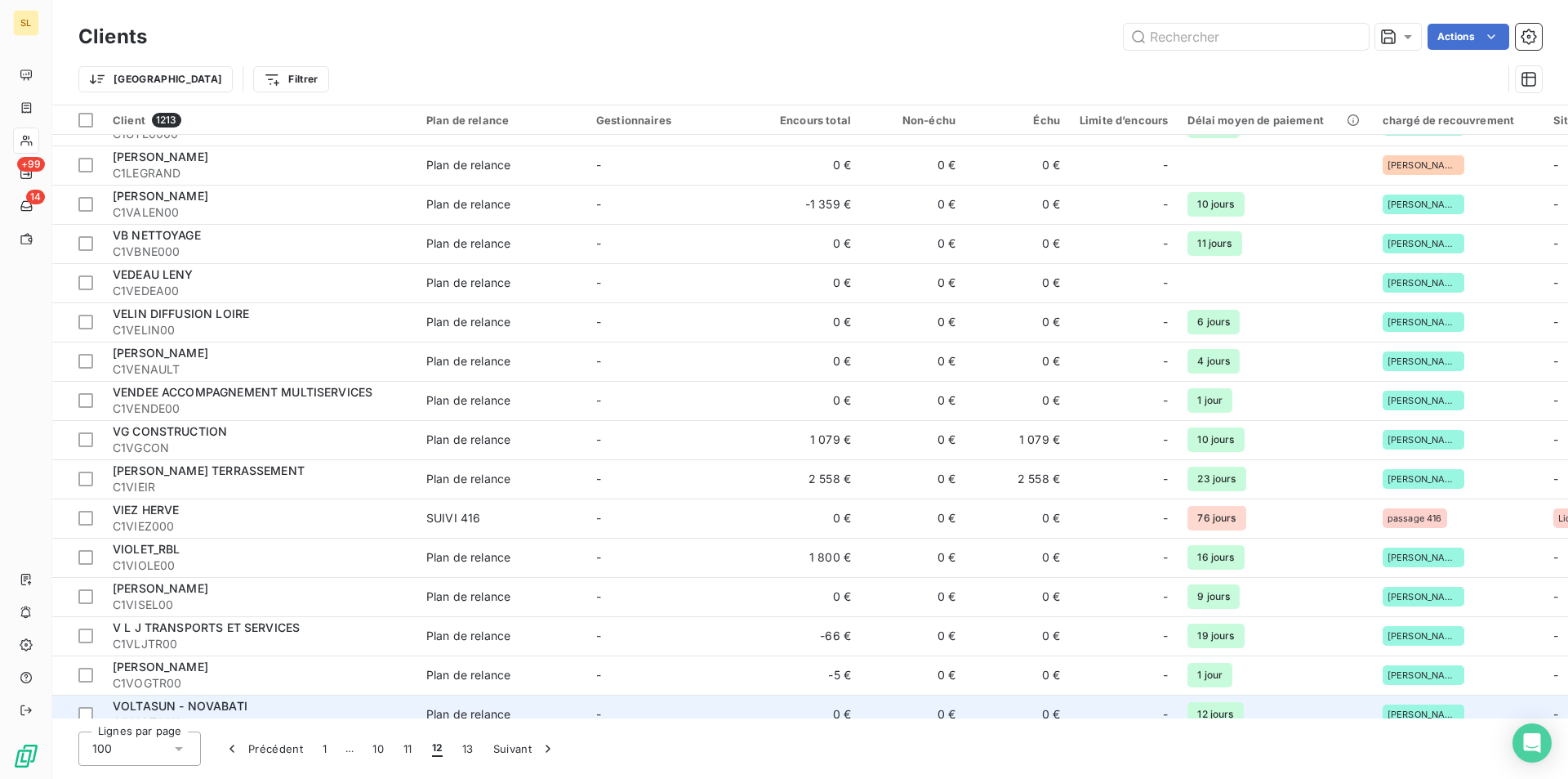
scroll to position [2910, 0]
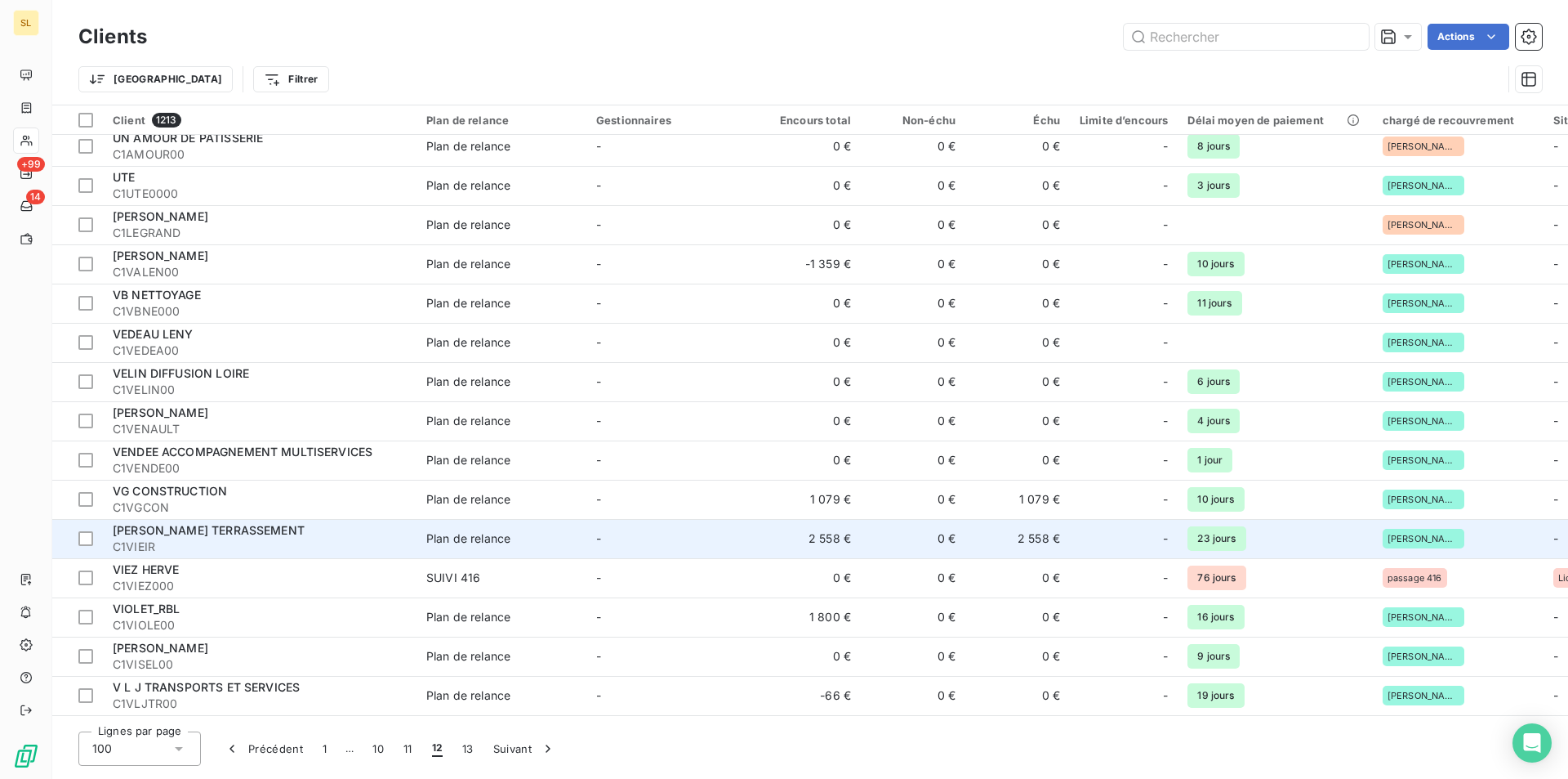
click at [176, 538] on span "C1VIEIR" at bounding box center [260, 546] width 294 height 16
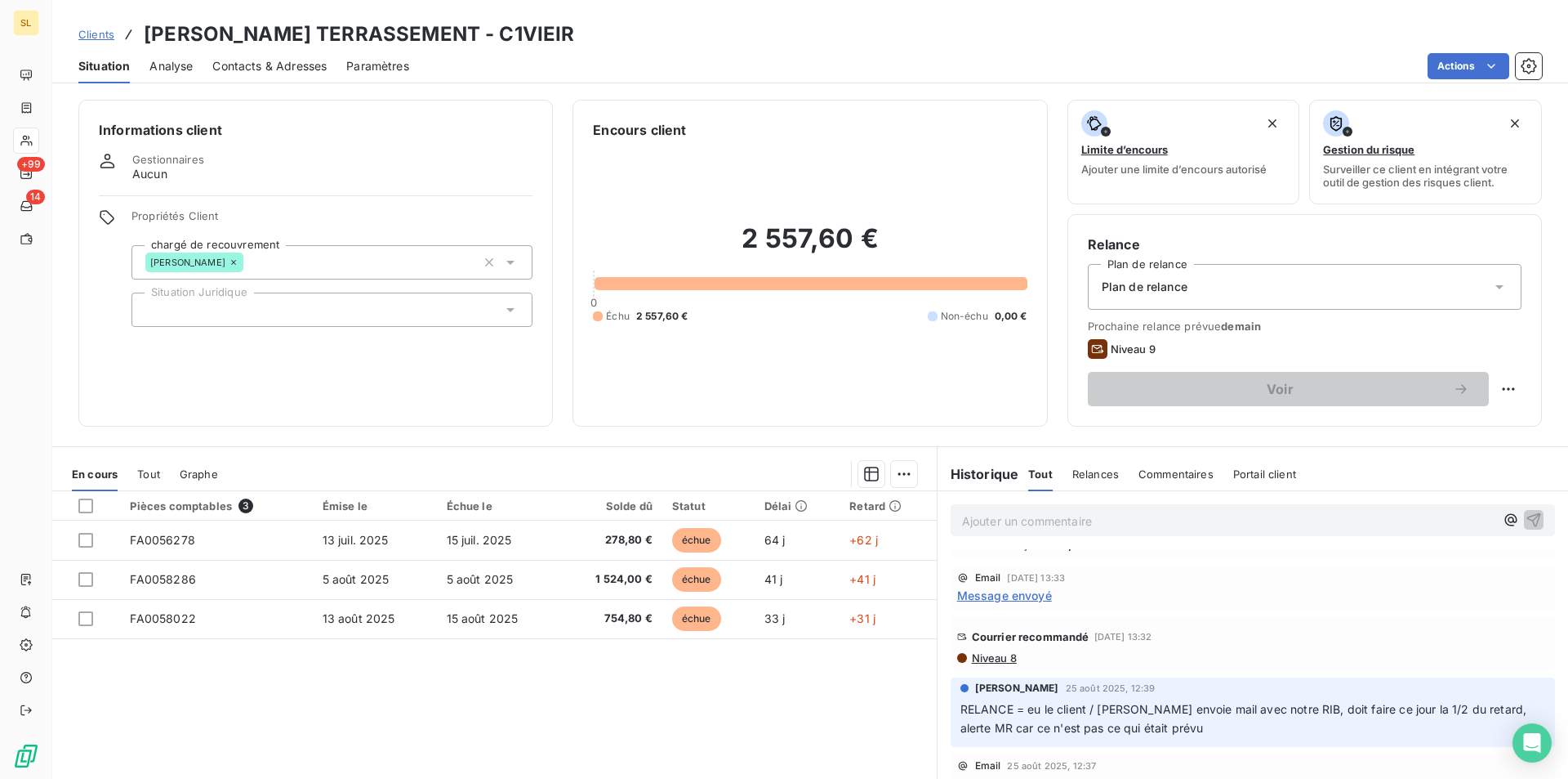
scroll to position [218, 0]
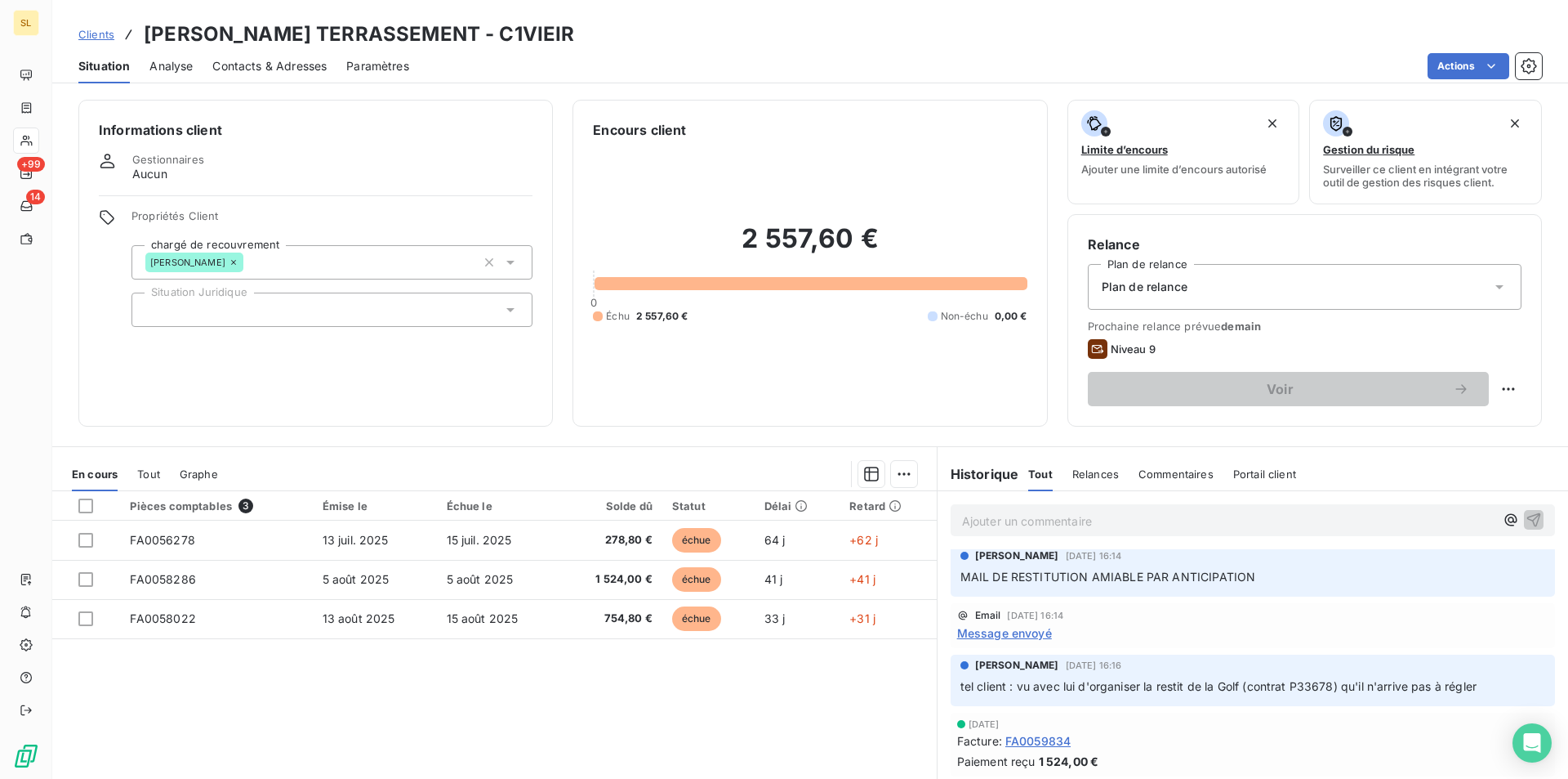
click at [976, 631] on span "Message envoyé" at bounding box center [1005, 633] width 95 height 17
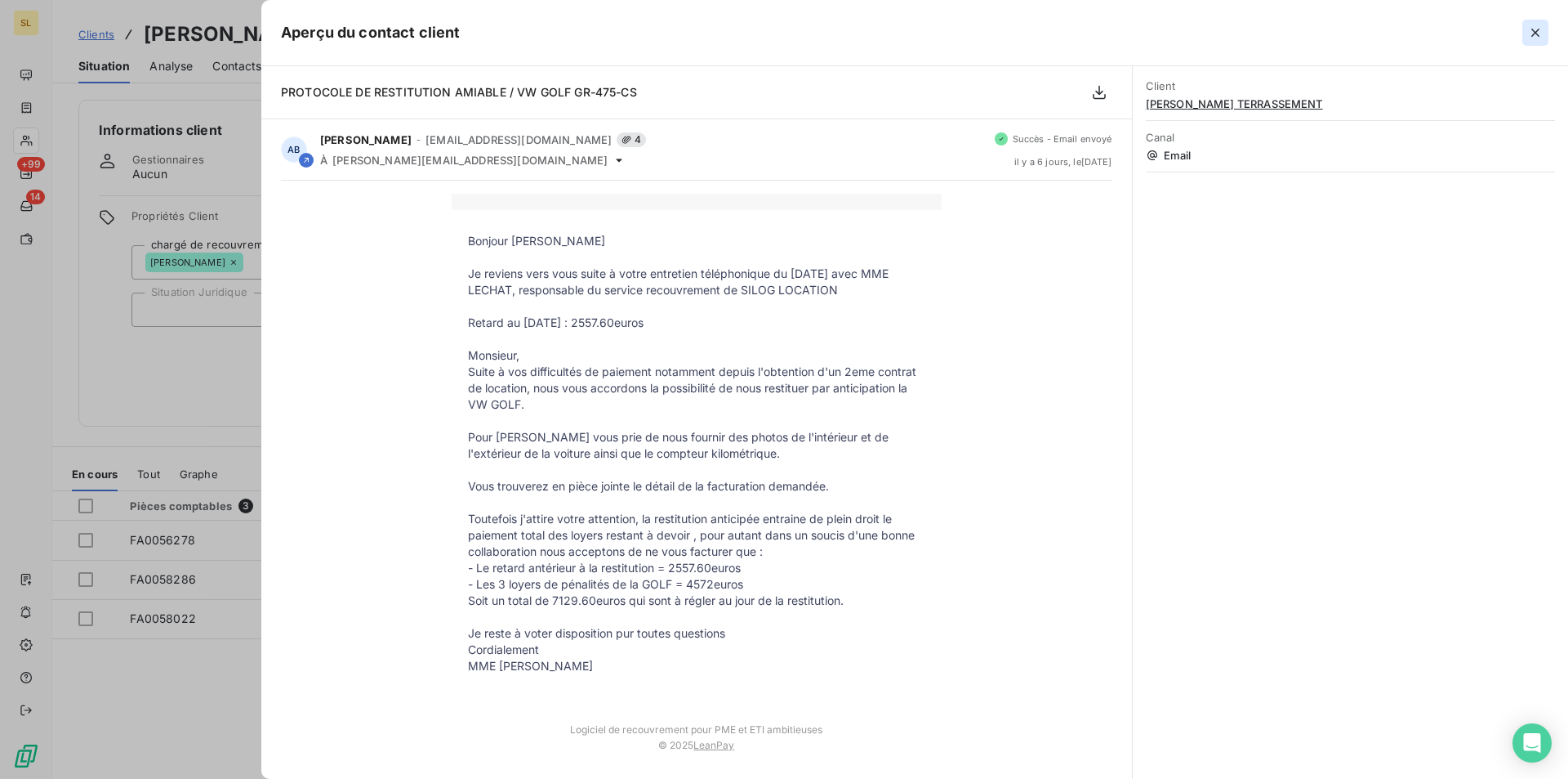
click at [1535, 32] on icon "button" at bounding box center [1535, 32] width 8 height 8
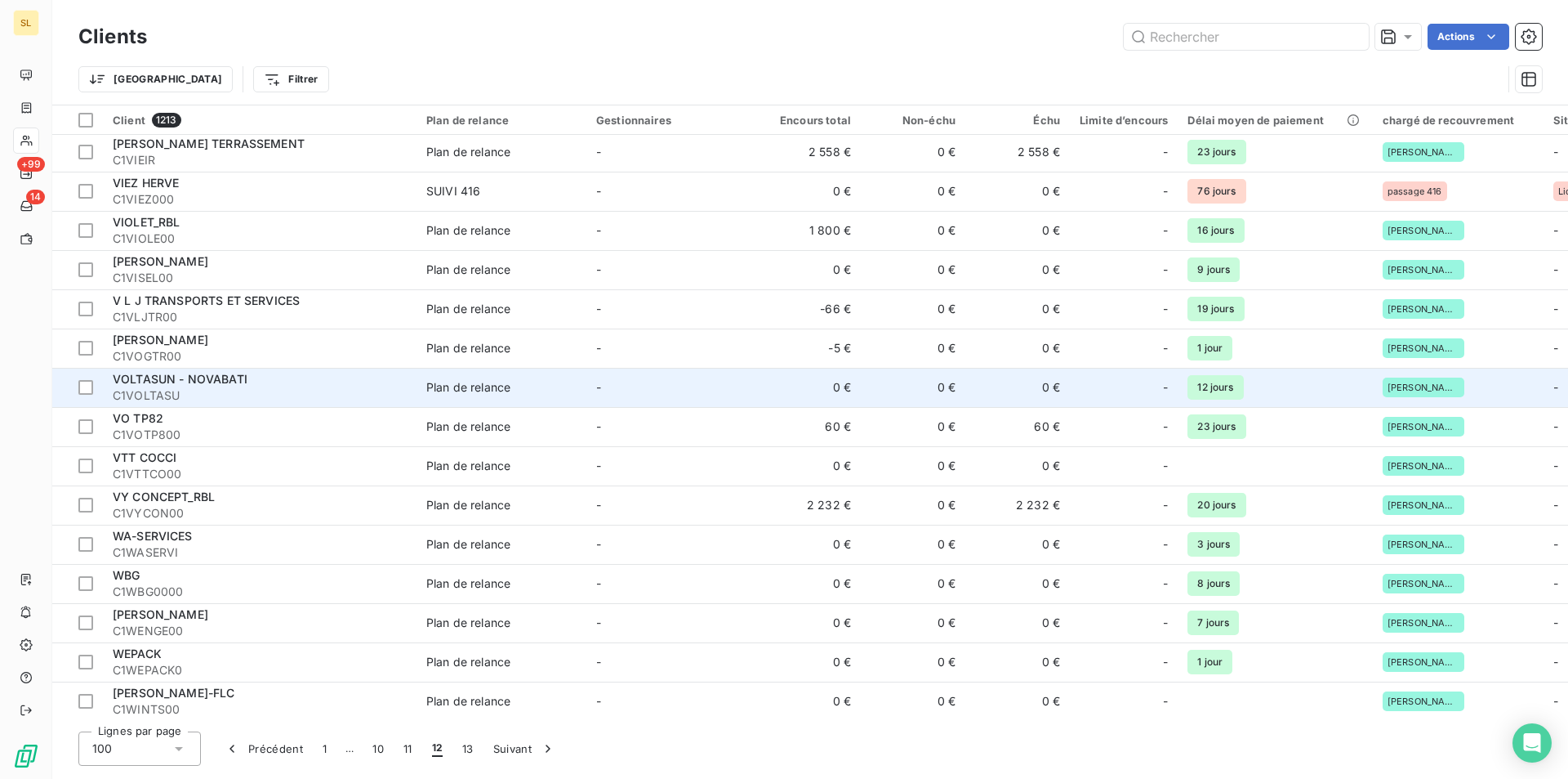
scroll to position [3346, 0]
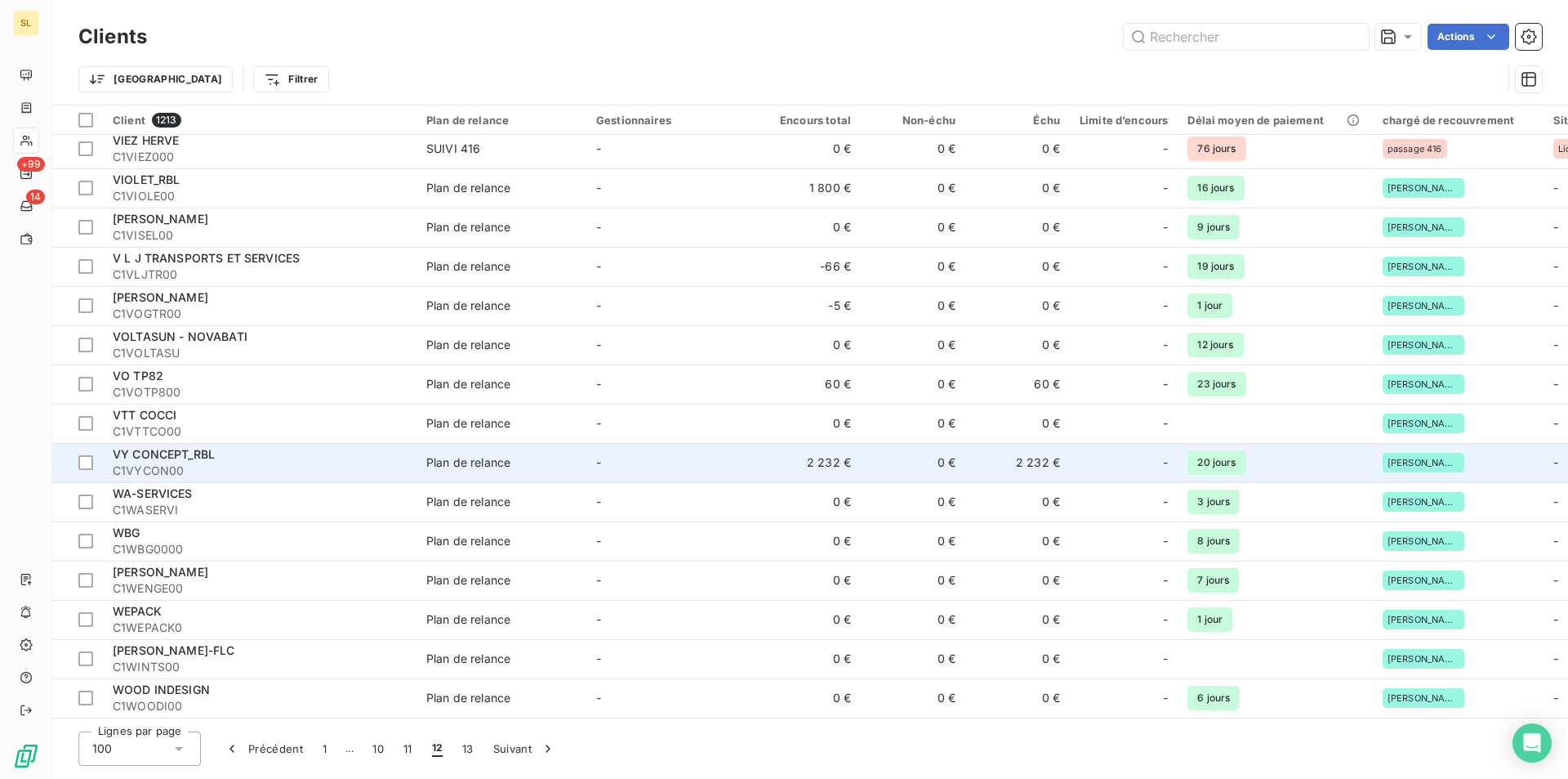
click at [235, 453] on div "VY CONCEPT_RBL" at bounding box center [260, 454] width 294 height 16
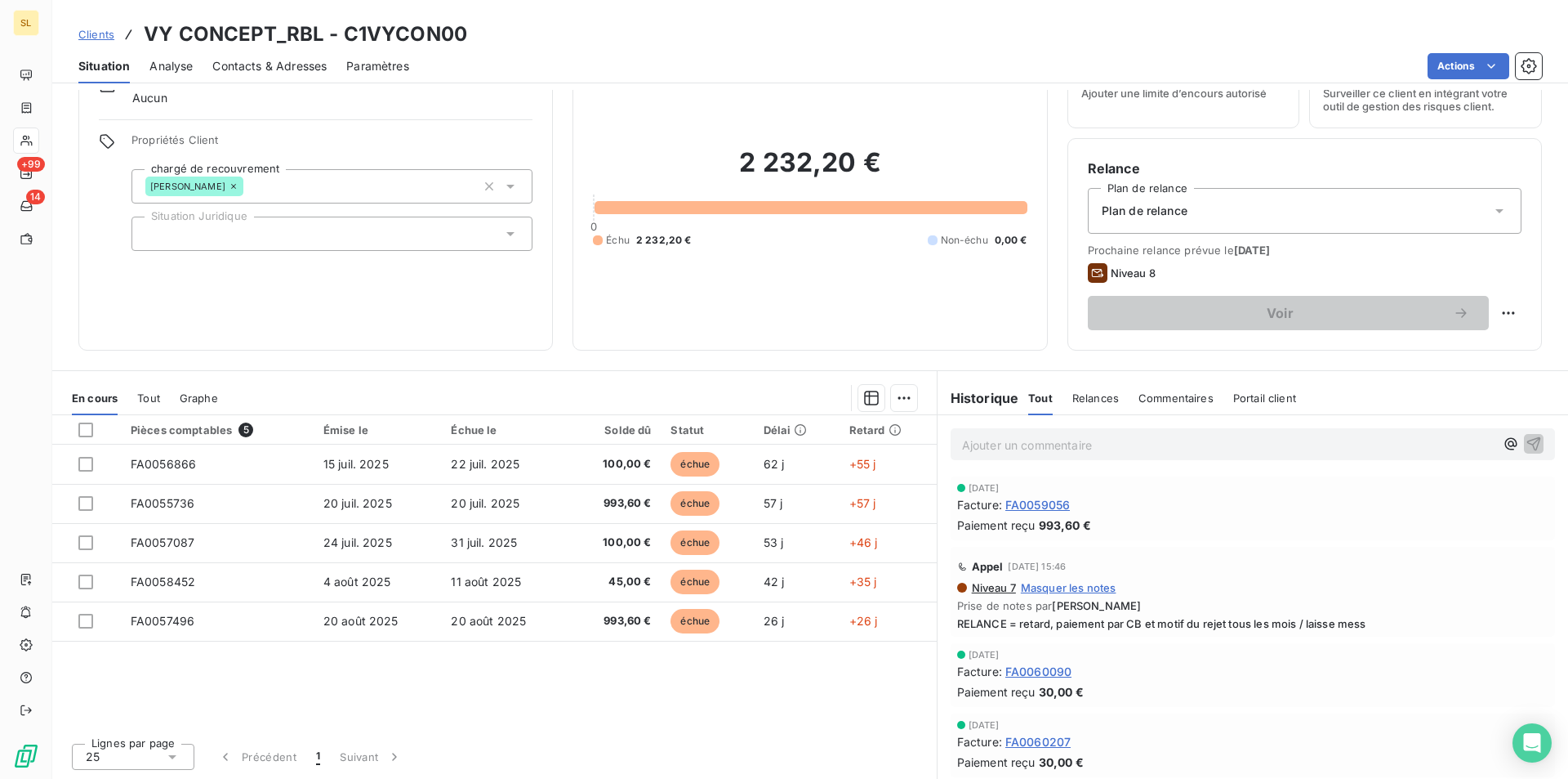
click at [1394, 562] on div "Appel 12 sept. 2025, 15:46" at bounding box center [1253, 566] width 591 height 26
click at [1065, 592] on span "Masquer les notes" at bounding box center [1068, 587] width 96 height 13
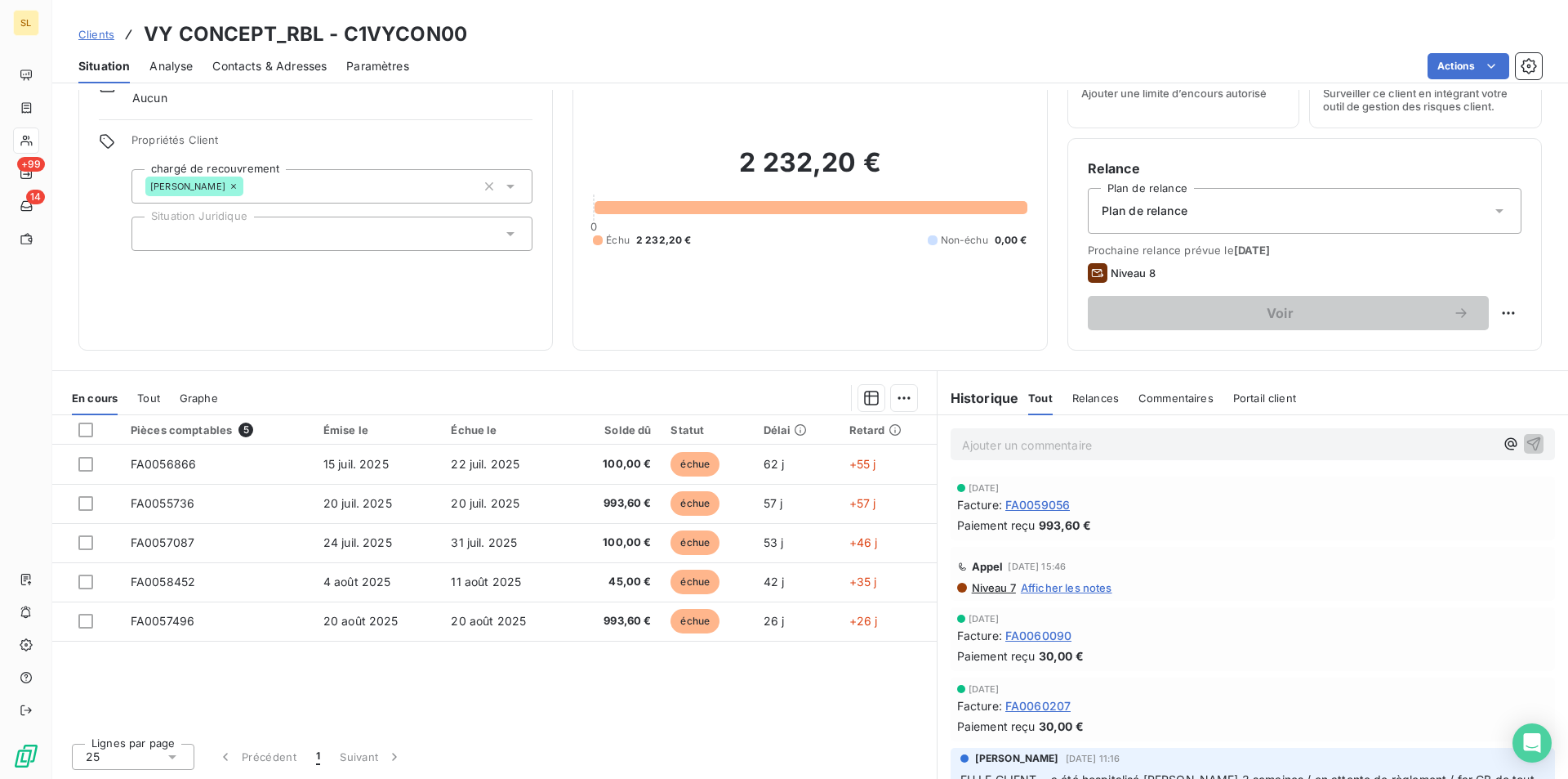
click at [1065, 592] on span "Afficher les notes" at bounding box center [1066, 587] width 92 height 13
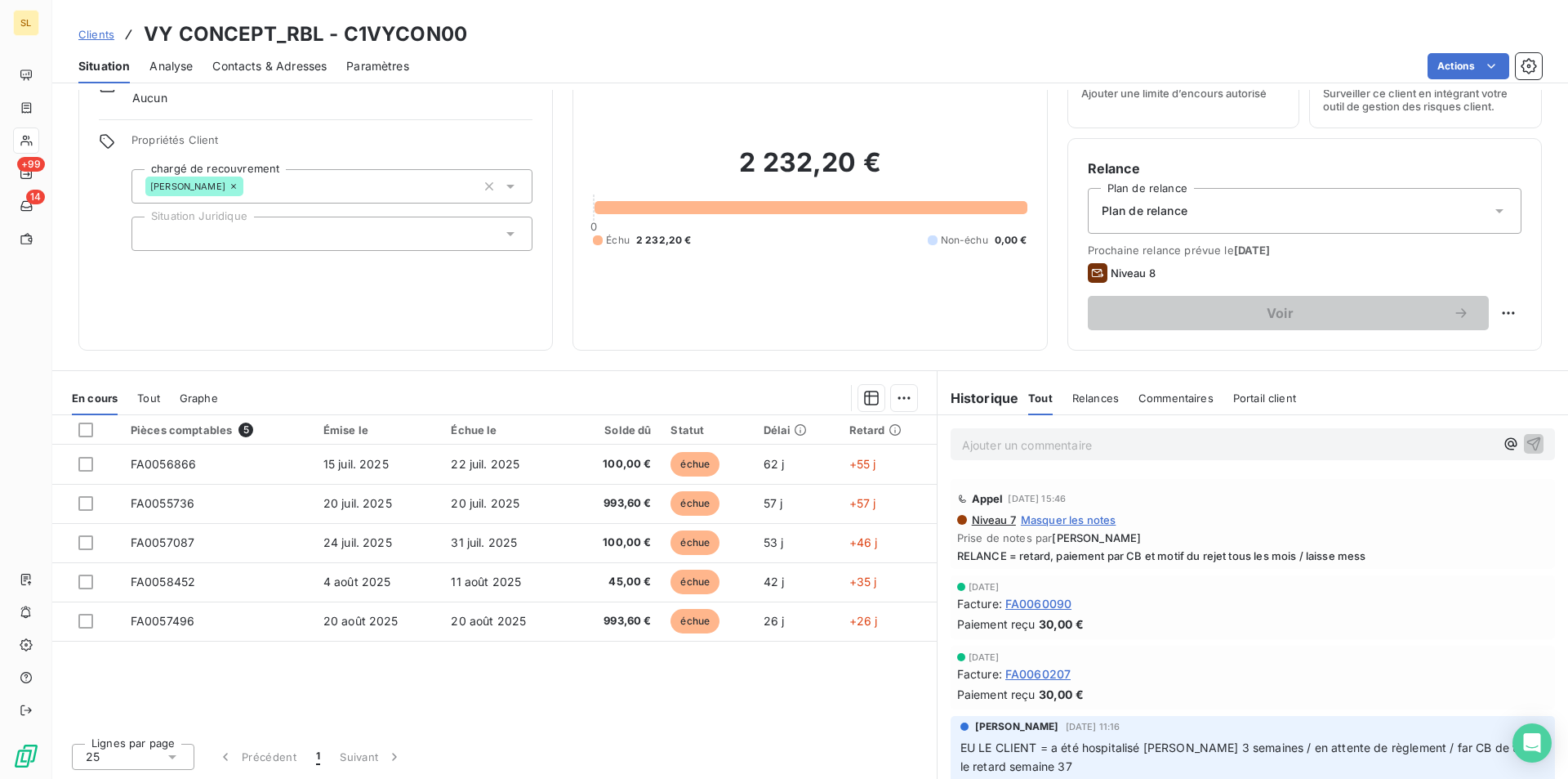
scroll to position [60, 0]
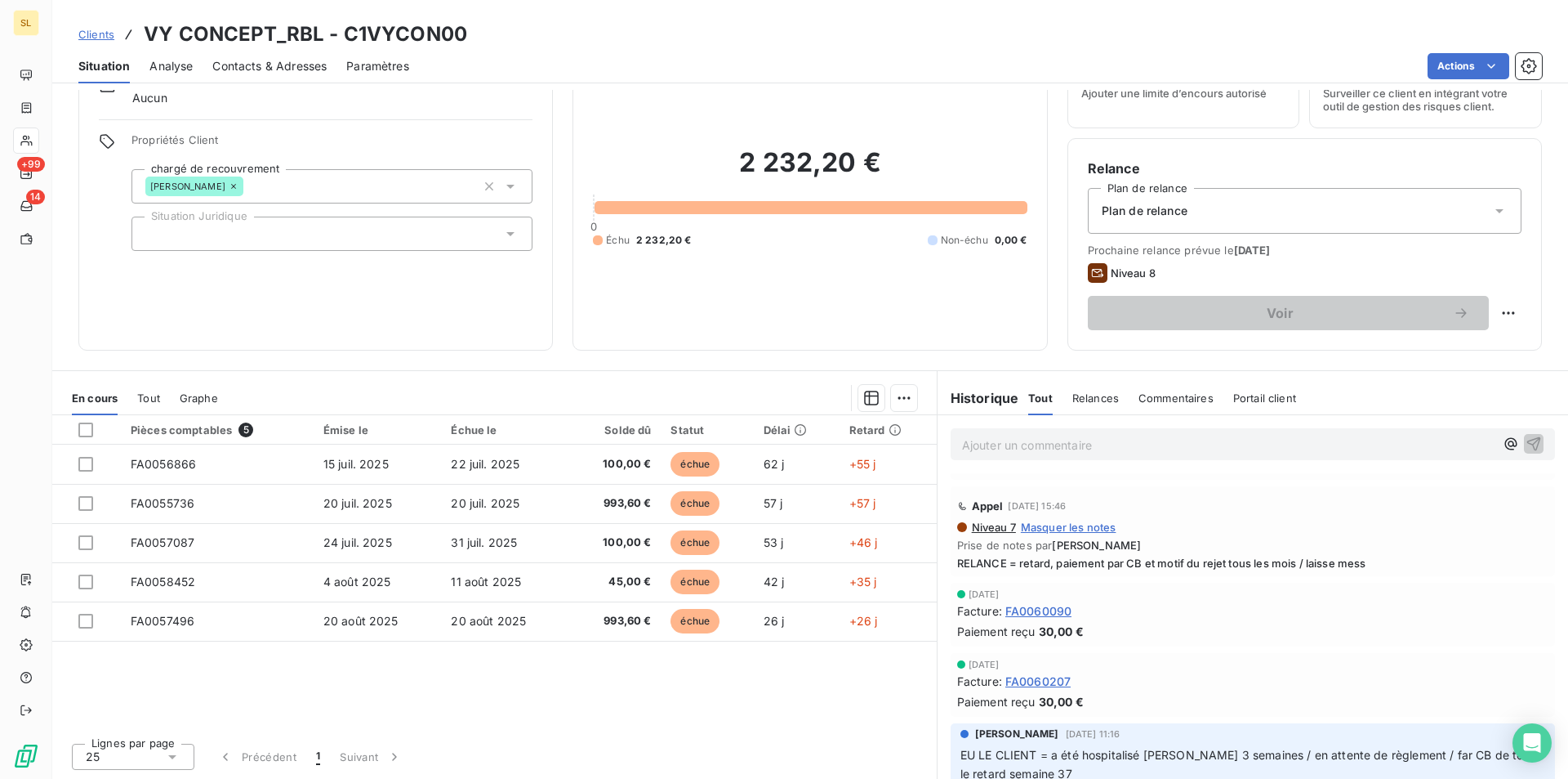
click at [976, 524] on span "Niveau 7" at bounding box center [993, 527] width 46 height 13
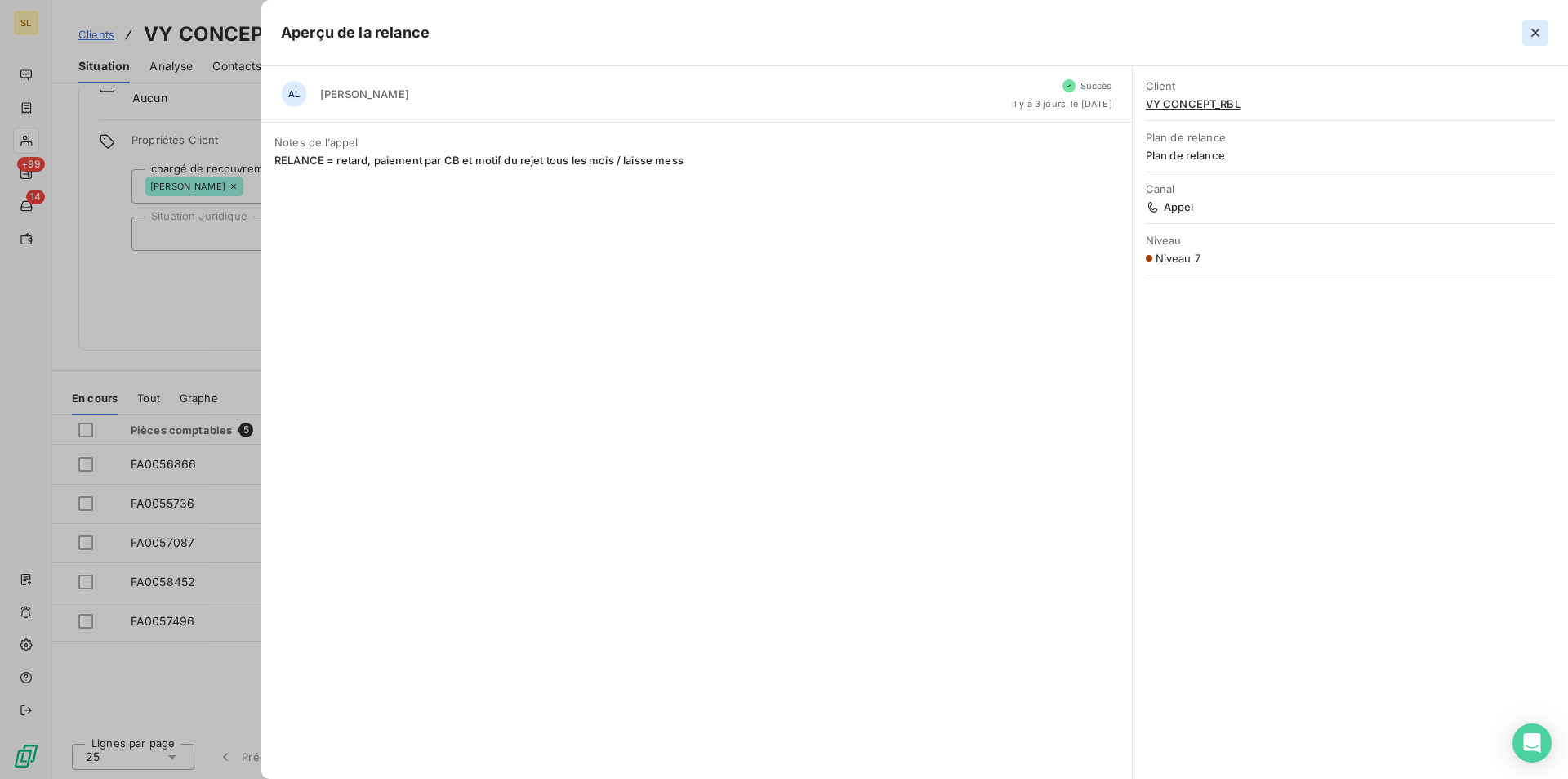
click at [1534, 28] on icon "button" at bounding box center [1535, 32] width 16 height 16
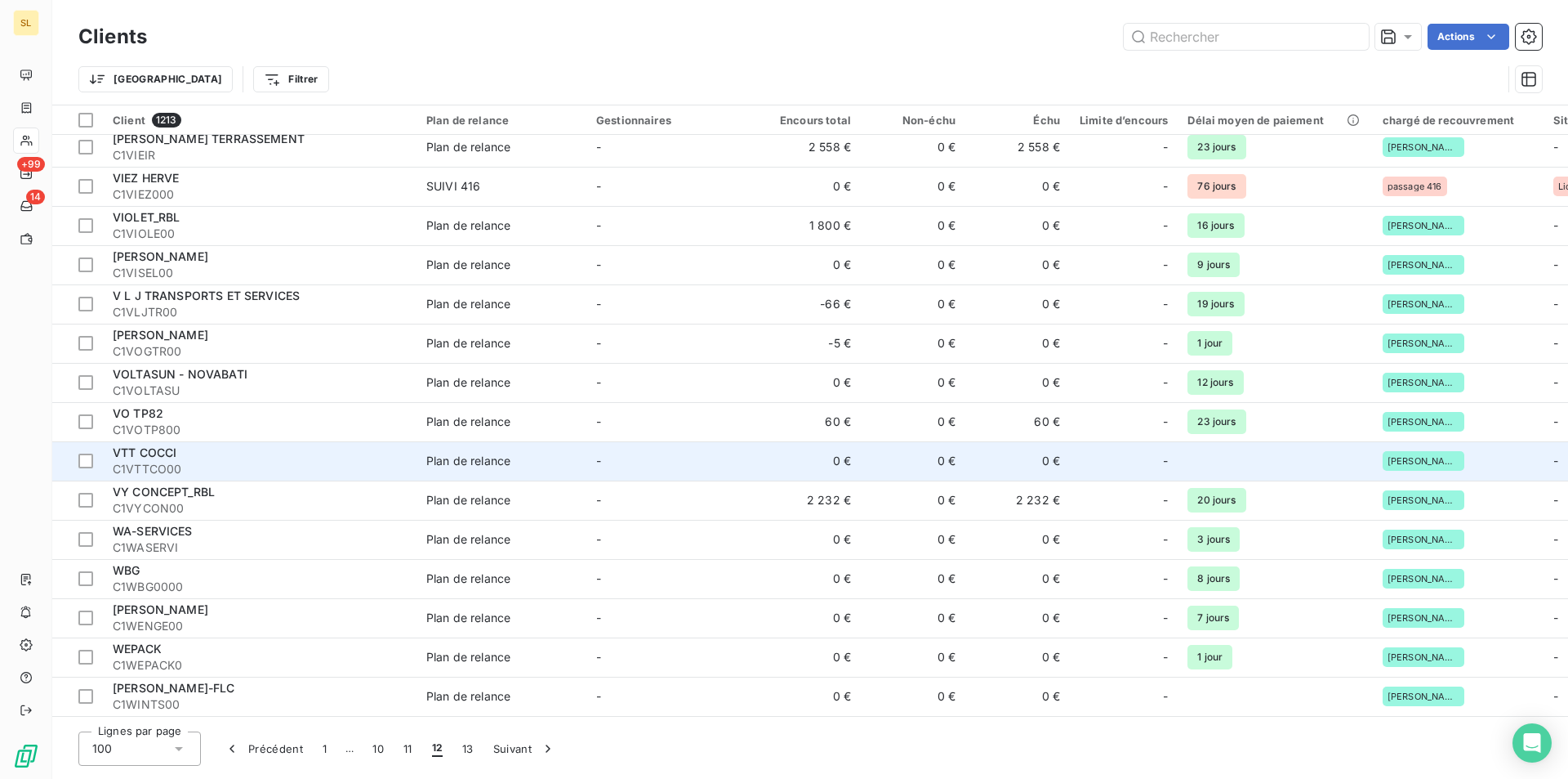
scroll to position [3346, 0]
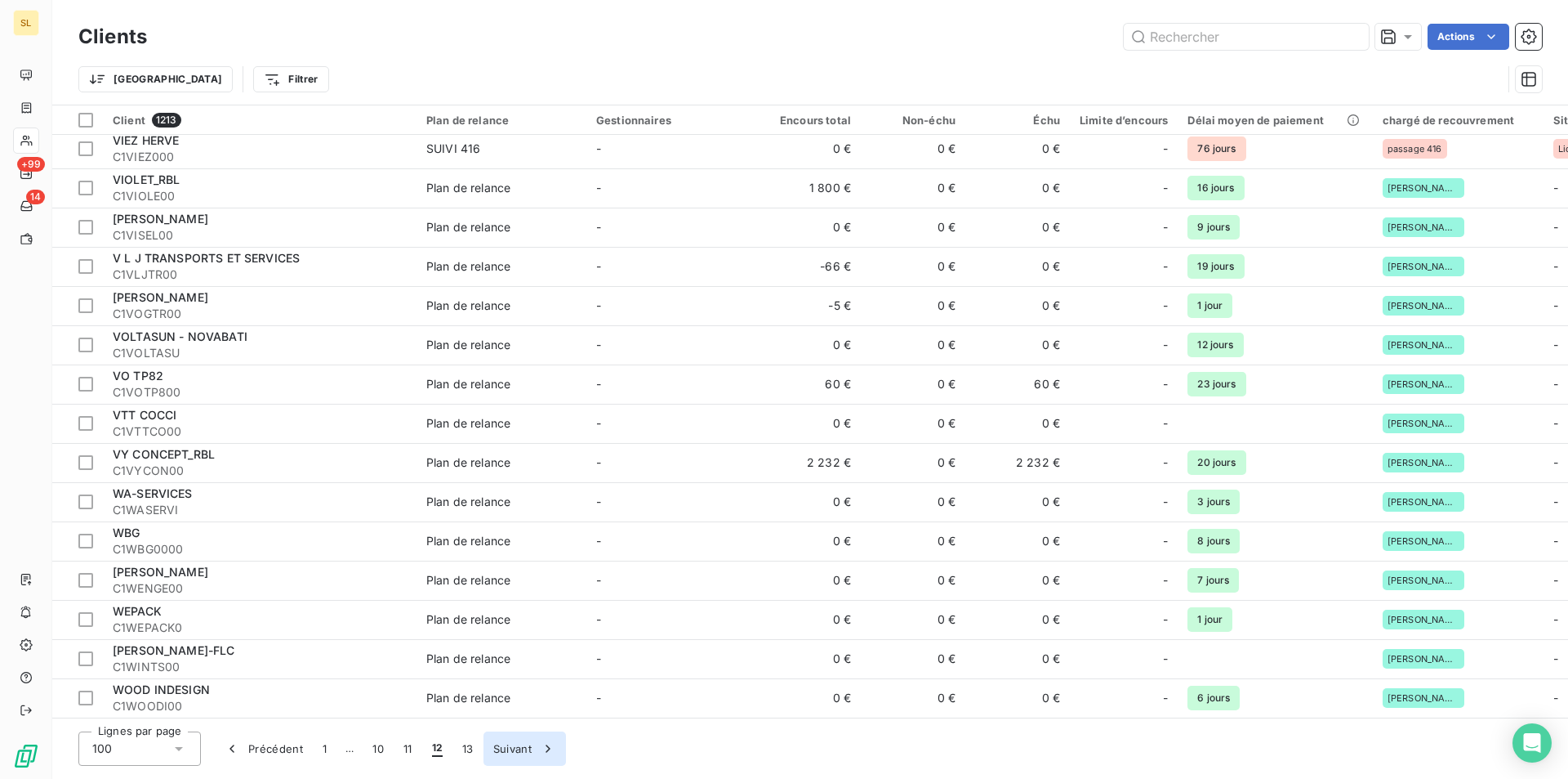
click at [527, 750] on button "Suivant" at bounding box center [525, 749] width 83 height 35
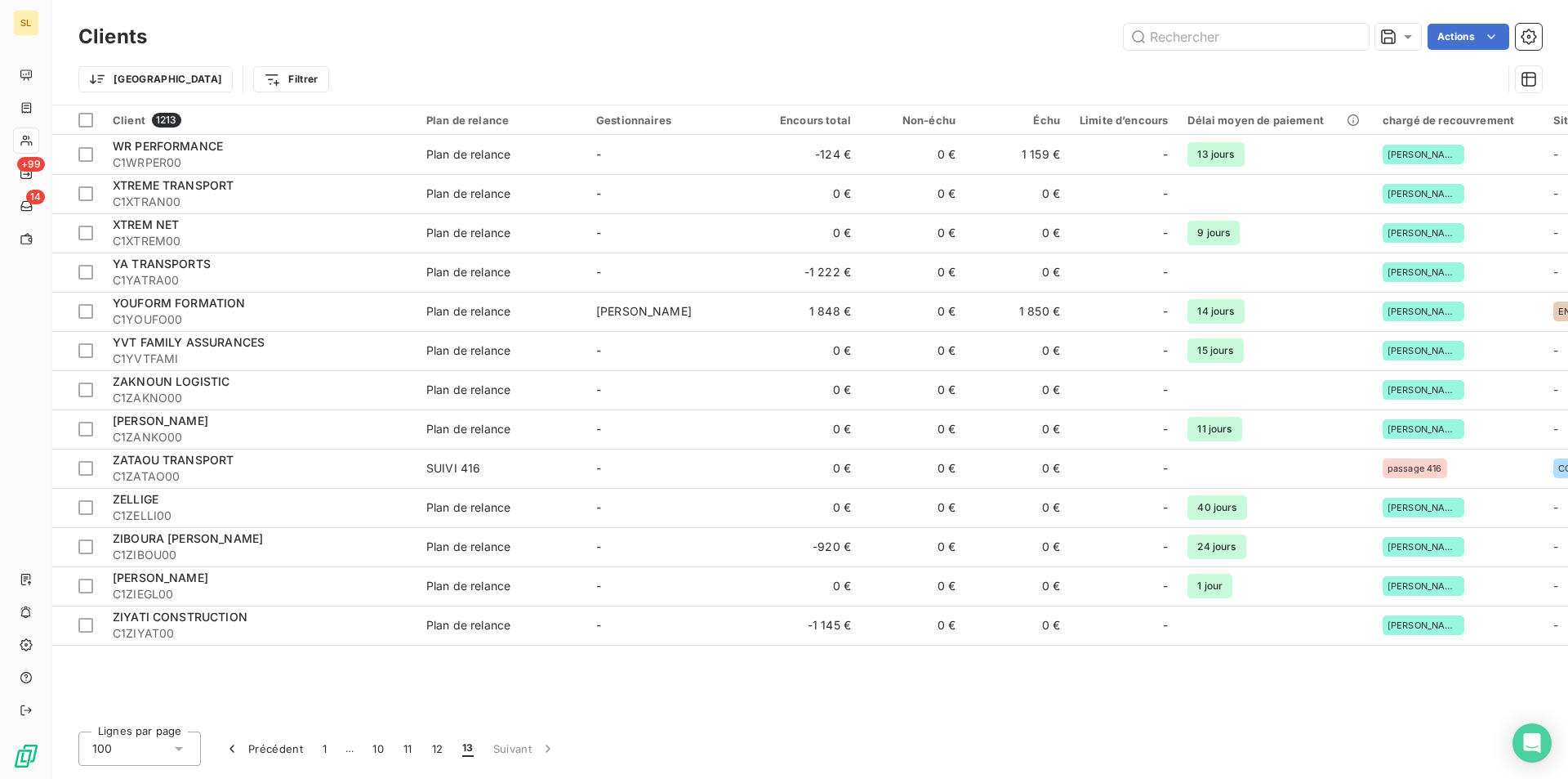
scroll to position [0, 0]
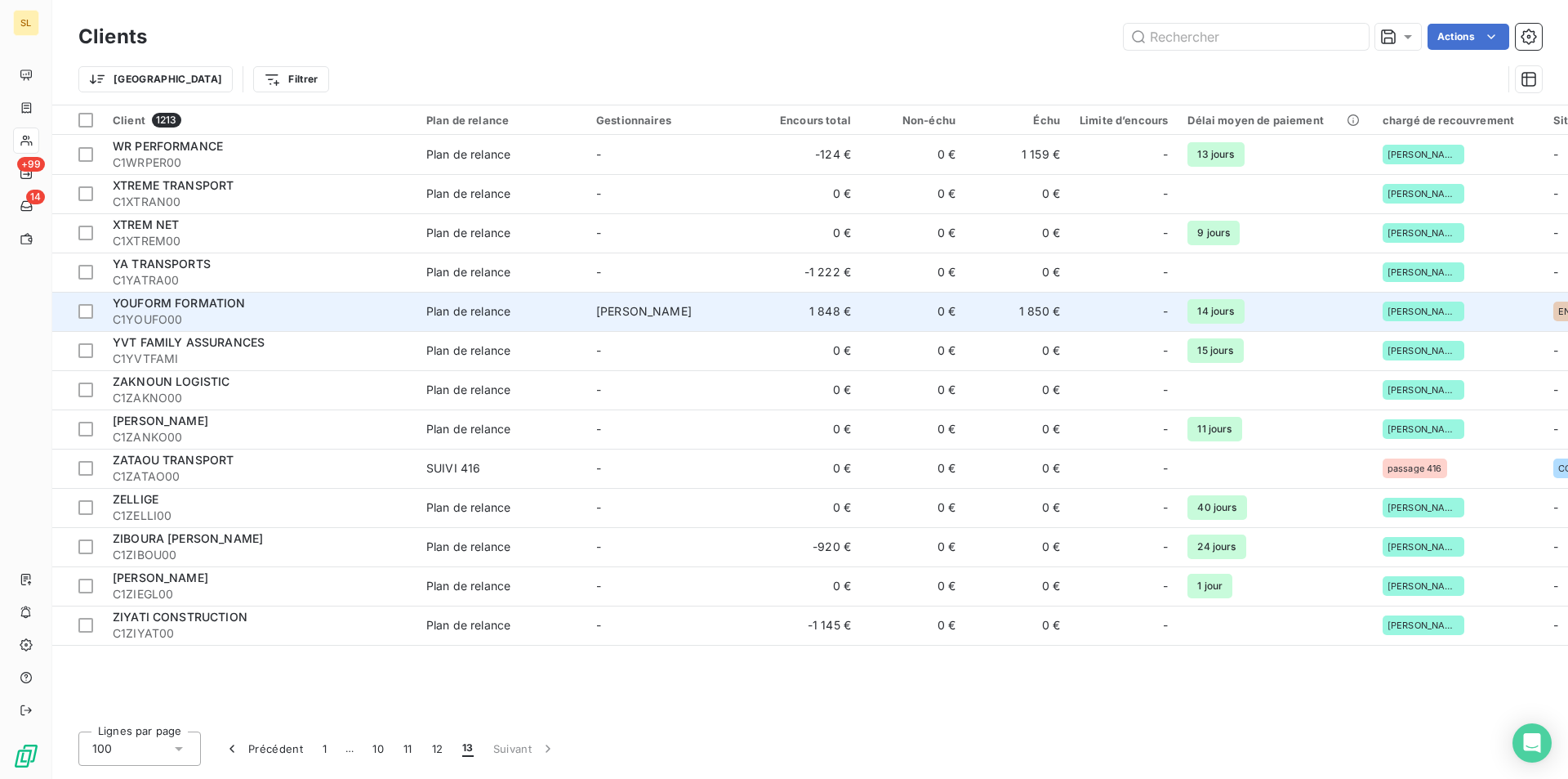
click at [260, 316] on span "C1YOUFO00" at bounding box center [260, 319] width 294 height 16
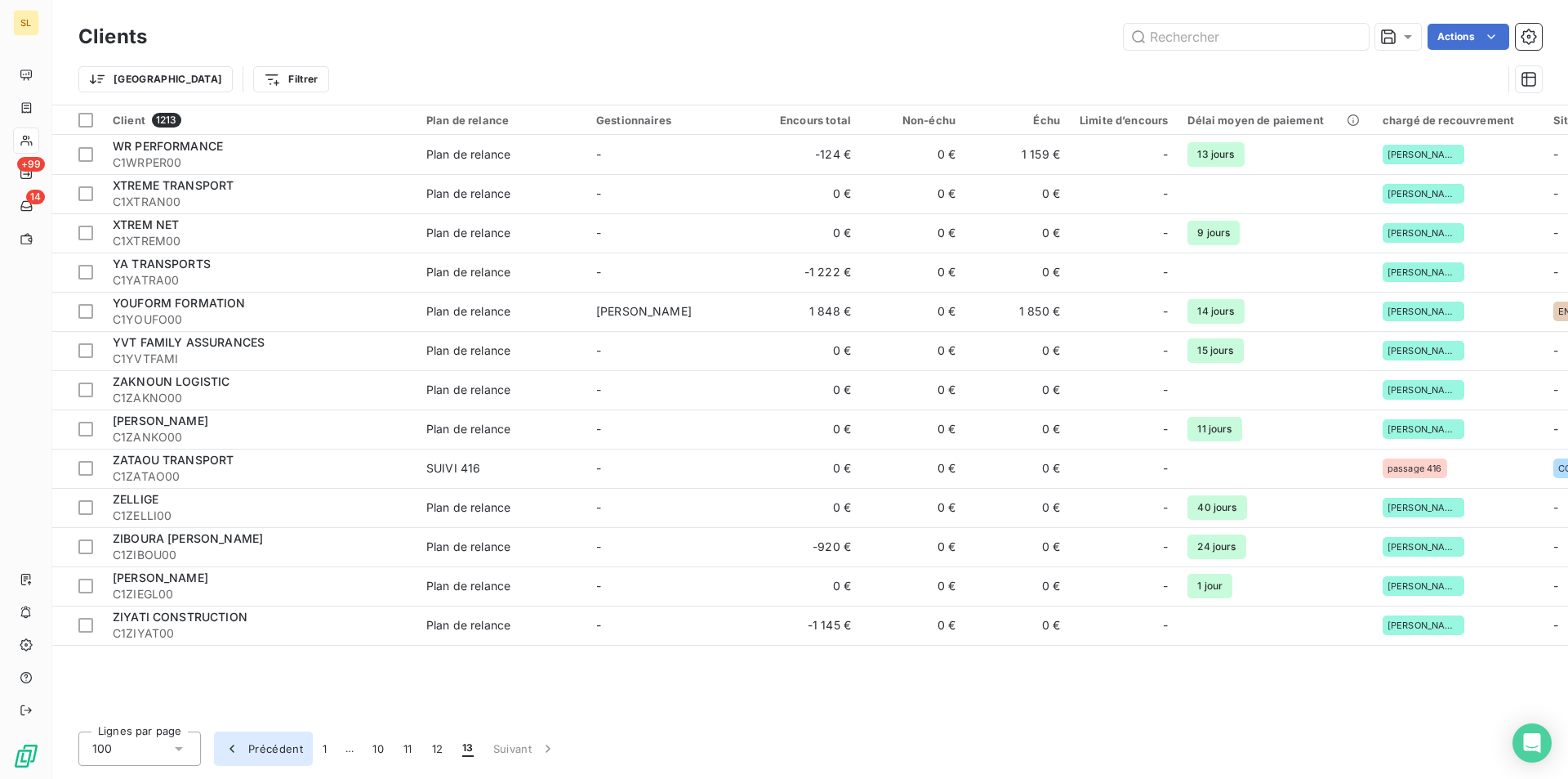
click at [265, 748] on button "Précédent" at bounding box center [263, 749] width 98 height 35
click at [266, 746] on button "Précédent" at bounding box center [263, 749] width 98 height 35
click at [268, 745] on button "Précédent" at bounding box center [263, 749] width 98 height 35
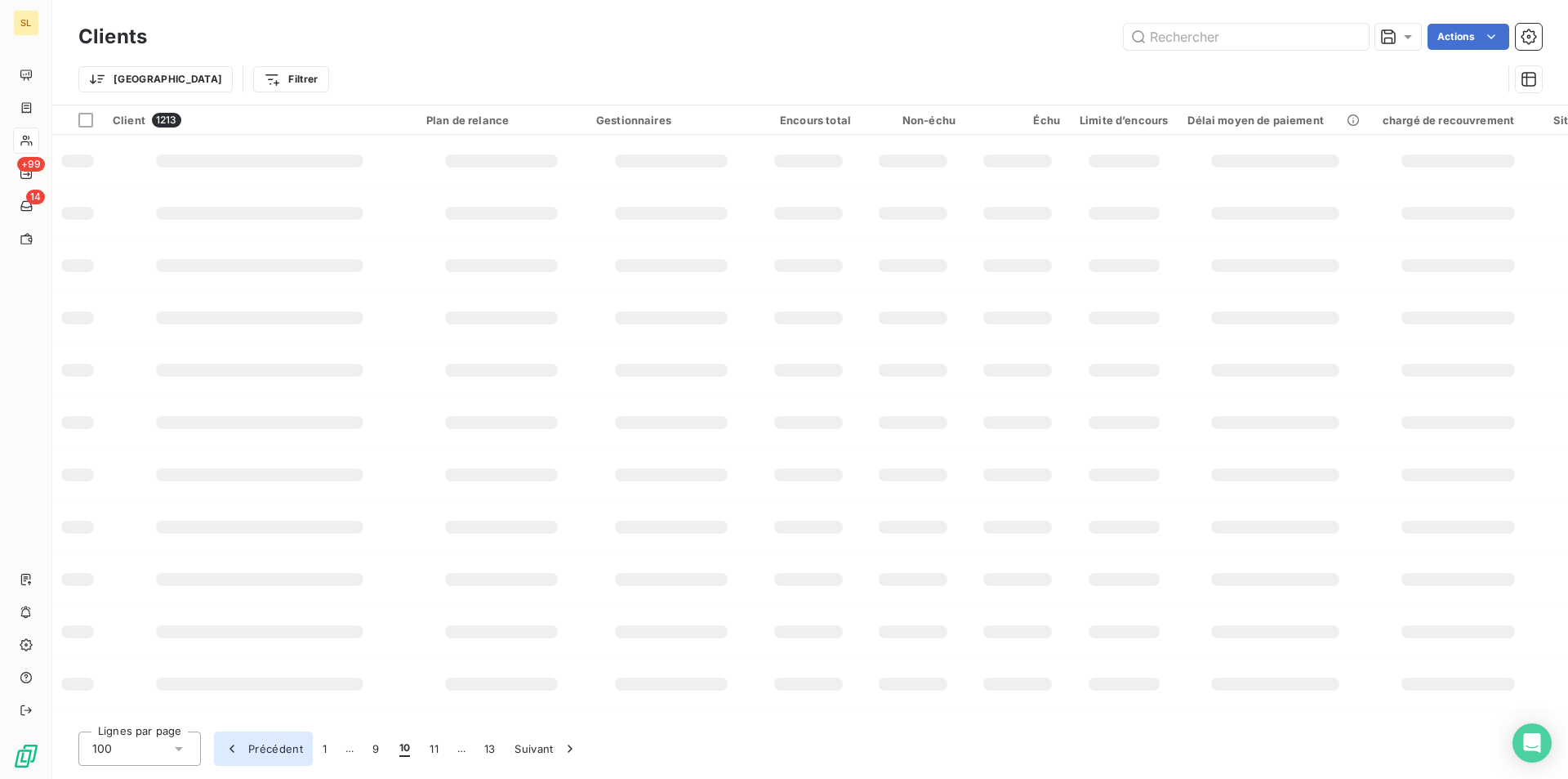
click at [266, 744] on button "Précédent" at bounding box center [263, 749] width 98 height 35
click at [268, 743] on button "Précédent" at bounding box center [263, 749] width 98 height 35
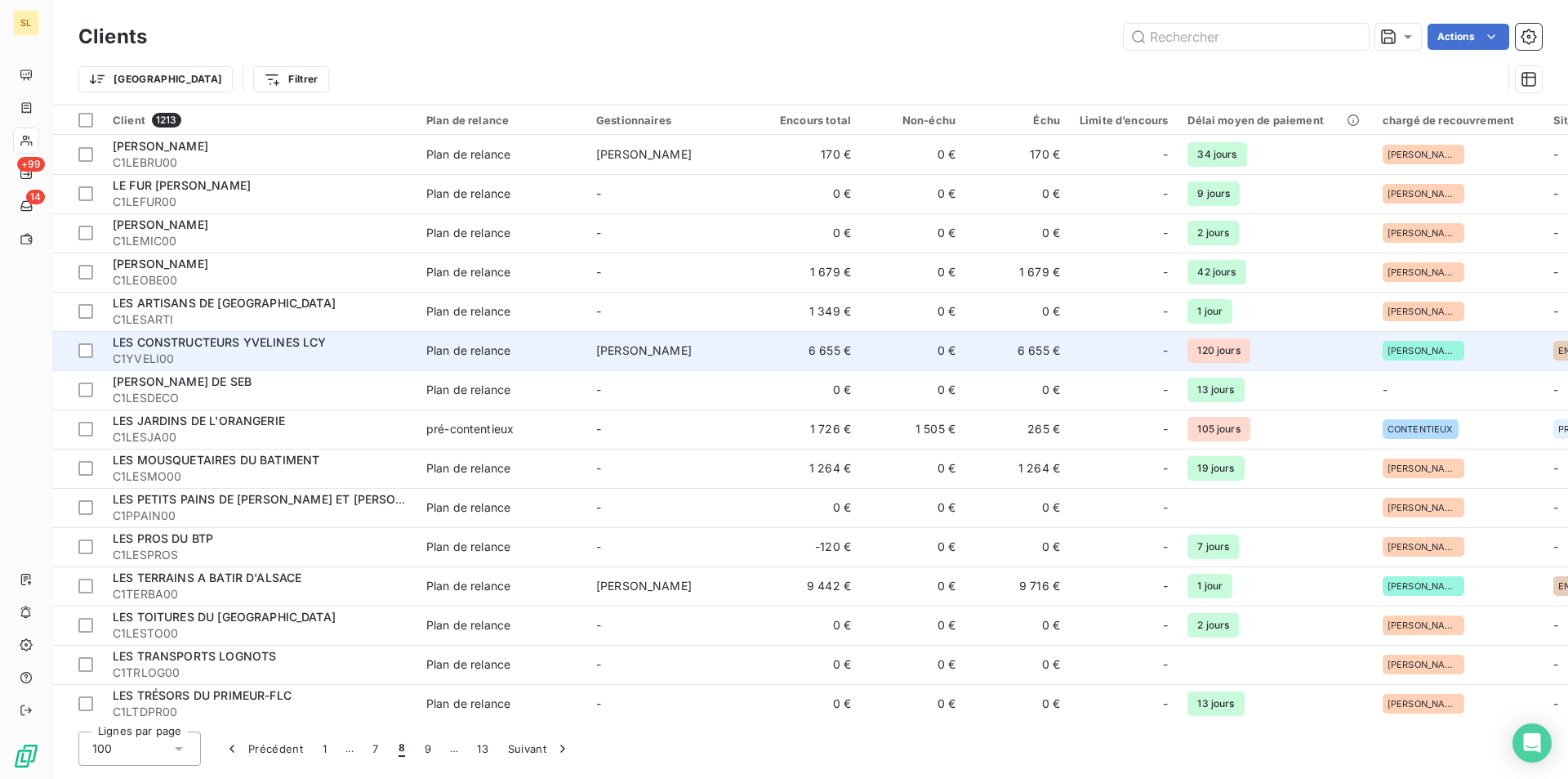
click at [227, 345] on span "LES CONSTRUCTEURS YVELINES LCY" at bounding box center [220, 342] width 214 height 14
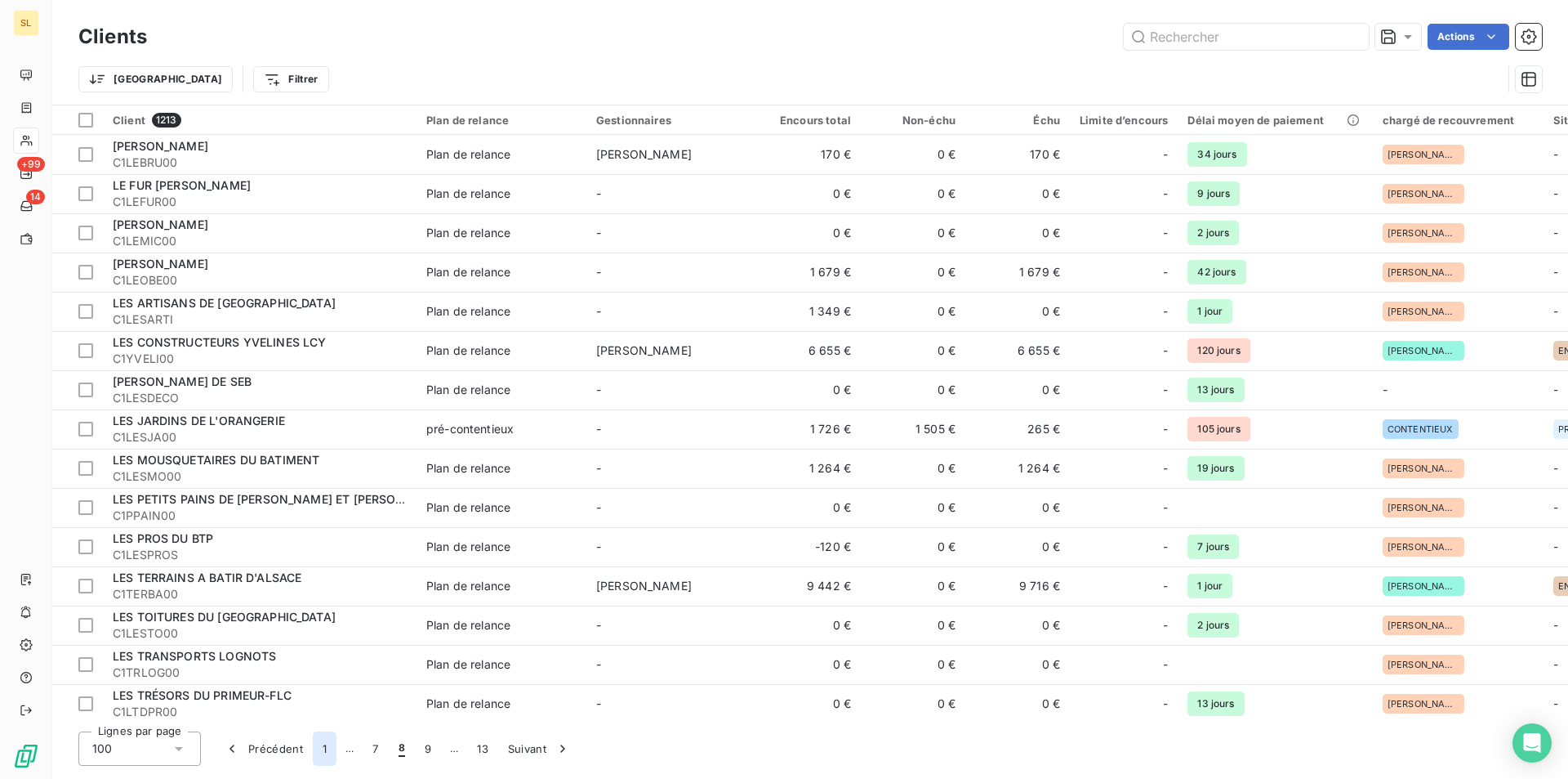
click at [323, 747] on button "1" at bounding box center [324, 749] width 23 height 35
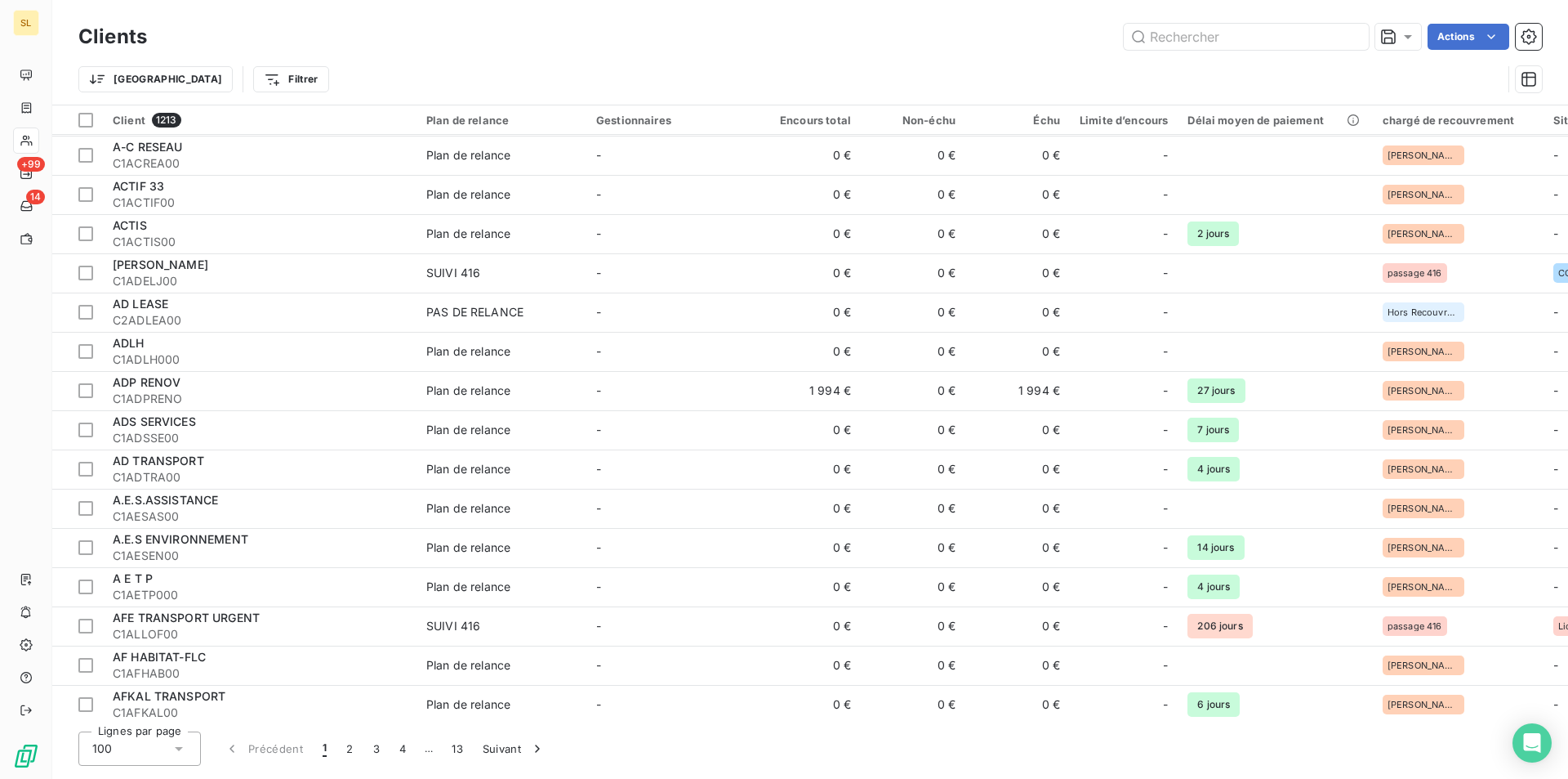
scroll to position [871, 0]
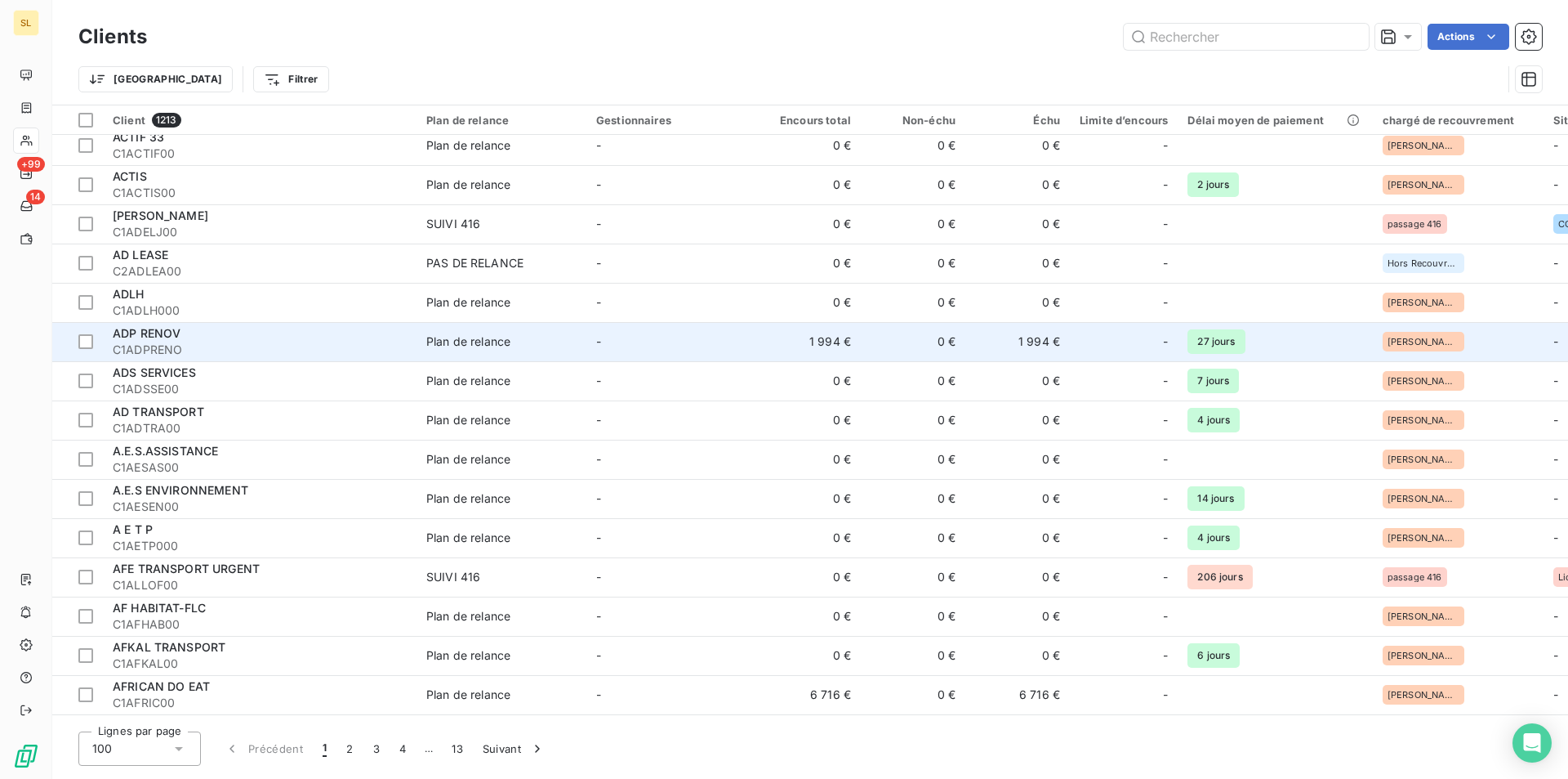
click at [846, 341] on td "1 994 €" at bounding box center [808, 341] width 104 height 39
